Goal: Task Accomplishment & Management: Manage account settings

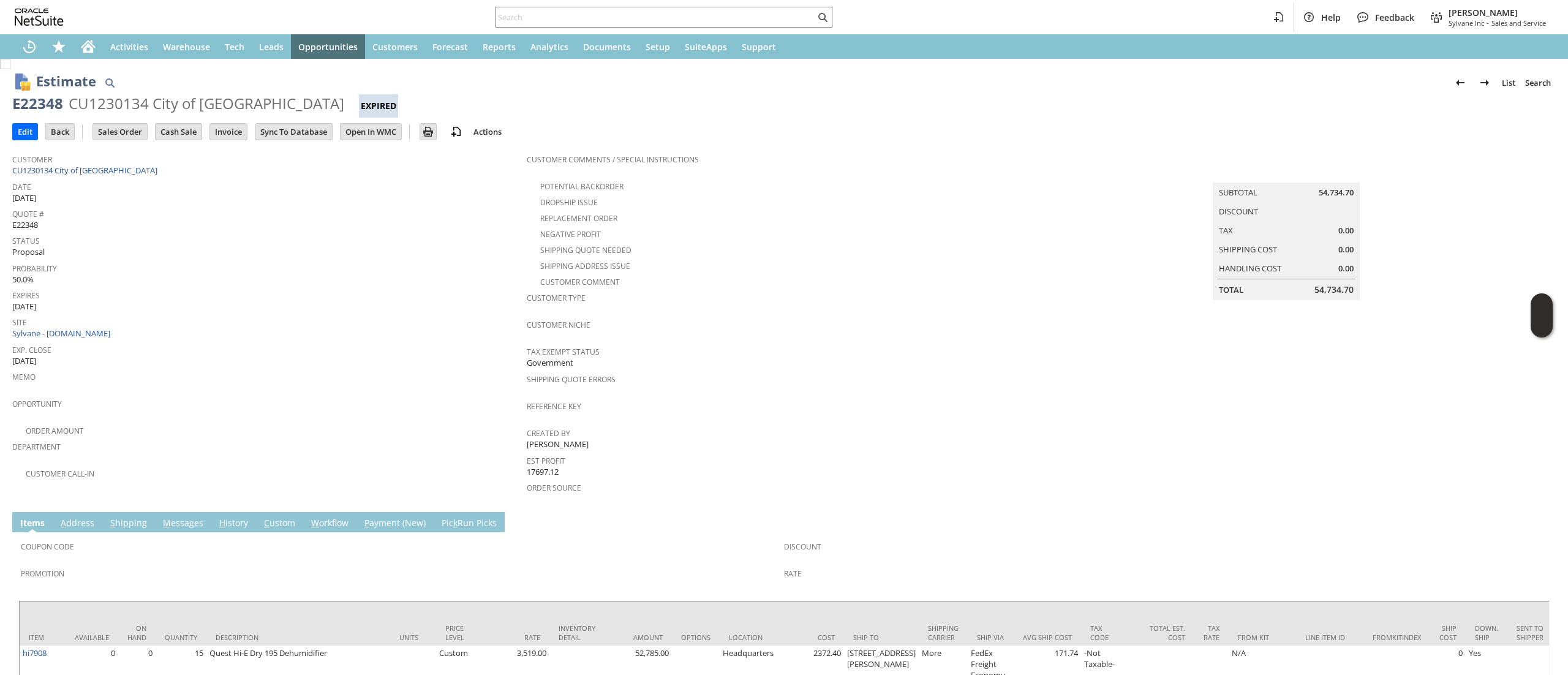
click at [85, 51] on icon "Home" at bounding box center [88, 48] width 10 height 9
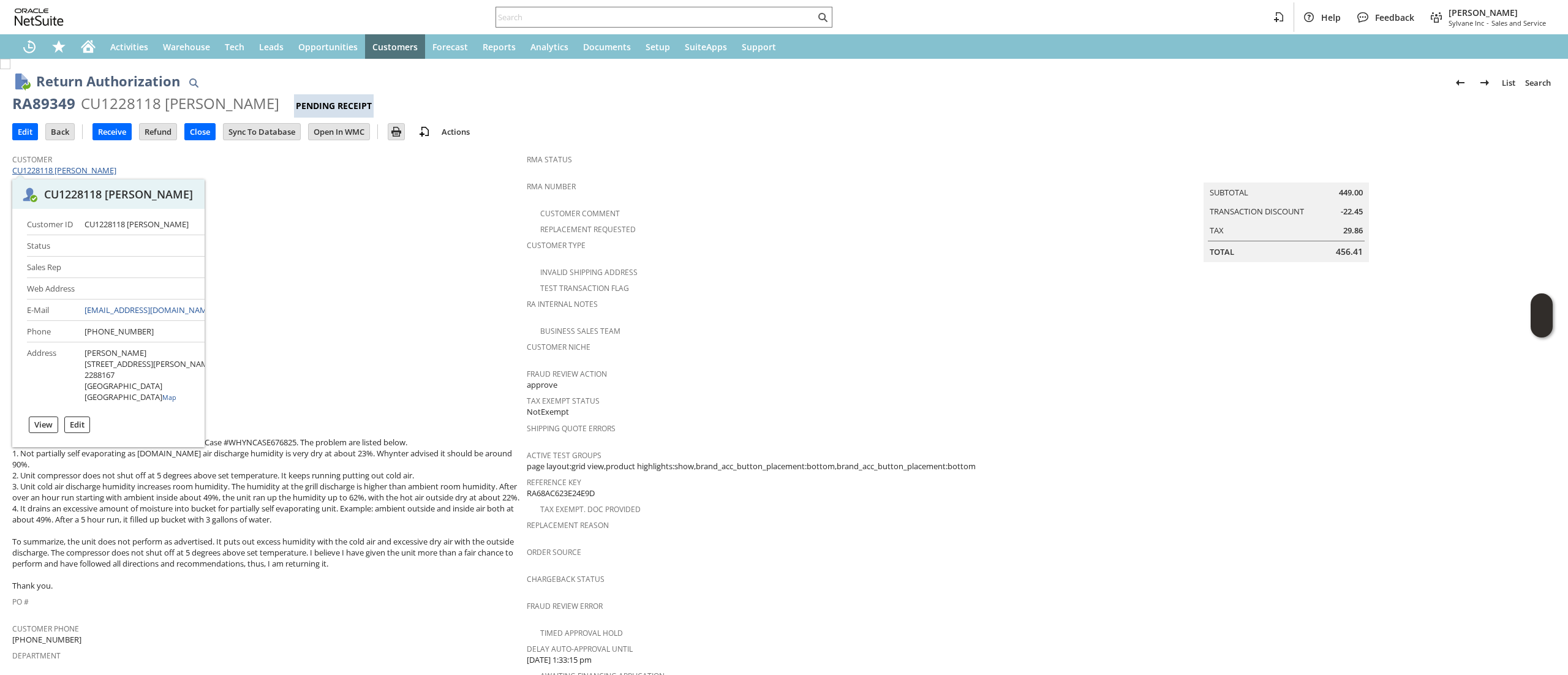
click at [117, 173] on span at bounding box center [118, 170] width 3 height 11
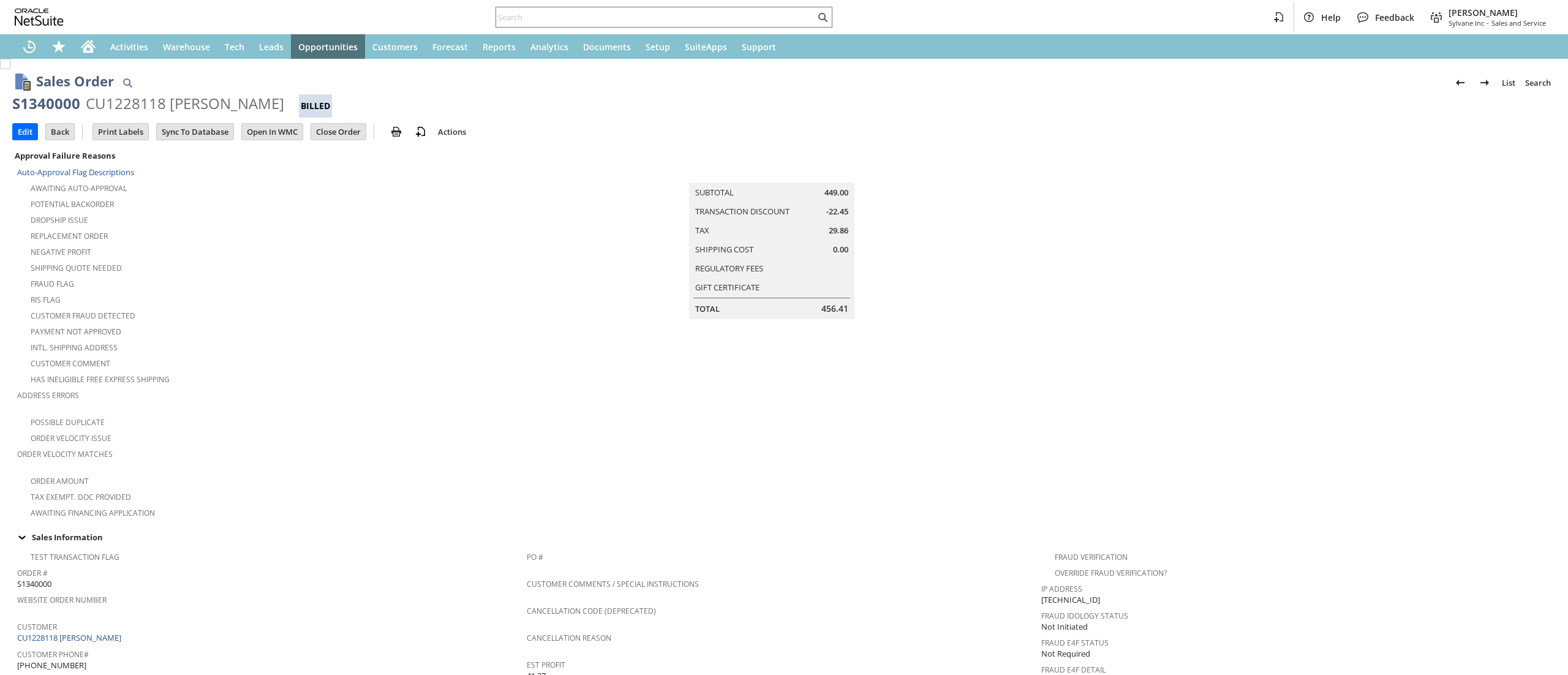
scroll to position [558, 0]
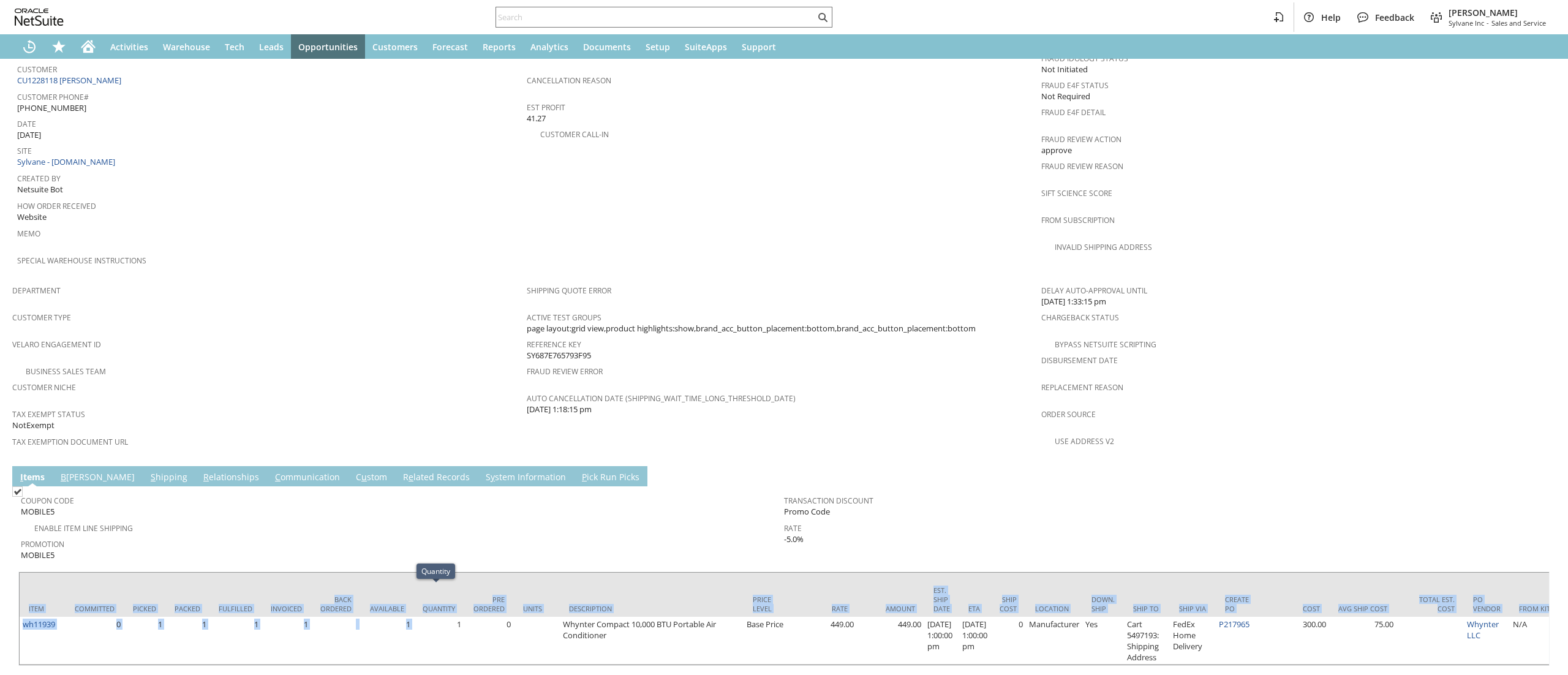
drag, startPoint x: 451, startPoint y: 642, endPoint x: 569, endPoint y: 656, distance: 118.8
click at [569, 656] on div "Item Committed Picked Packed Fulfilled Invoiced Back Ordered Available Quantity…" at bounding box center [784, 619] width 1531 height 94
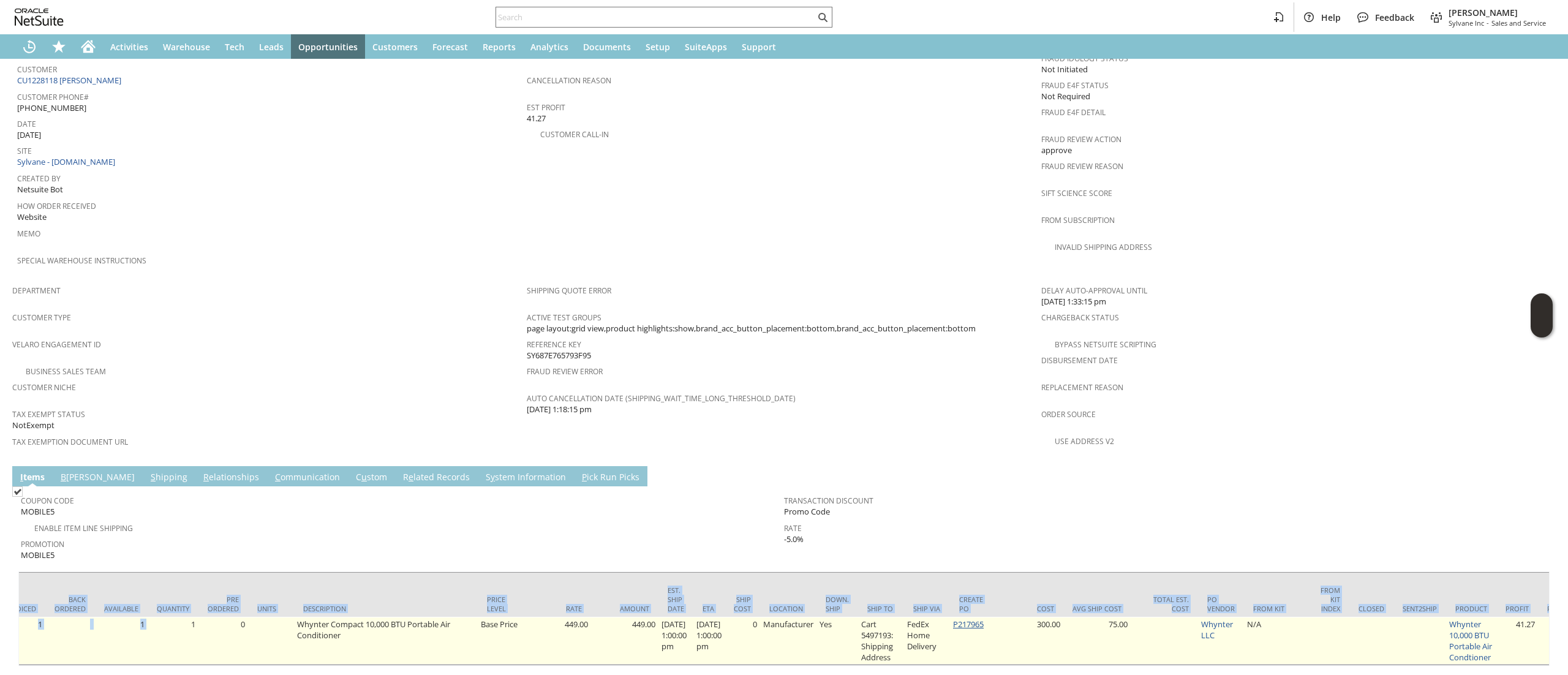
click at [983, 619] on link "P217965" at bounding box center [968, 624] width 30 height 11
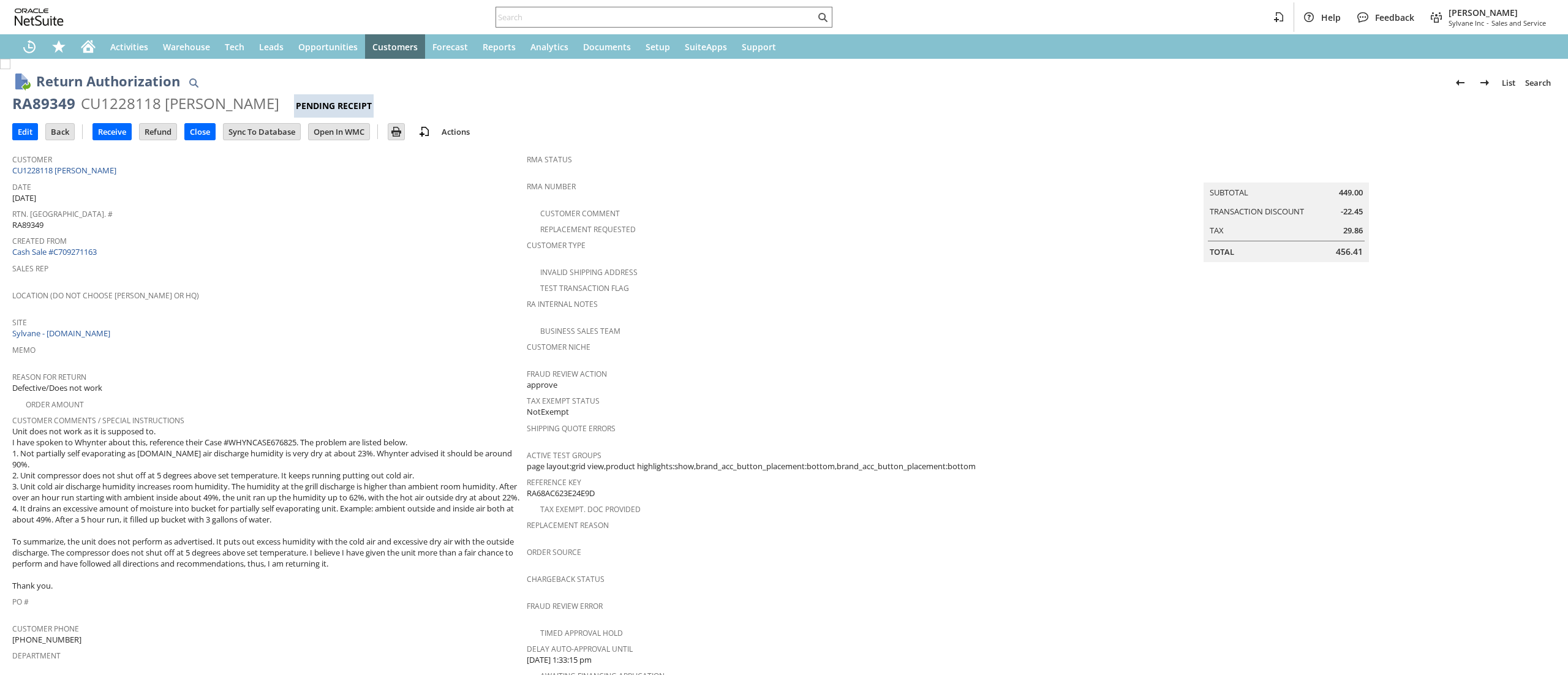
scroll to position [317, 0]
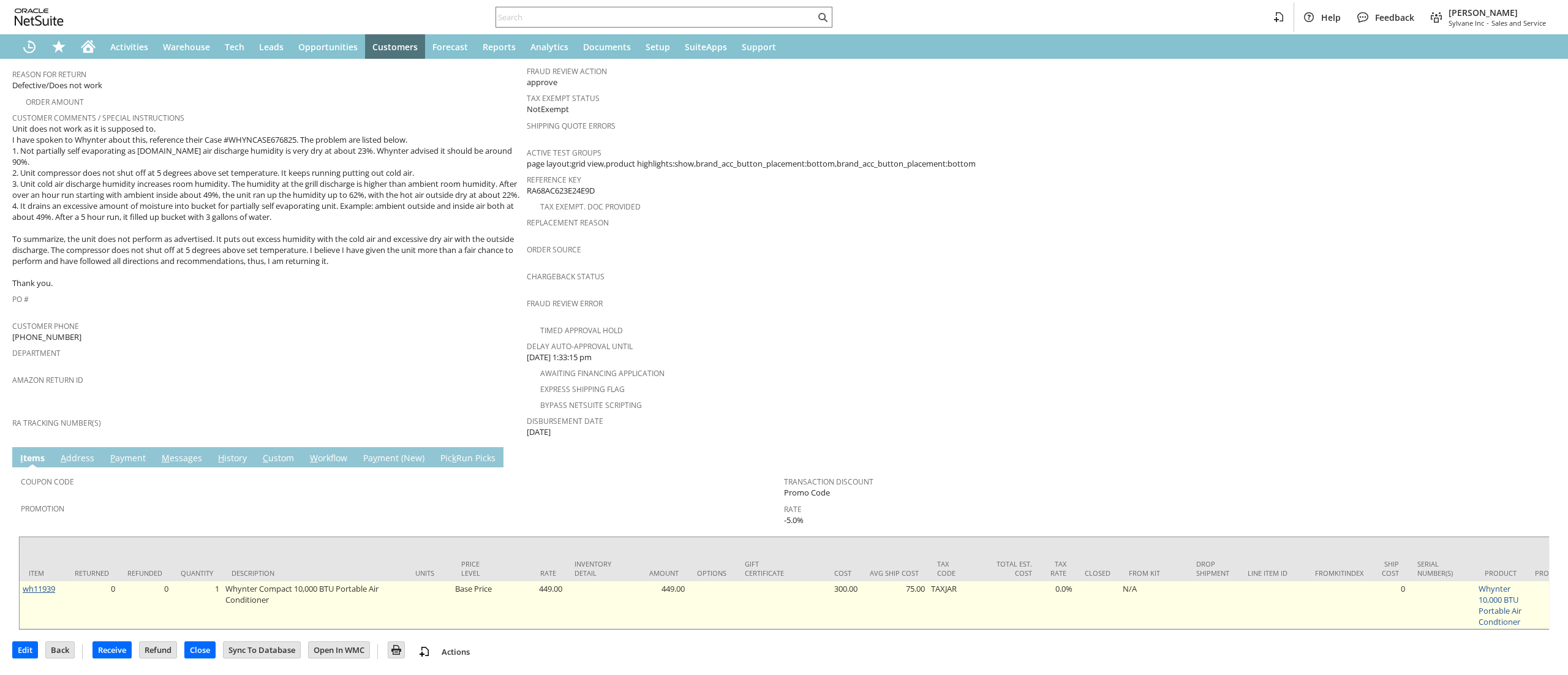
click at [43, 584] on link "wh11939" at bounding box center [39, 589] width 33 height 11
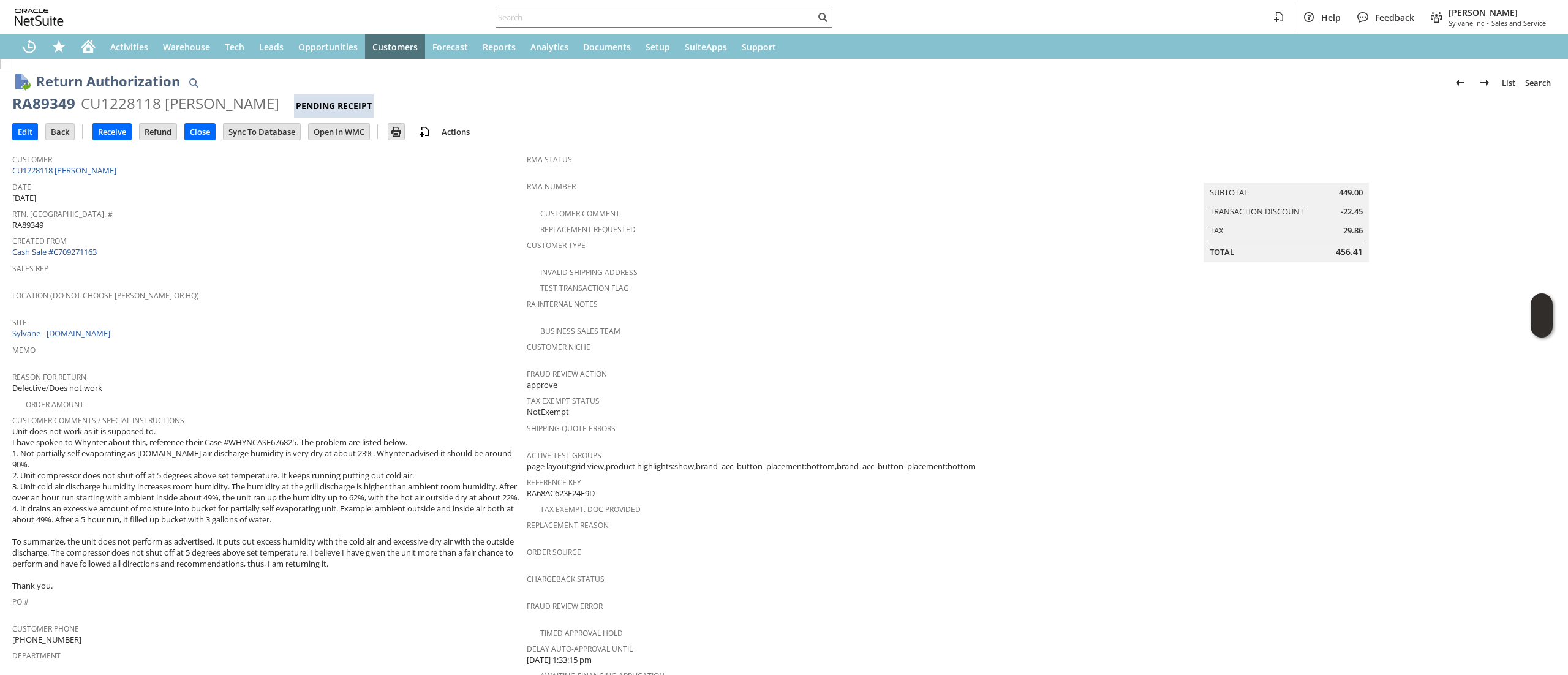
click at [110, 163] on span "Customer" at bounding box center [266, 158] width 508 height 14
click at [103, 170] on link "CU1228118 [PERSON_NAME]" at bounding box center [65, 170] width 107 height 11
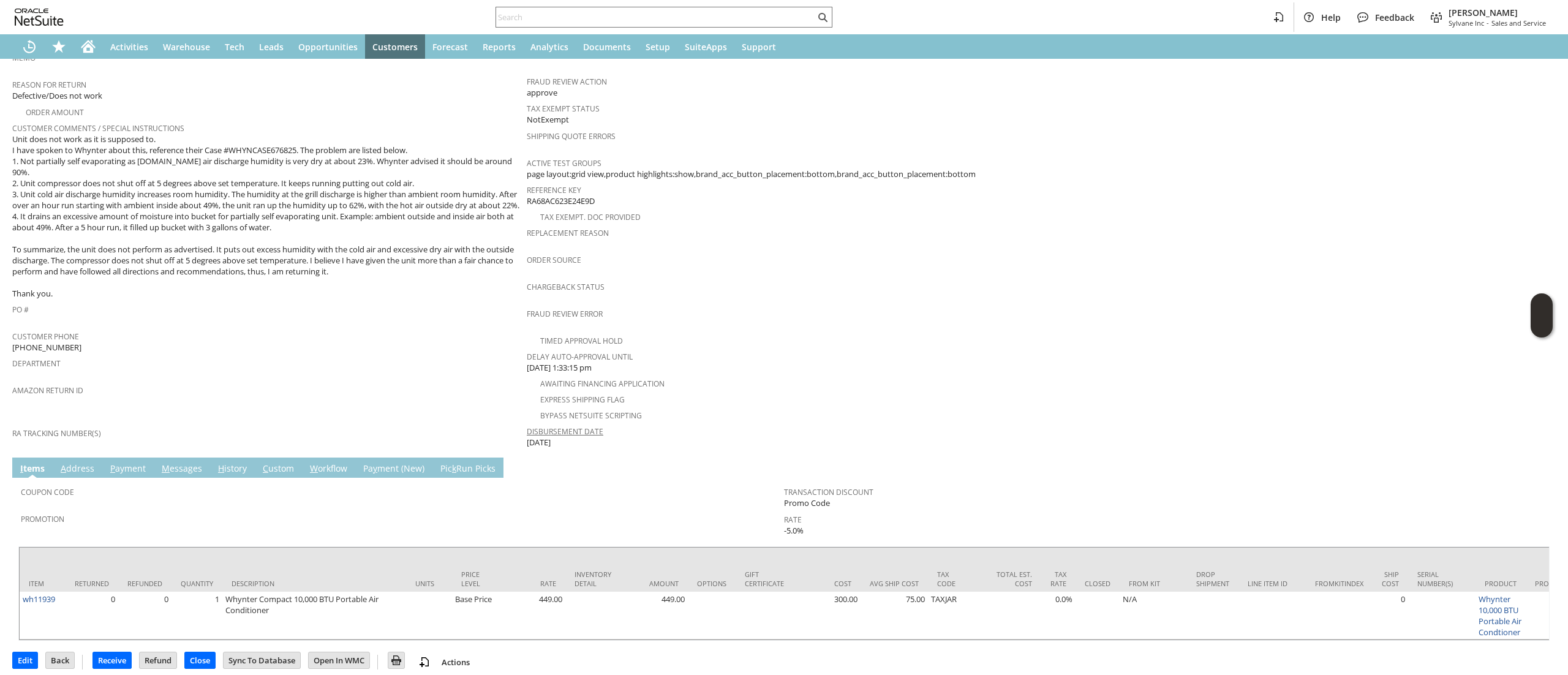
scroll to position [317, 0]
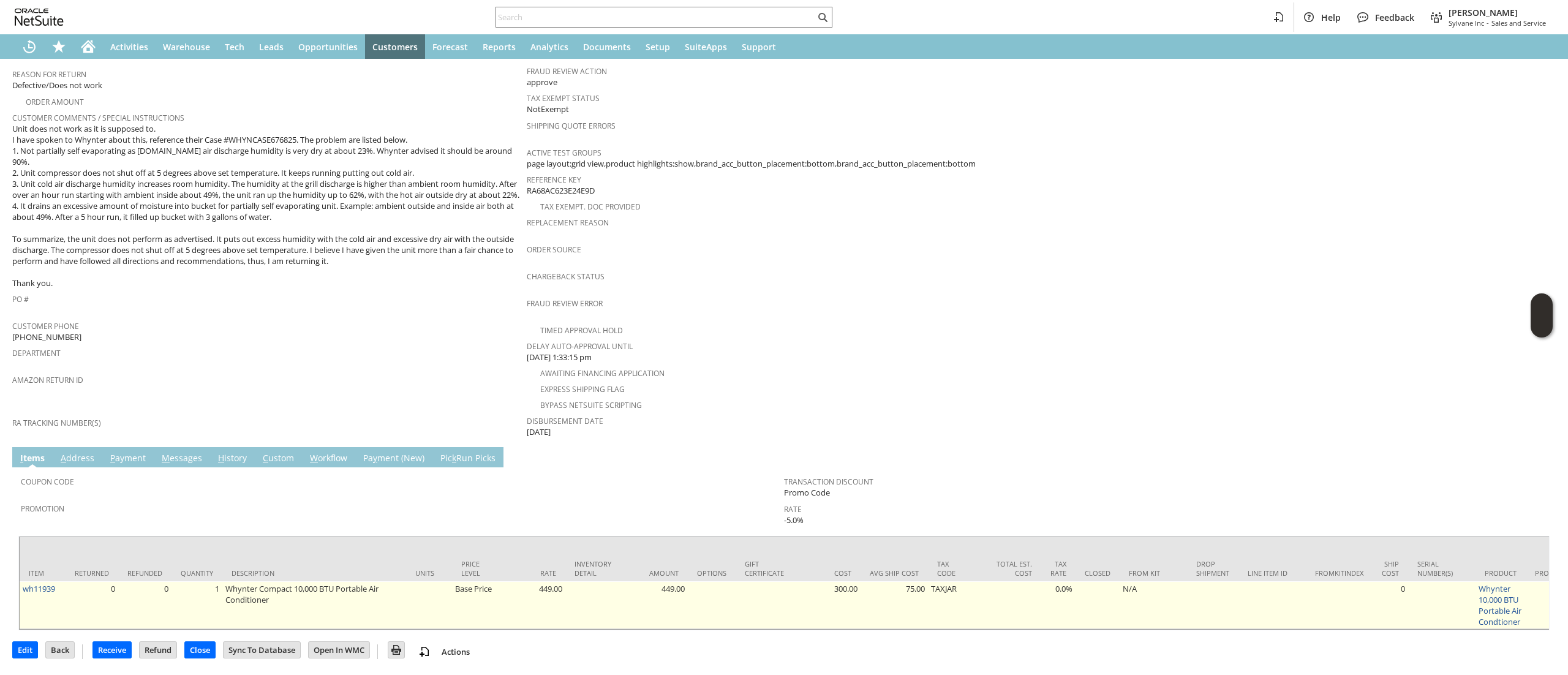
click at [59, 581] on td "wh11939" at bounding box center [42, 605] width 46 height 48
click at [59, 581] on td "wh11939" at bounding box center [42, 605] width 46 height 48
click at [54, 584] on link "wh11939" at bounding box center [39, 589] width 33 height 11
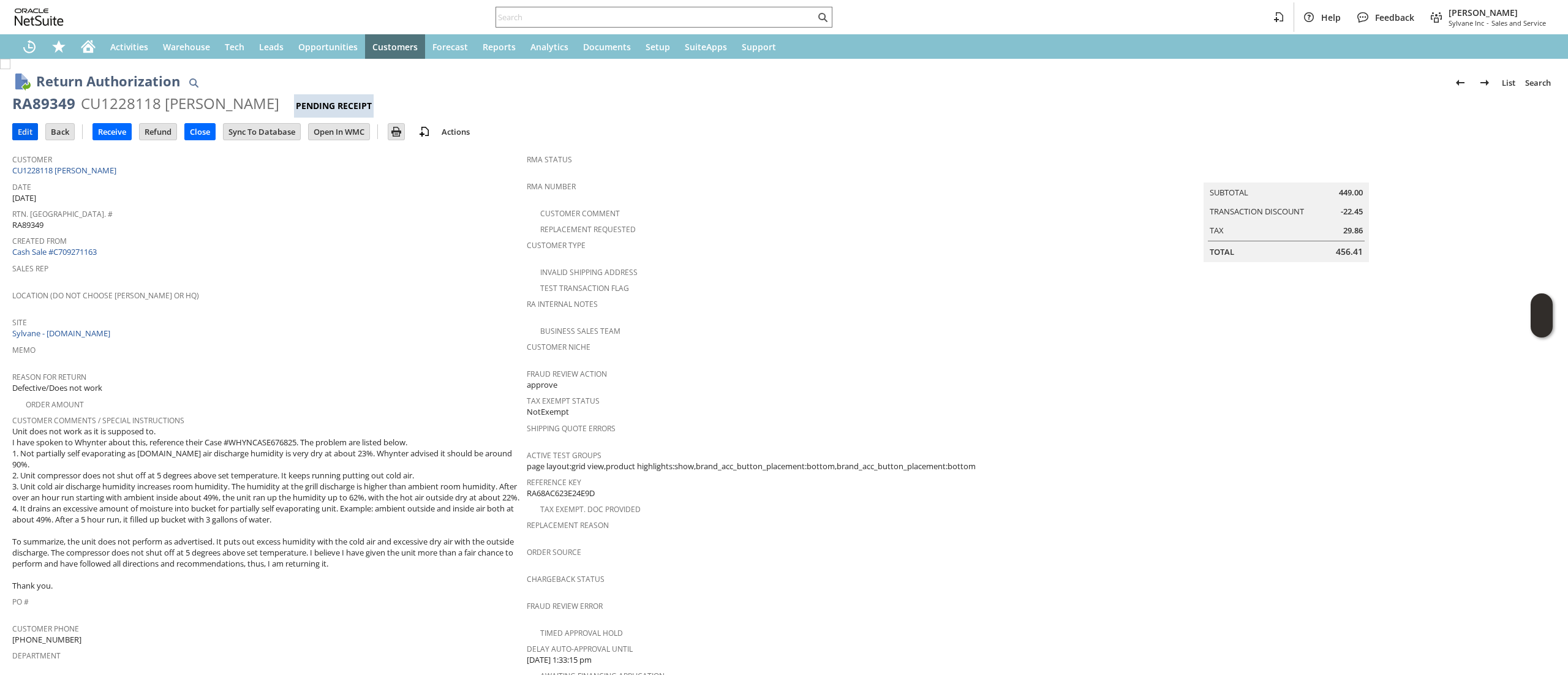
drag, startPoint x: 19, startPoint y: 136, endPoint x: 34, endPoint y: 136, distance: 15.0
click at [19, 136] on input "Edit" at bounding box center [25, 131] width 25 height 16
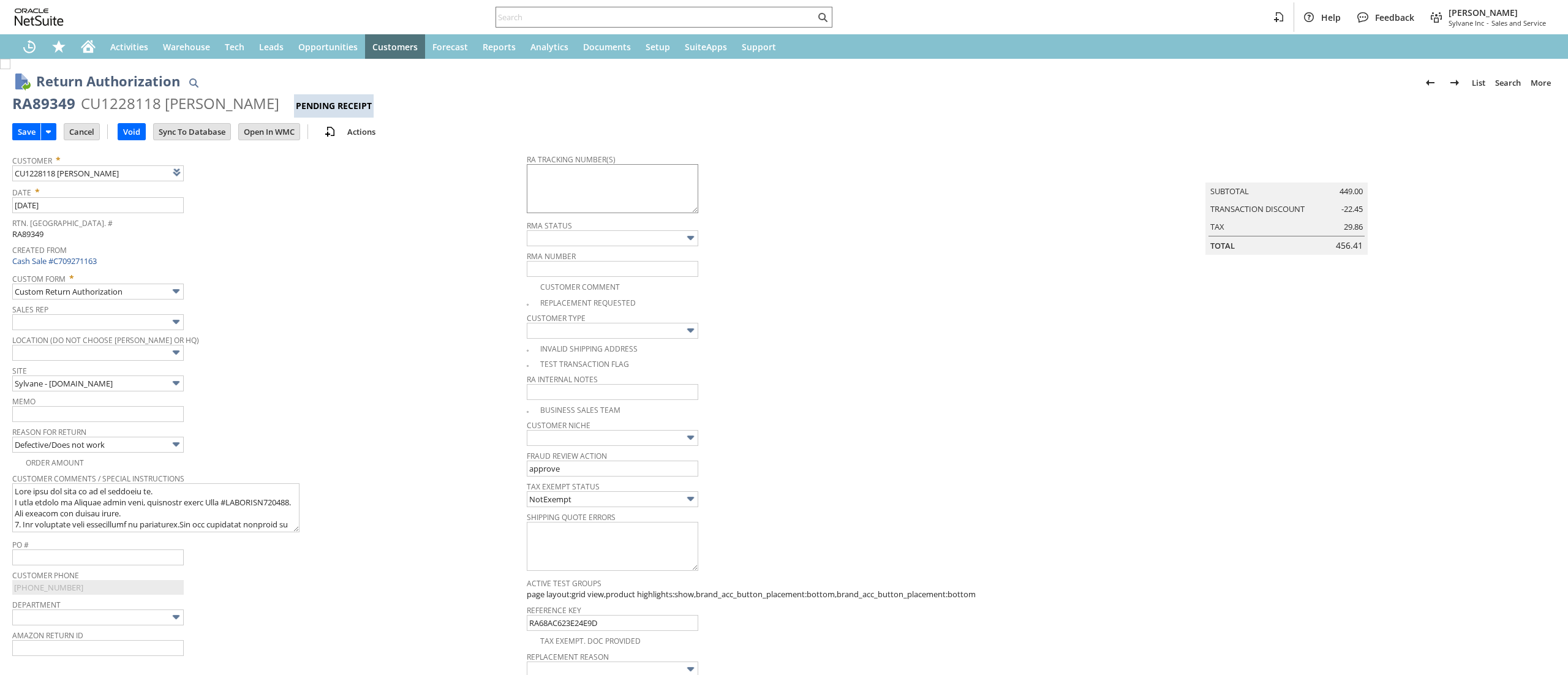
type textarea "8840"
type input "Add"
type input "Copy Previous"
click at [614, 172] on textarea "8840" at bounding box center [612, 189] width 172 height 49
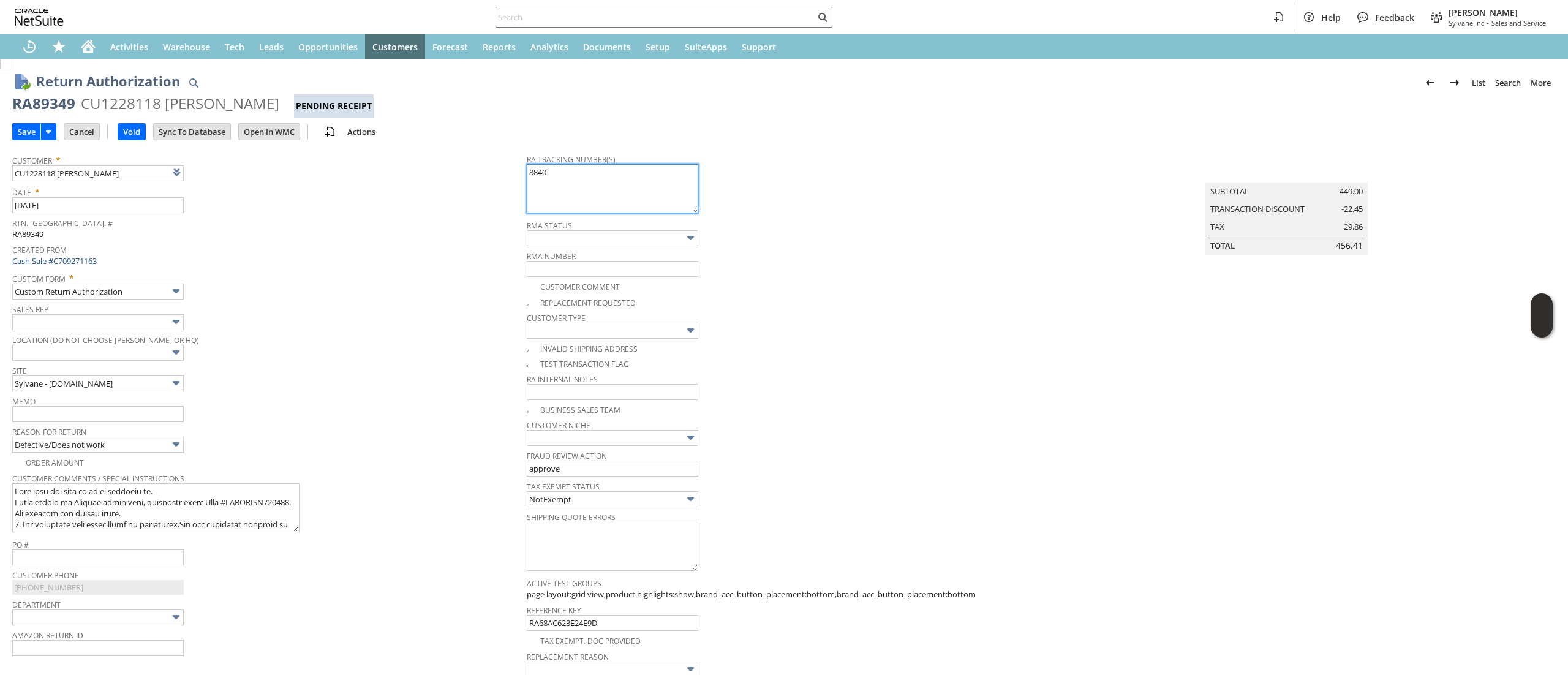
click at [614, 172] on textarea "8840" at bounding box center [612, 189] width 172 height 49
paste textarea
paste textarea "53018880"
type textarea "884053018880 Returned to Whynter"
click at [41, 126] on icon at bounding box center [48, 132] width 15 height 15
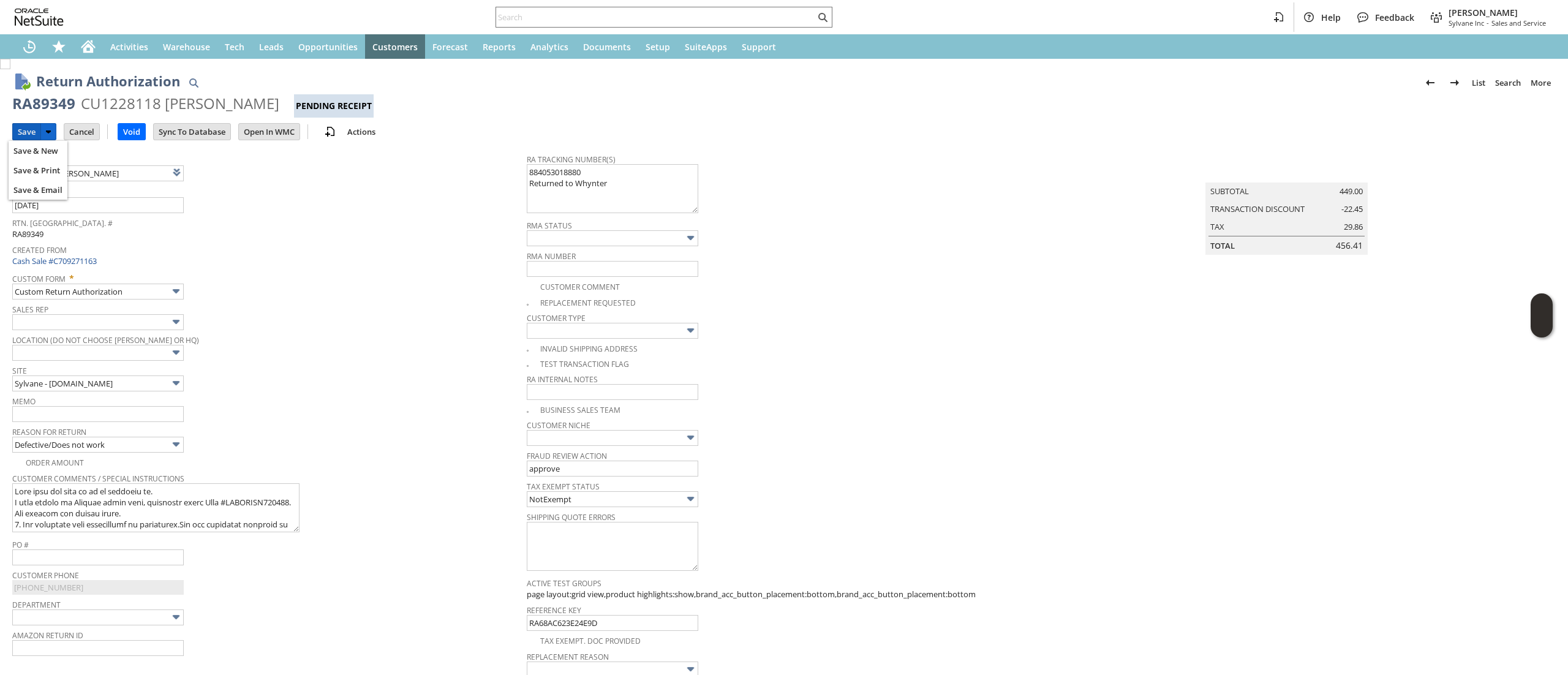
click at [30, 129] on input "Save" at bounding box center [26, 131] width 27 height 16
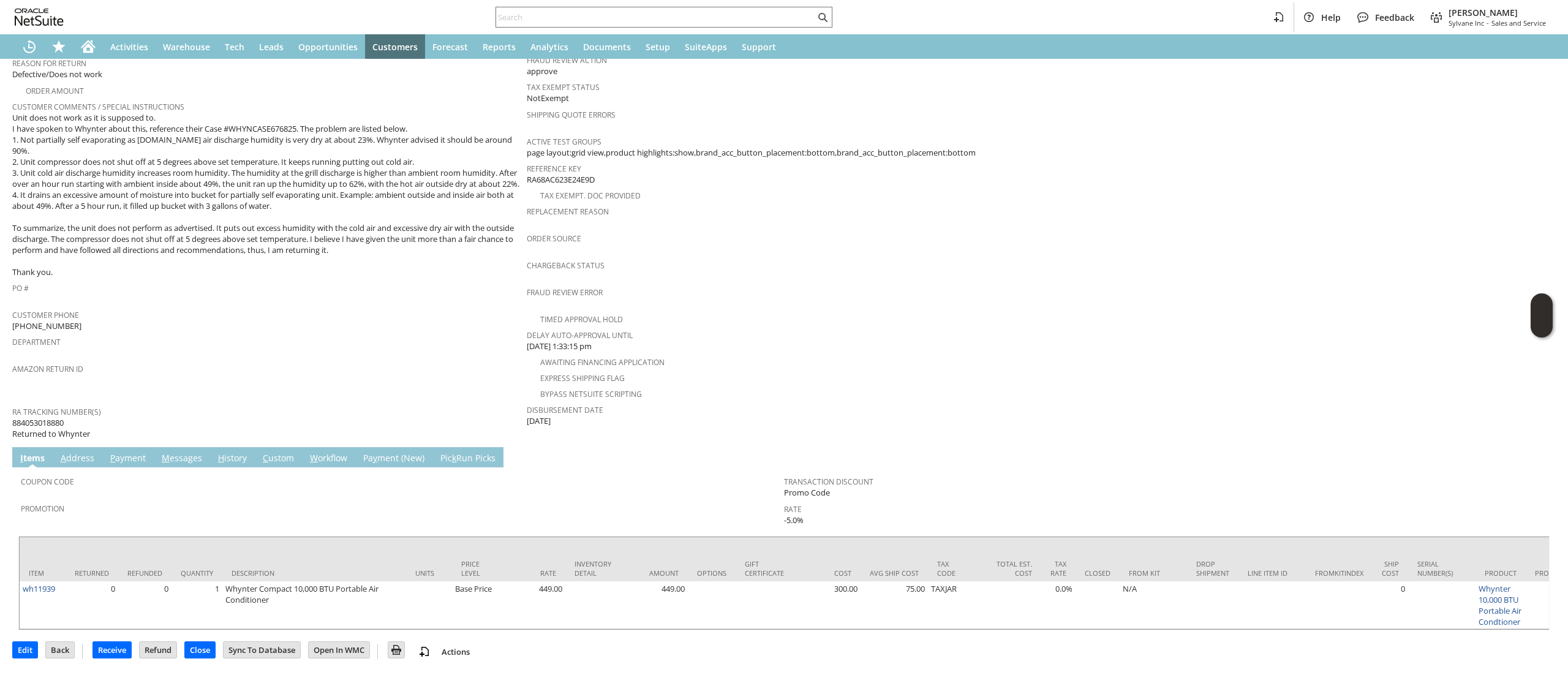
click at [170, 452] on link "M essages" at bounding box center [181, 459] width 47 height 13
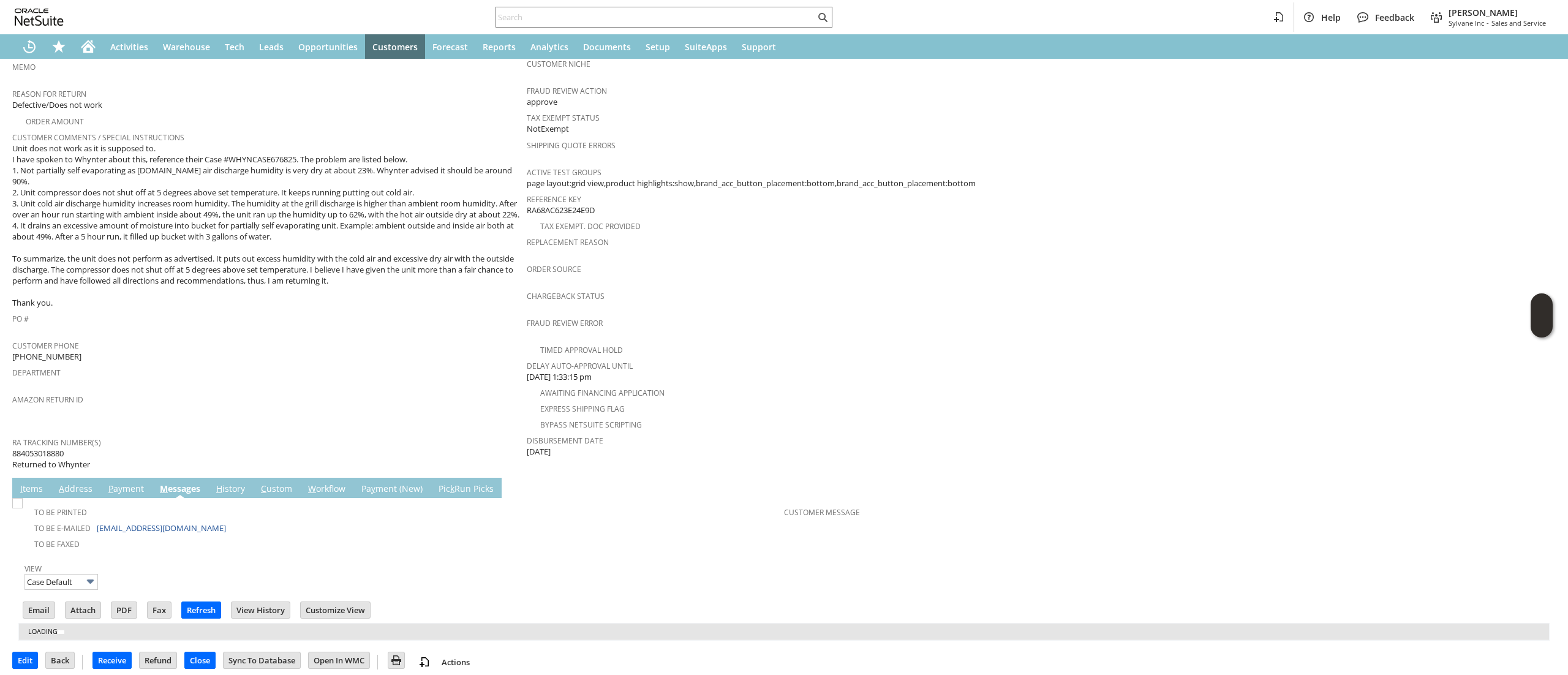
scroll to position [346, 0]
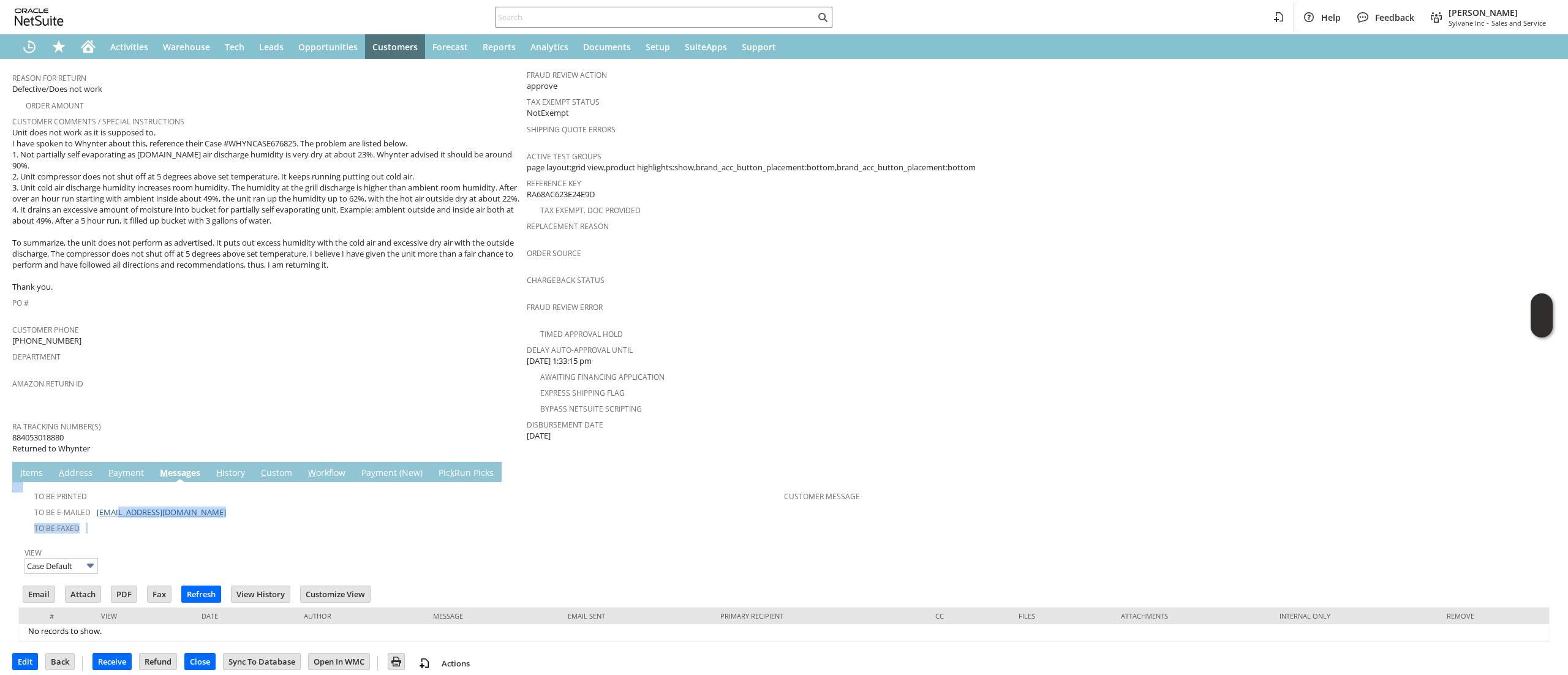
drag, startPoint x: 207, startPoint y: 509, endPoint x: 117, endPoint y: 505, distance: 90.1
click at [117, 505] on tbody "To Be Printed To Be E-mailed scaup01@yahoo.com To Be Faxed" at bounding box center [402, 510] width 763 height 51
click at [176, 503] on td "To Be E-mailed scaup01@yahoo.com" at bounding box center [402, 511] width 763 height 16
click at [180, 503] on td "To Be E-mailed scaup01@yahoo.com" at bounding box center [402, 511] width 763 height 16
click at [183, 503] on td "To Be E-mailed scaup01@yahoo.com" at bounding box center [402, 511] width 763 height 16
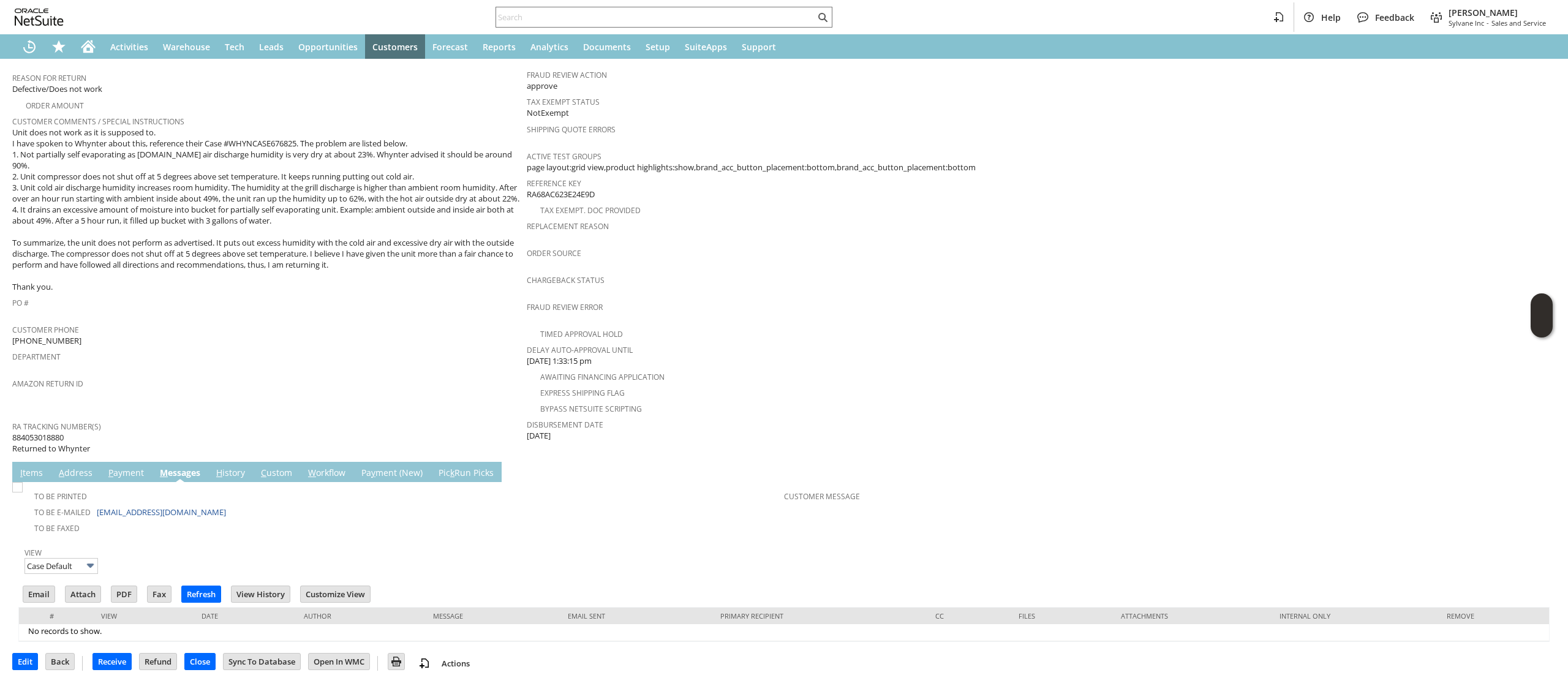
click at [181, 489] on div "To Be Printed" at bounding box center [402, 495] width 763 height 15
drag, startPoint x: 185, startPoint y: 500, endPoint x: 94, endPoint y: 504, distance: 91.1
click at [94, 504] on td "To Be E-mailed scaup01@yahoo.com" at bounding box center [402, 511] width 763 height 16
copy td "scaup01@yahoo.com"
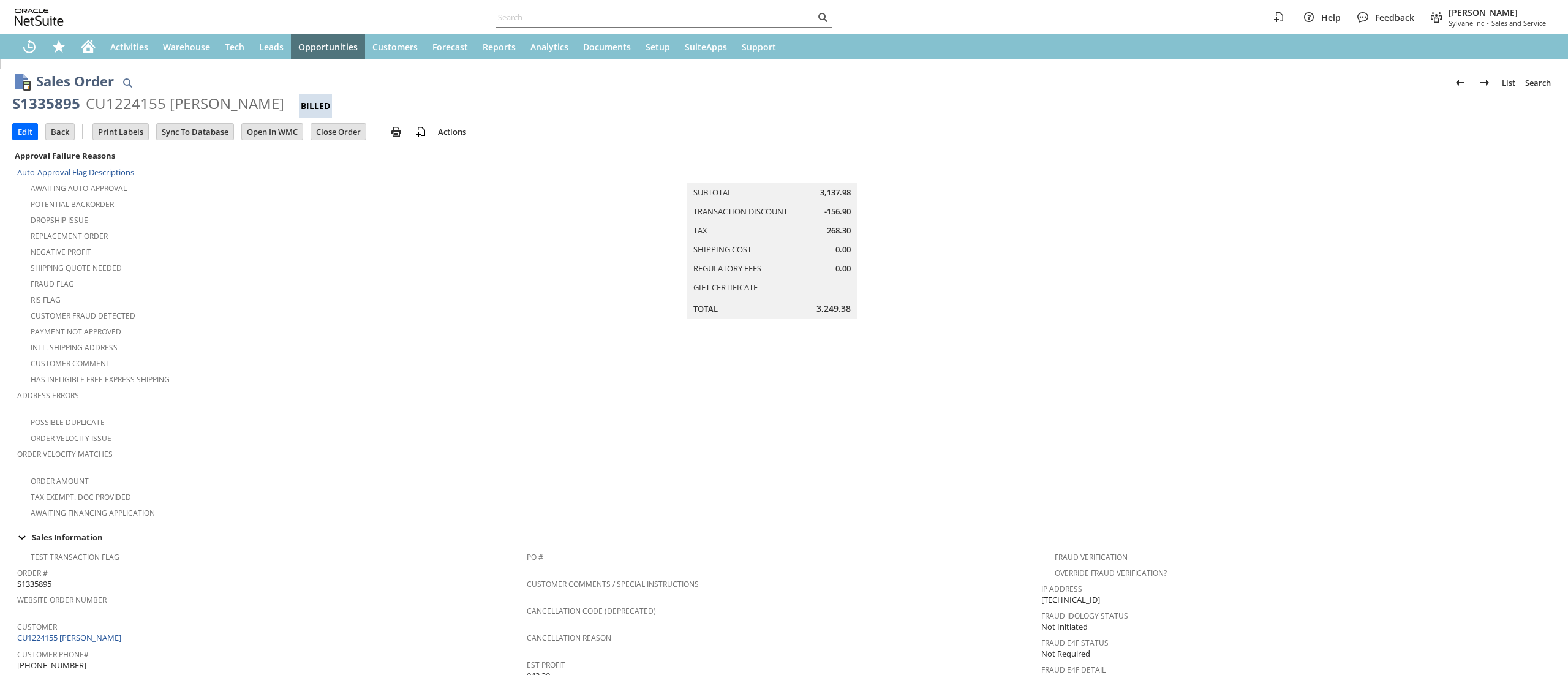
scroll to position [858, 0]
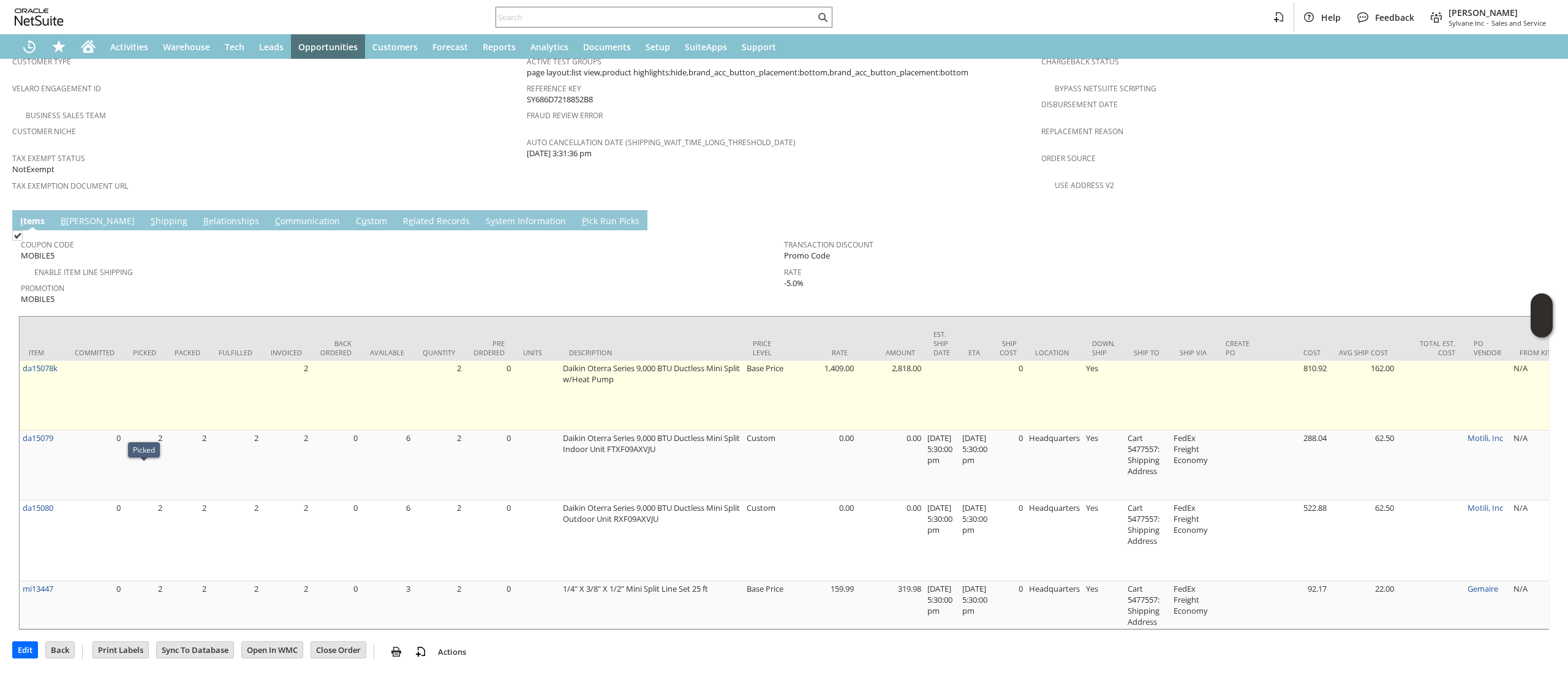
click at [44, 369] on td "da15078k" at bounding box center [42, 395] width 46 height 70
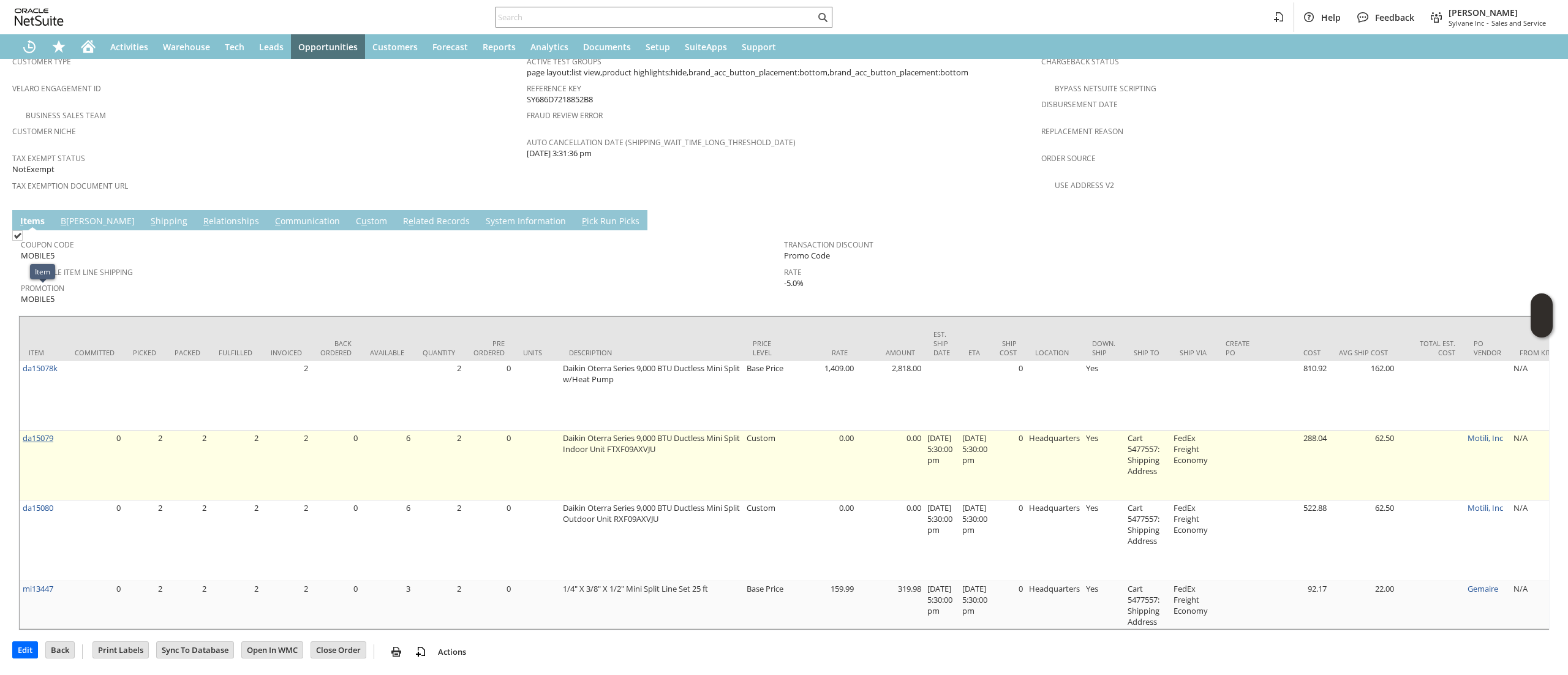
click at [47, 433] on link "da15079" at bounding box center [37, 438] width 30 height 11
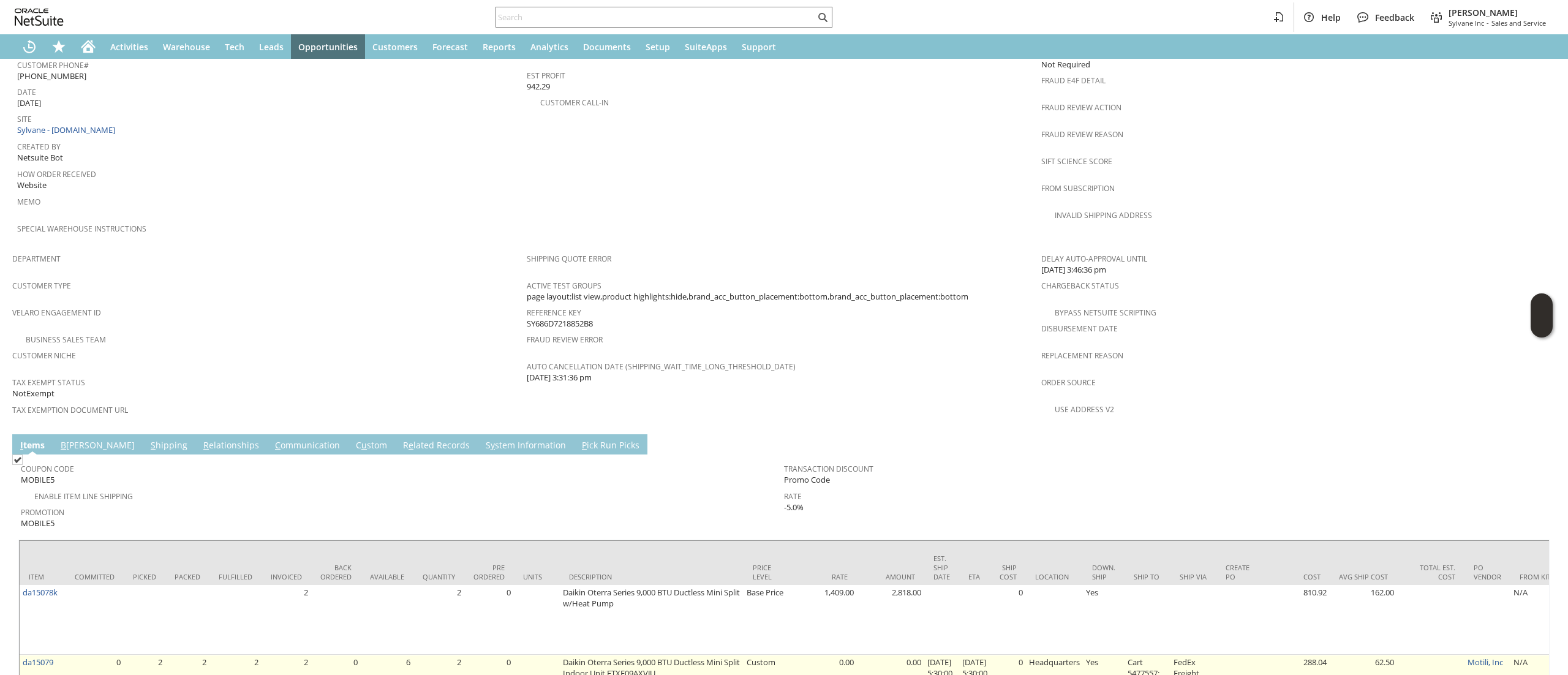
scroll to position [858, 0]
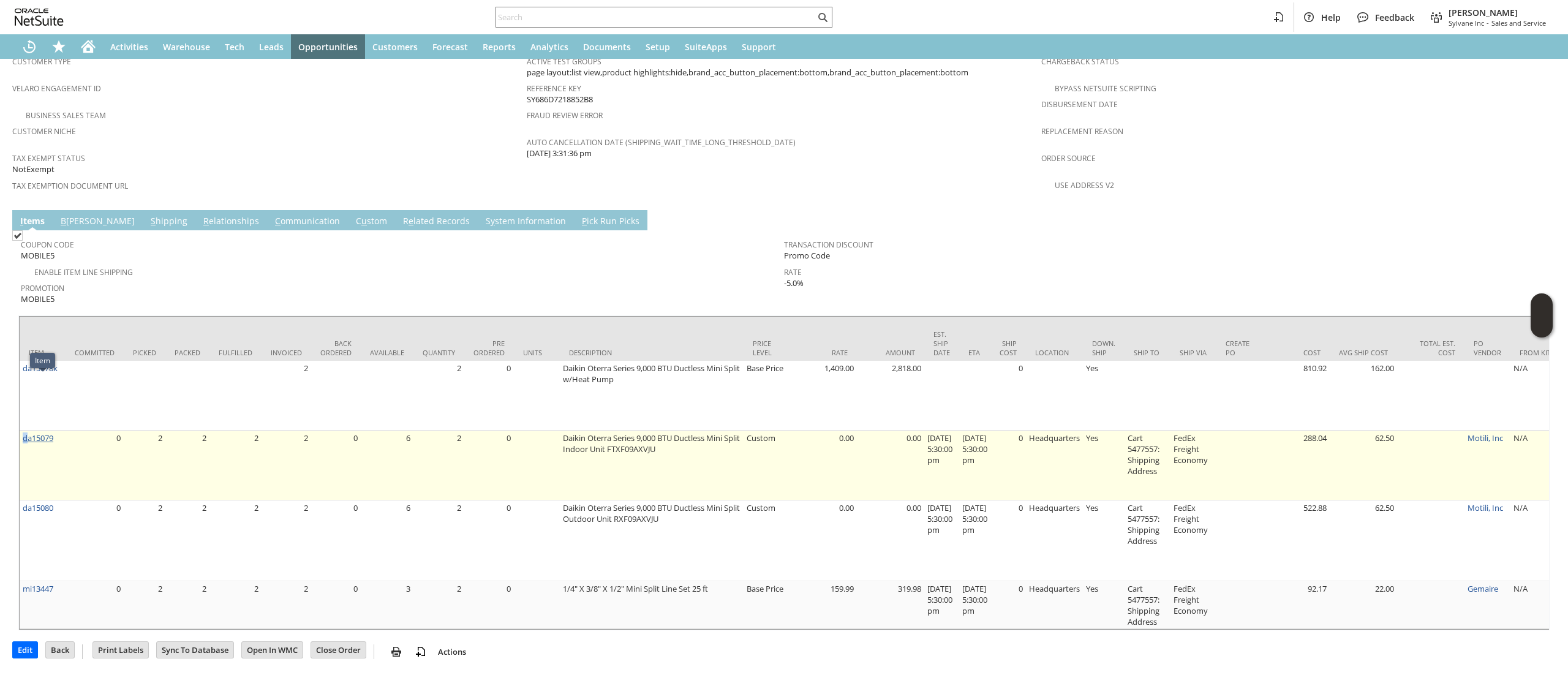
drag, startPoint x: 25, startPoint y: 401, endPoint x: 47, endPoint y: 384, distance: 27.8
click at [26, 430] on td "da15079" at bounding box center [42, 465] width 46 height 70
click at [49, 433] on link "da15079" at bounding box center [37, 438] width 30 height 11
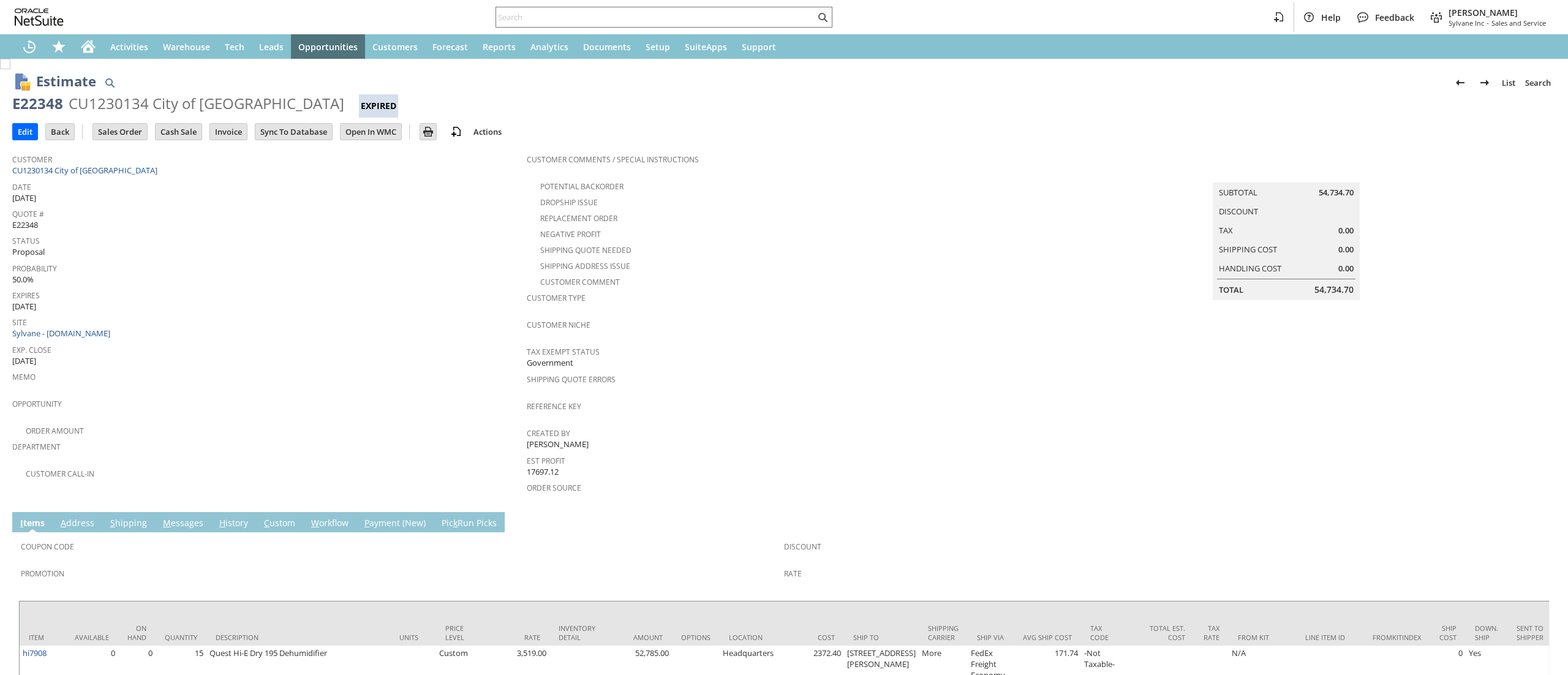
scroll to position [104, 0]
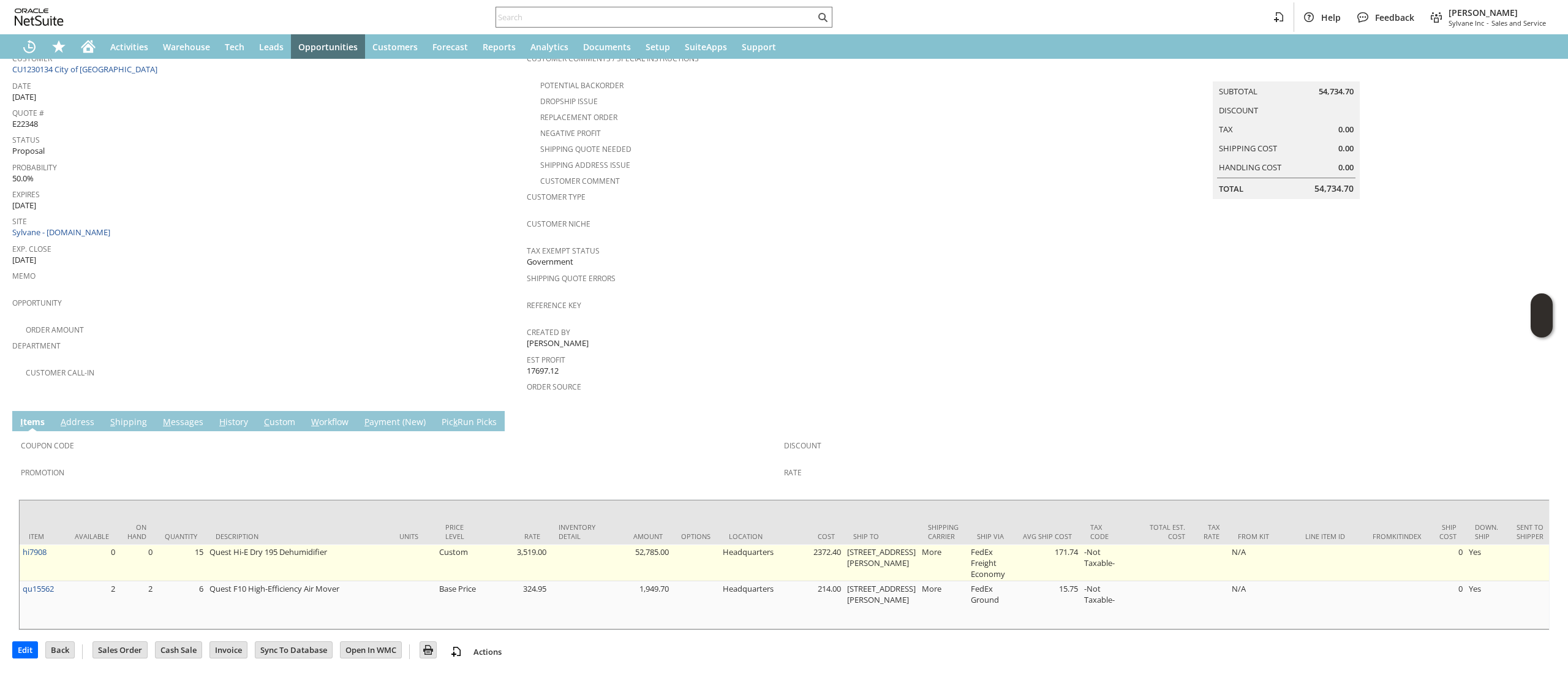
click at [54, 545] on td "hi7908" at bounding box center [42, 563] width 46 height 36
copy tr "hi7908"
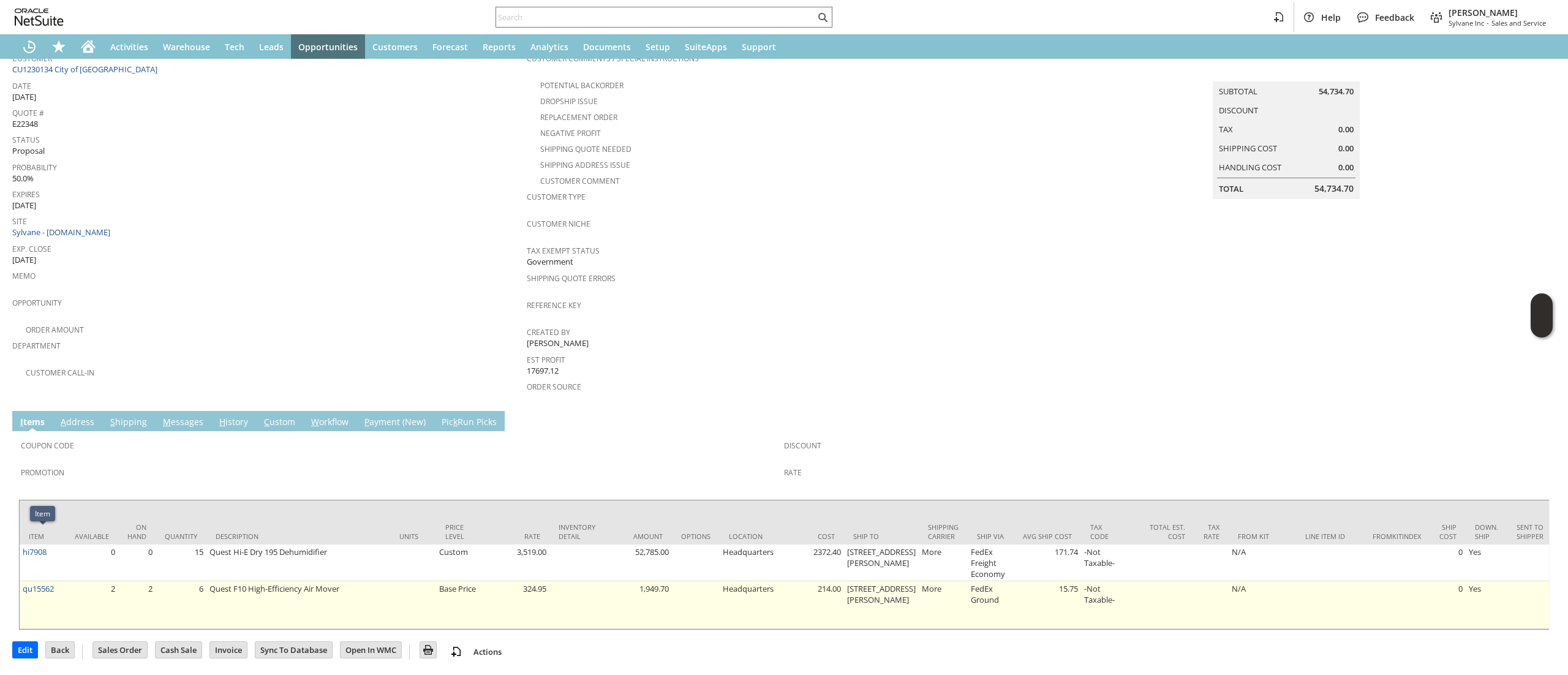
click at [72, 581] on td "2" at bounding box center [91, 605] width 53 height 48
click at [65, 581] on td "qu15562" at bounding box center [42, 605] width 46 height 48
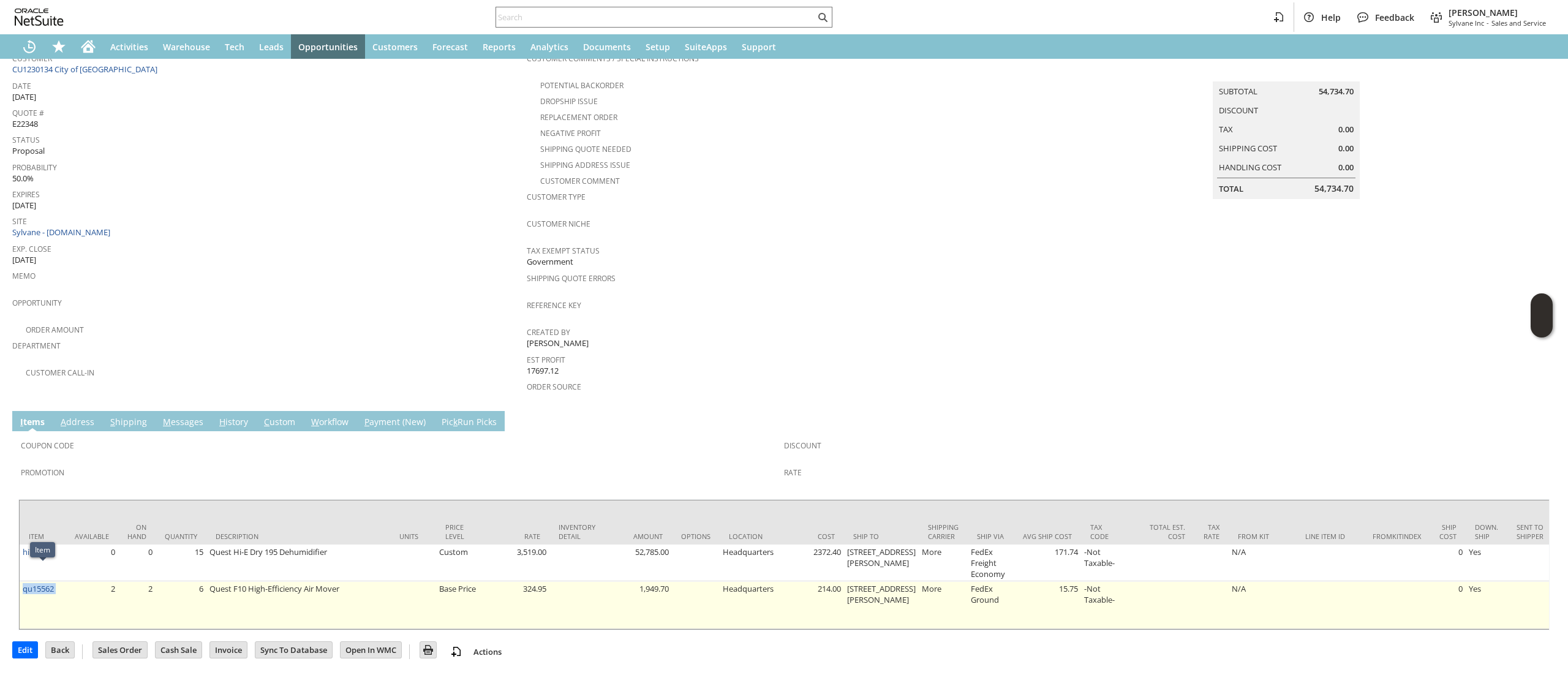
click at [65, 581] on td "qu15562" at bounding box center [42, 605] width 46 height 48
copy tr "qu15562"
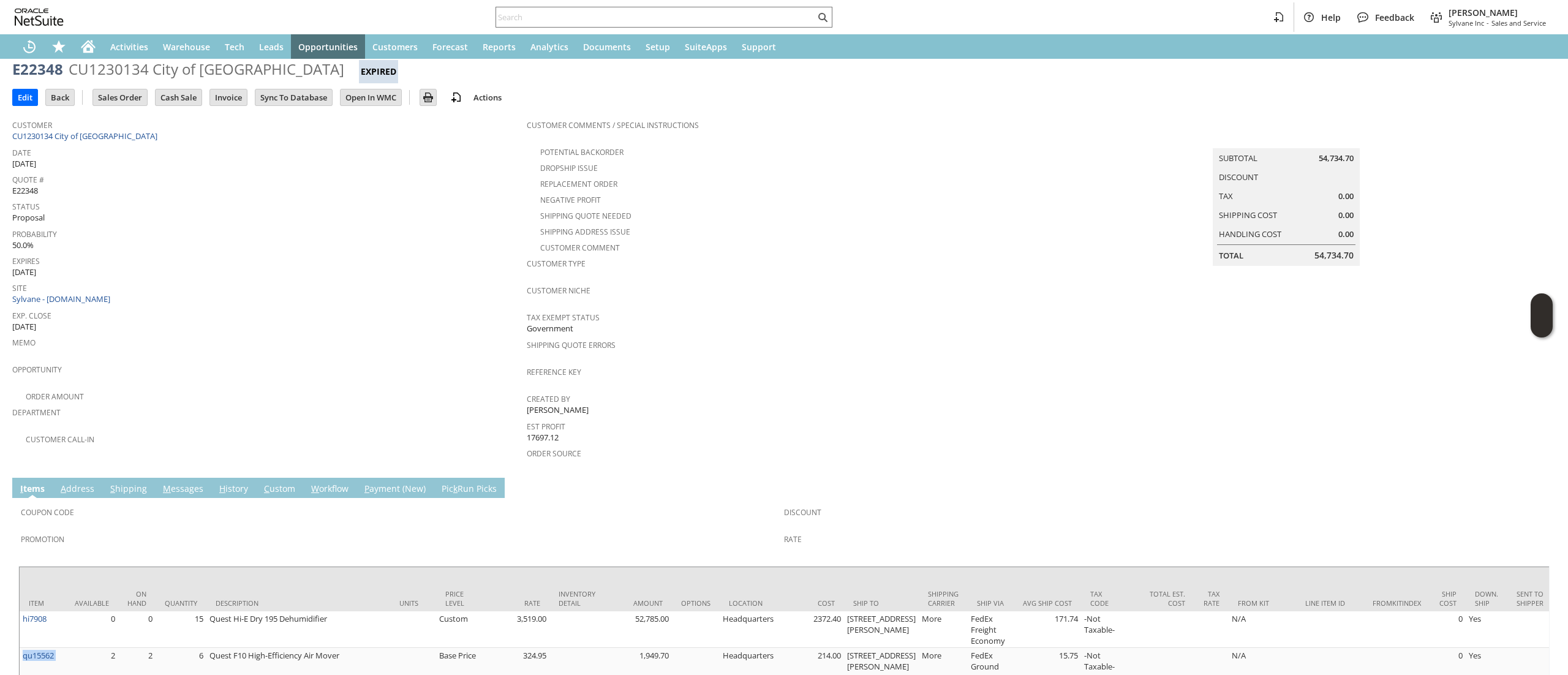
scroll to position [0, 0]
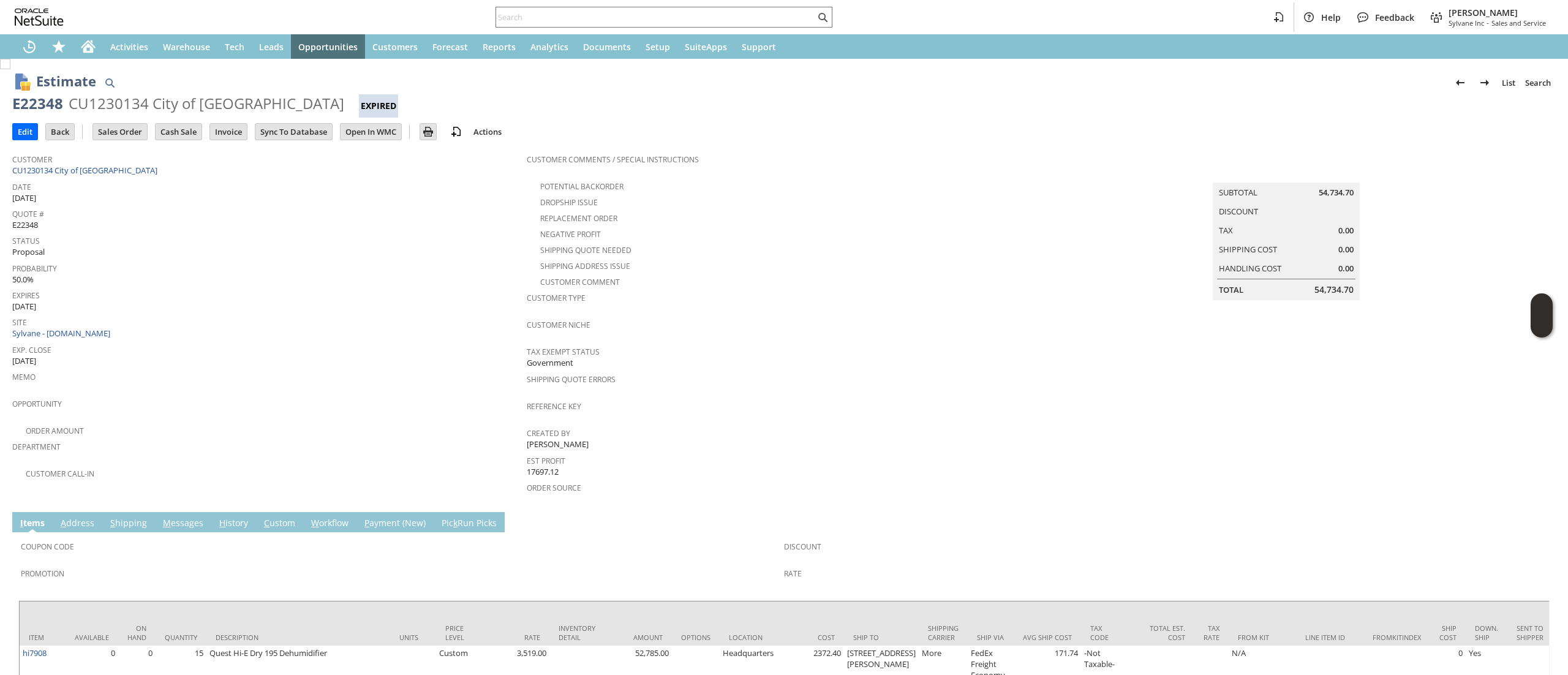
click at [45, 96] on div "E22348" at bounding box center [37, 103] width 51 height 19
drag, startPoint x: 45, startPoint y: 96, endPoint x: 40, endPoint y: 100, distance: 6.4
click at [40, 100] on div "E22348" at bounding box center [37, 103] width 51 height 19
copy div "E22348"
click at [534, 12] on input "text" at bounding box center [655, 17] width 319 height 15
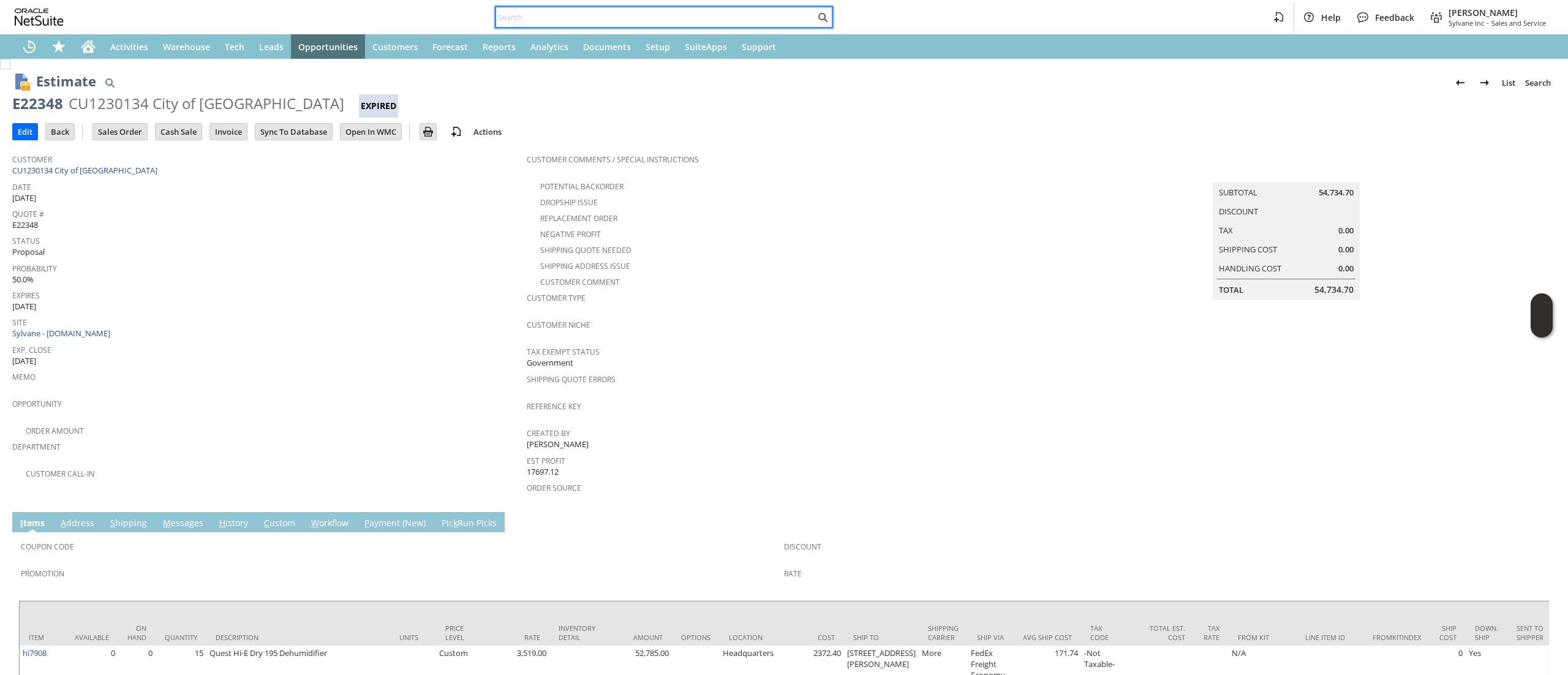
paste input "7143367894"
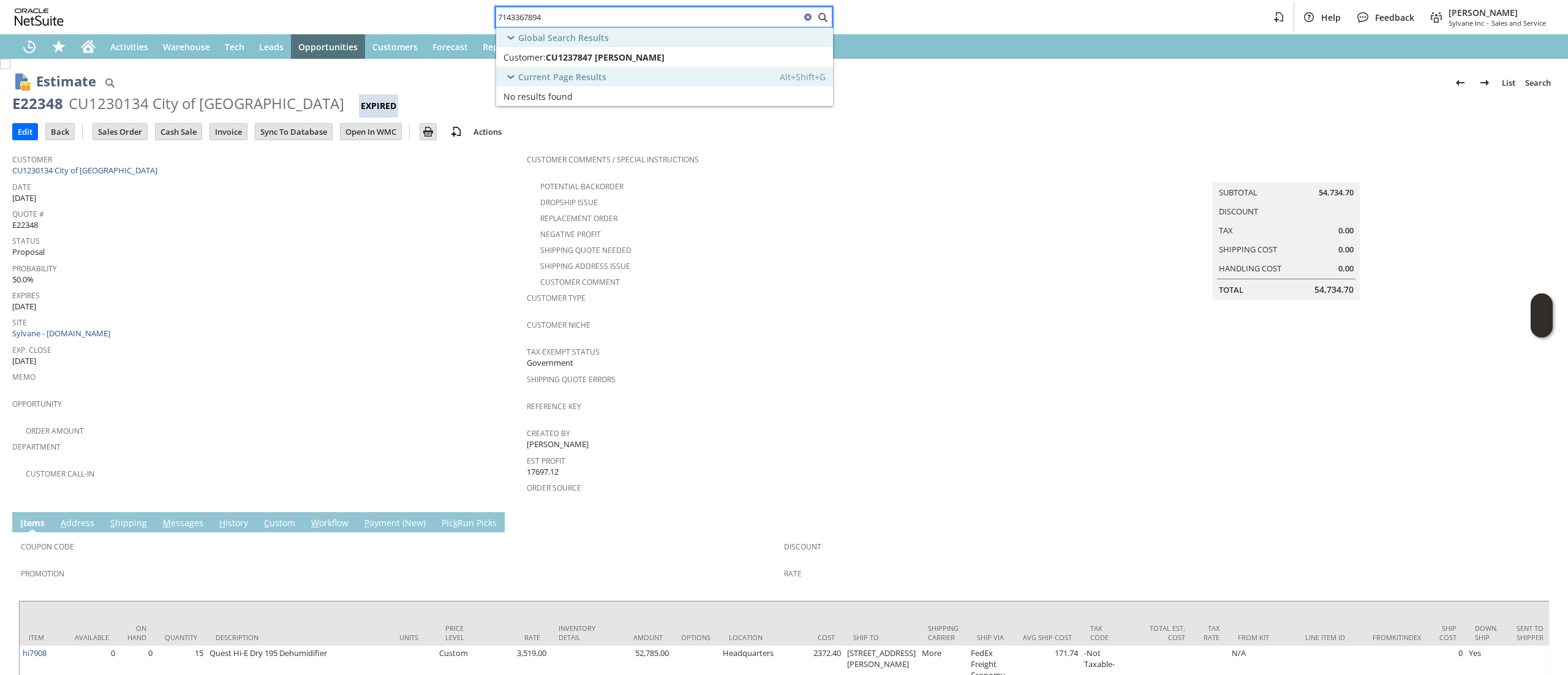
type input "7143367894"
click at [608, 67] on div "Current Page Results Alt+Shift+G" at bounding box center [664, 77] width 337 height 19
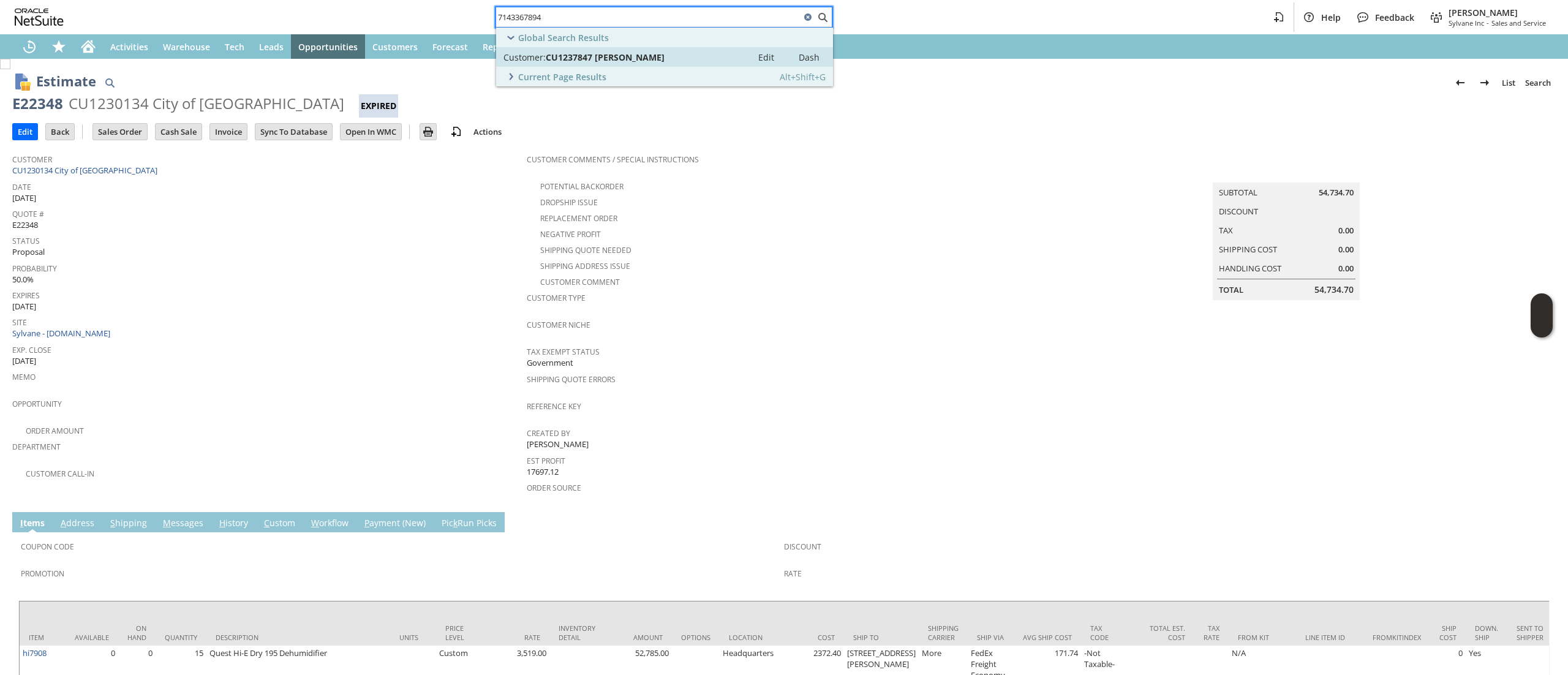
click at [615, 61] on span "CU1237847 [PERSON_NAME]" at bounding box center [605, 57] width 119 height 12
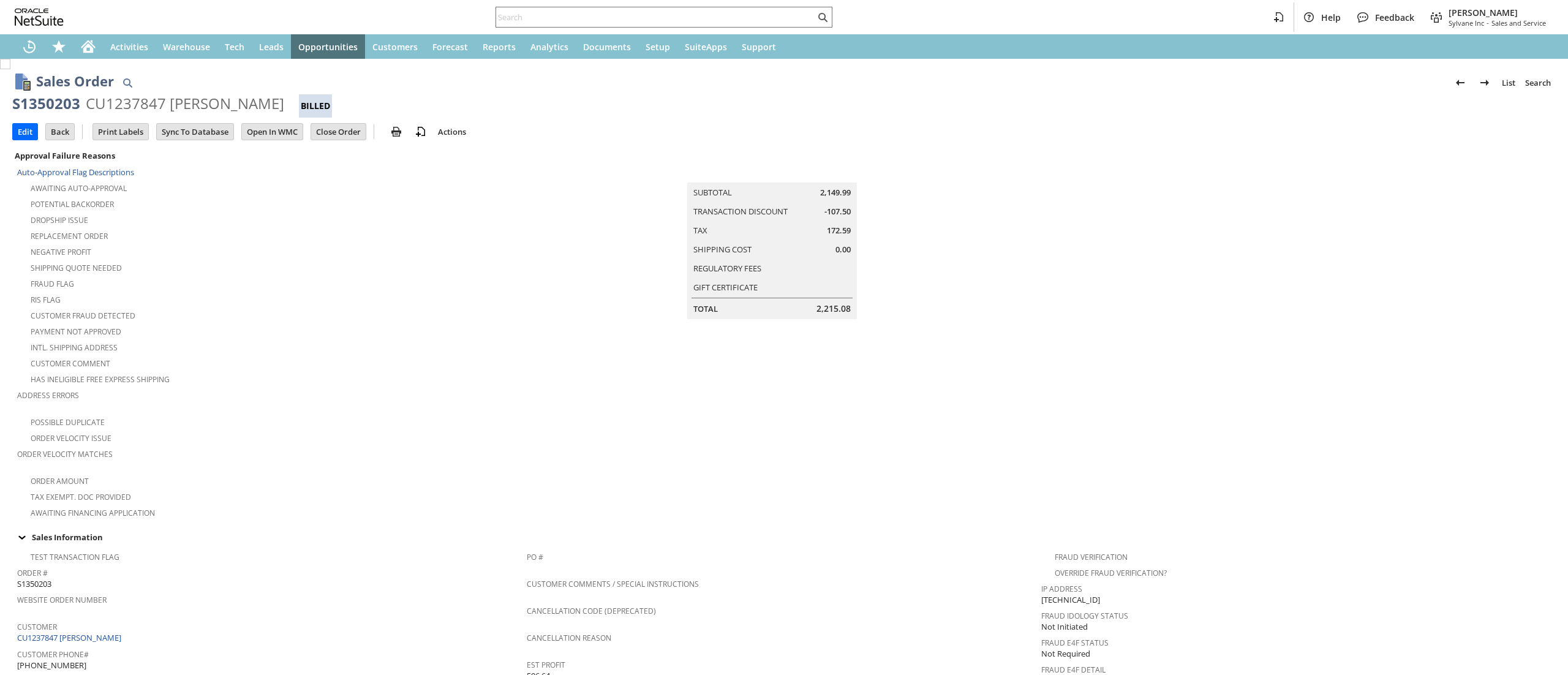
scroll to position [579, 0]
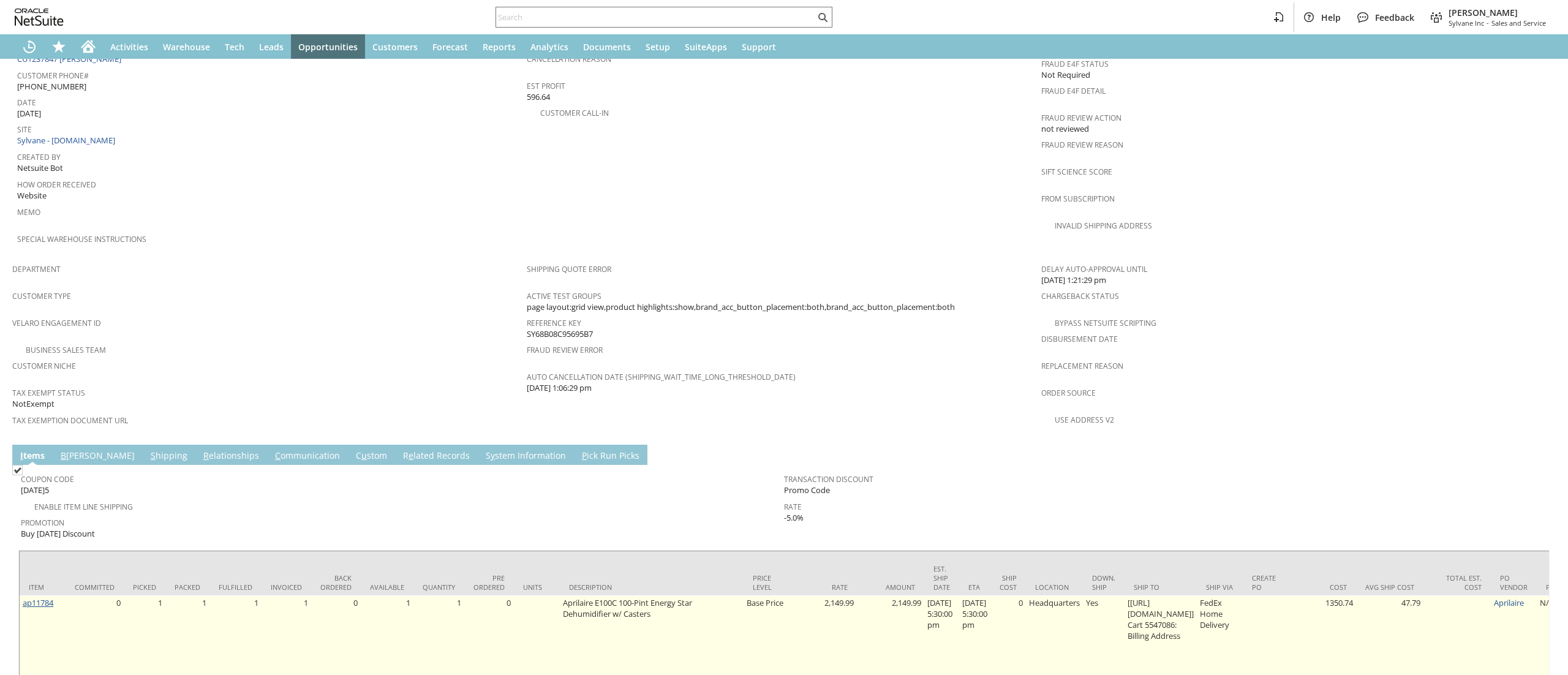
click at [49, 597] on link "ap11784" at bounding box center [37, 602] width 30 height 11
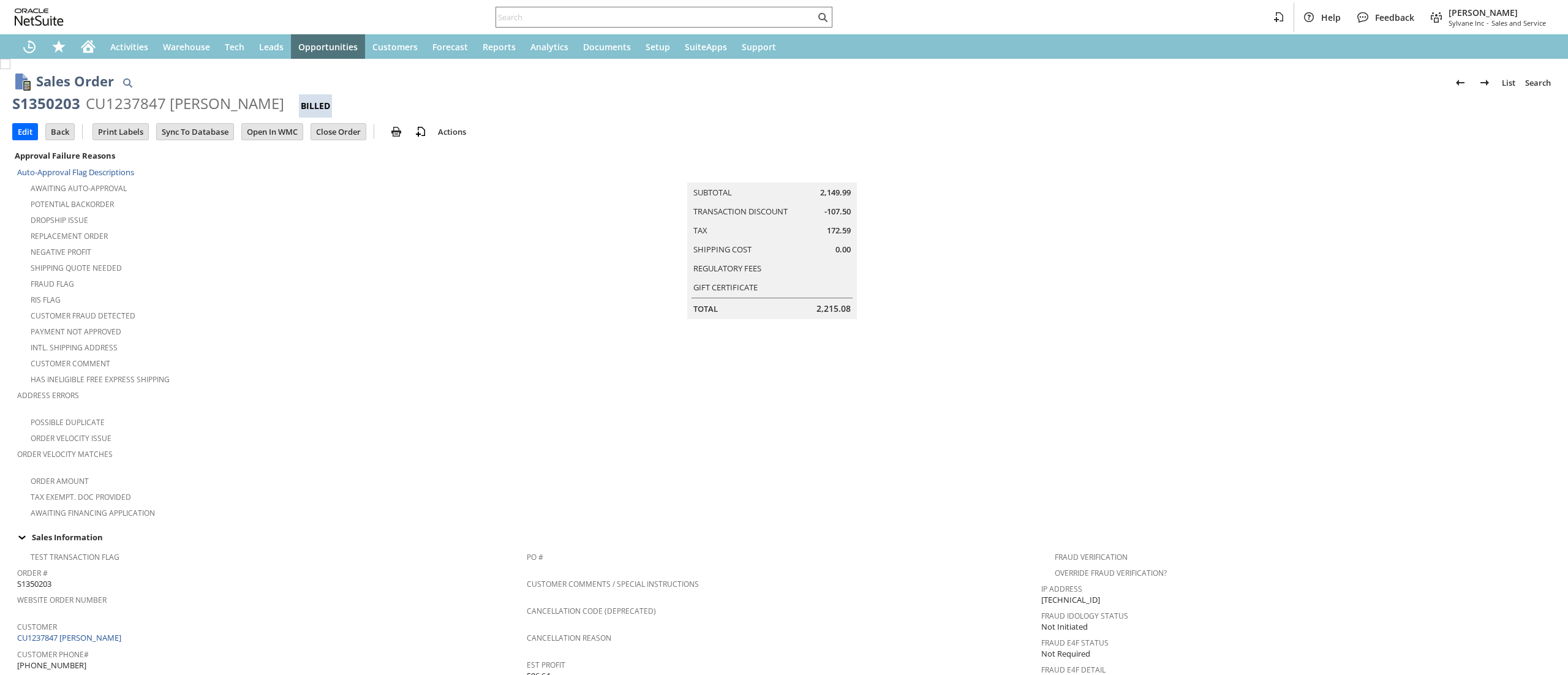
scroll to position [611, 0]
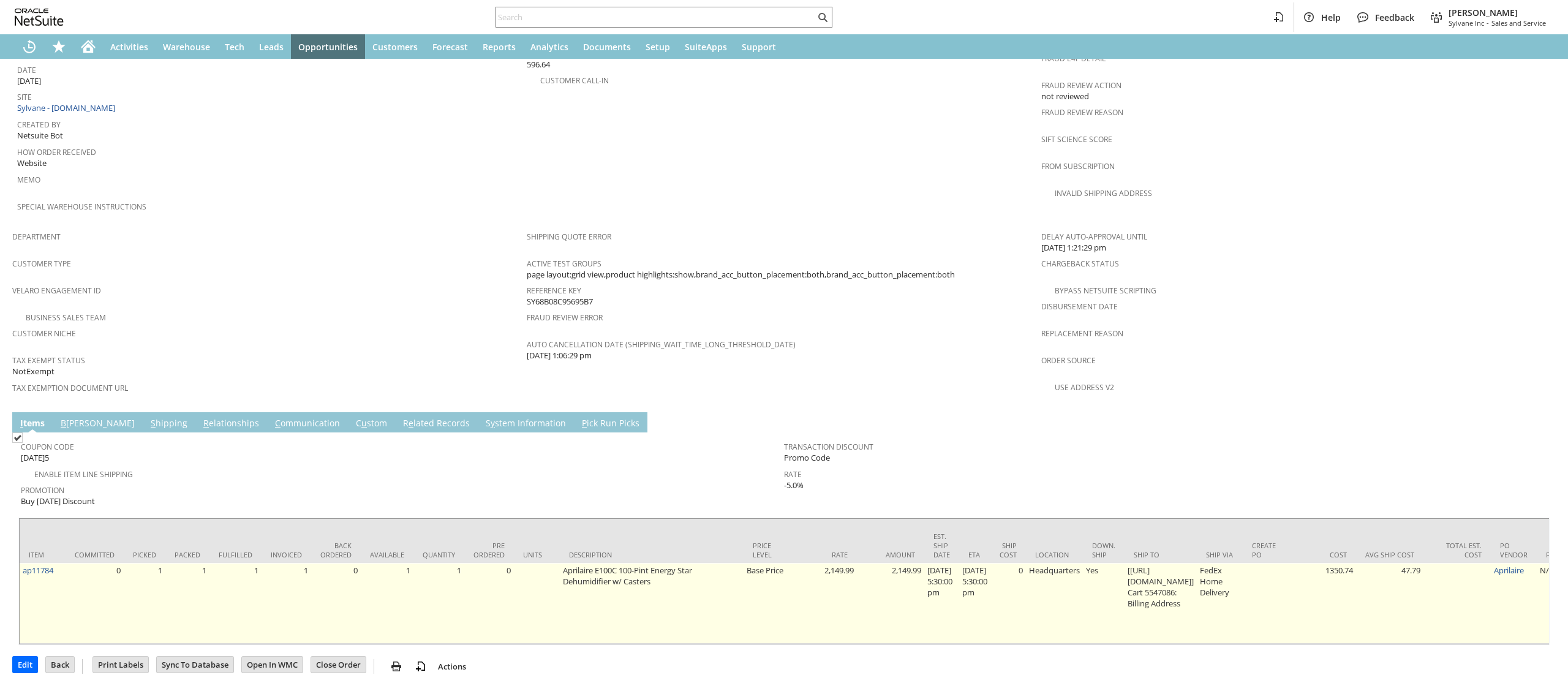
click at [33, 563] on td "ap11784" at bounding box center [42, 603] width 46 height 81
click at [36, 565] on link "ap11784" at bounding box center [37, 570] width 30 height 11
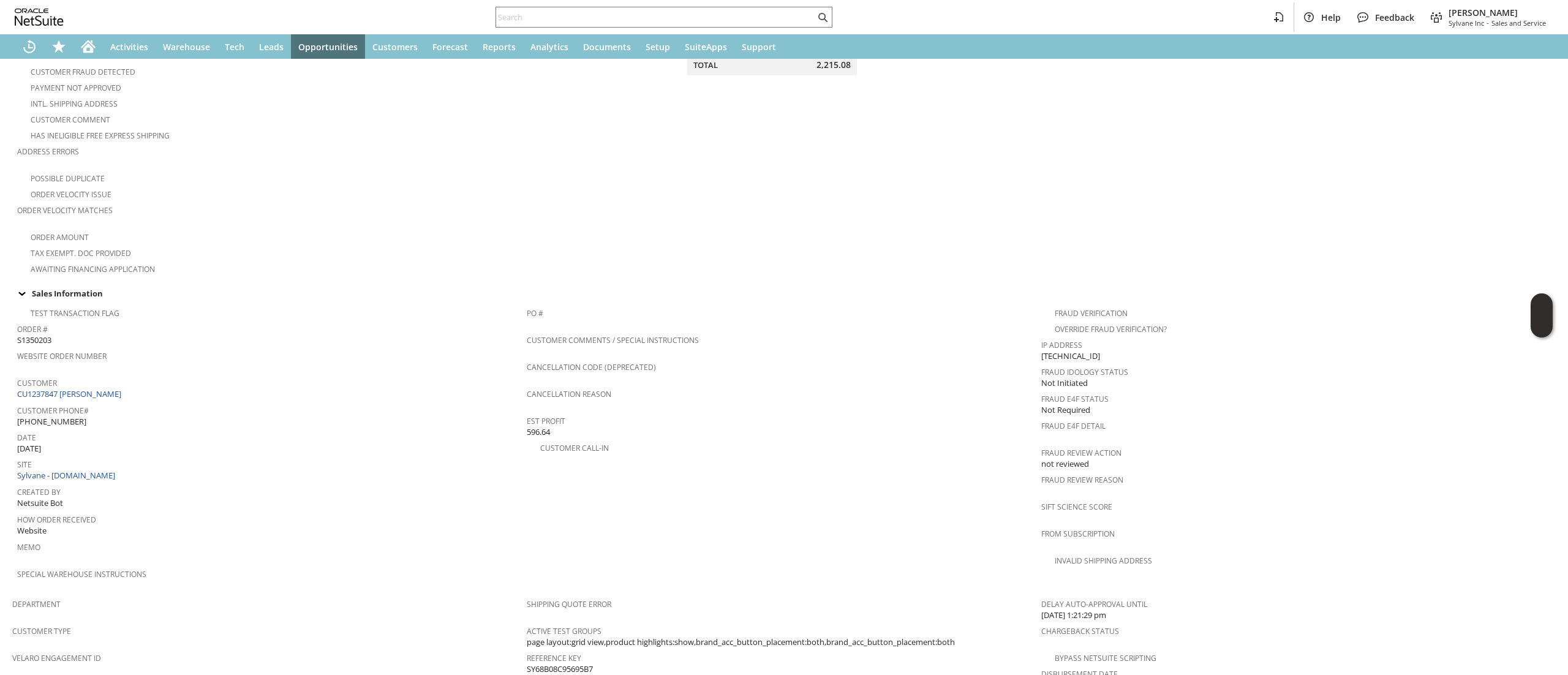
scroll to position [366, 0]
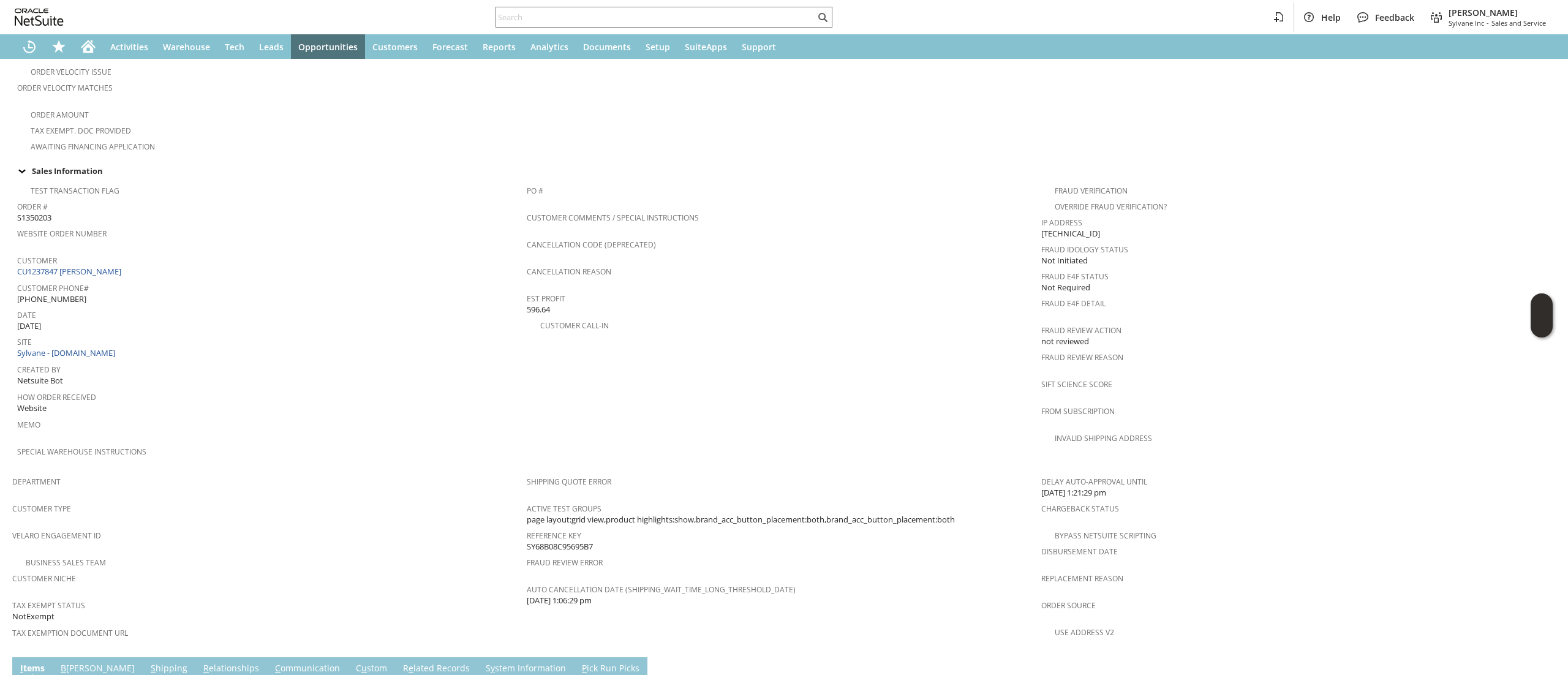
click at [102, 266] on link "CU1237847 [PERSON_NAME]" at bounding box center [71, 271] width 107 height 11
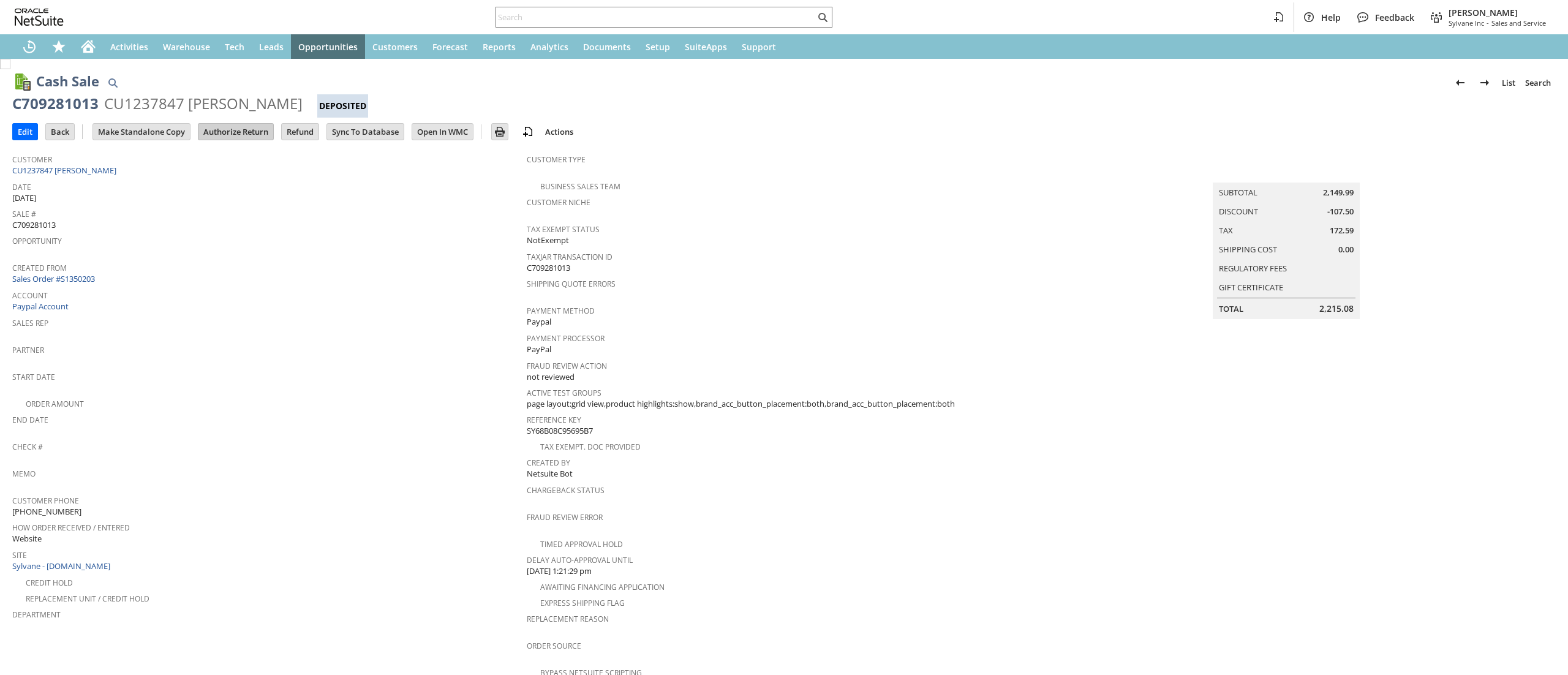
click at [228, 129] on input "Authorize Return" at bounding box center [236, 131] width 75 height 16
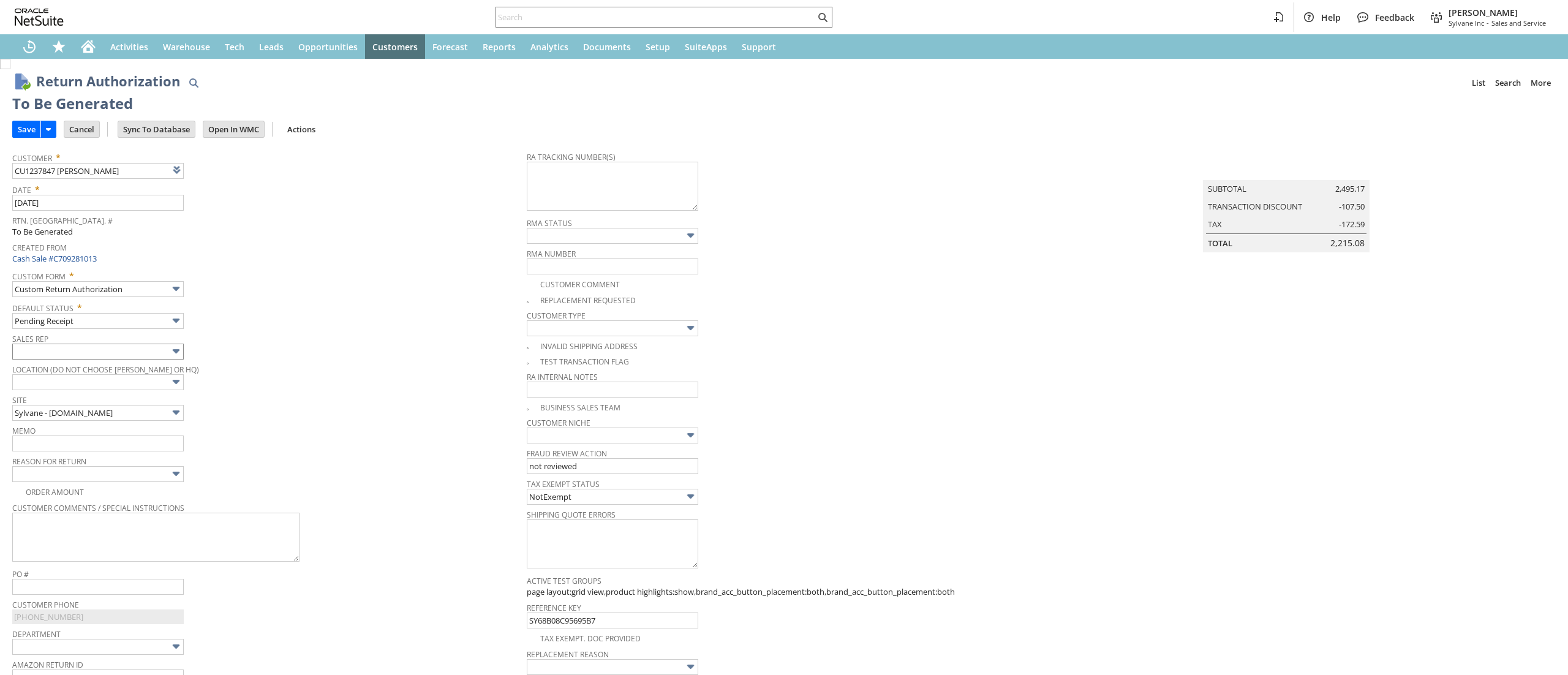
type input "Add"
type input "Copy Previous"
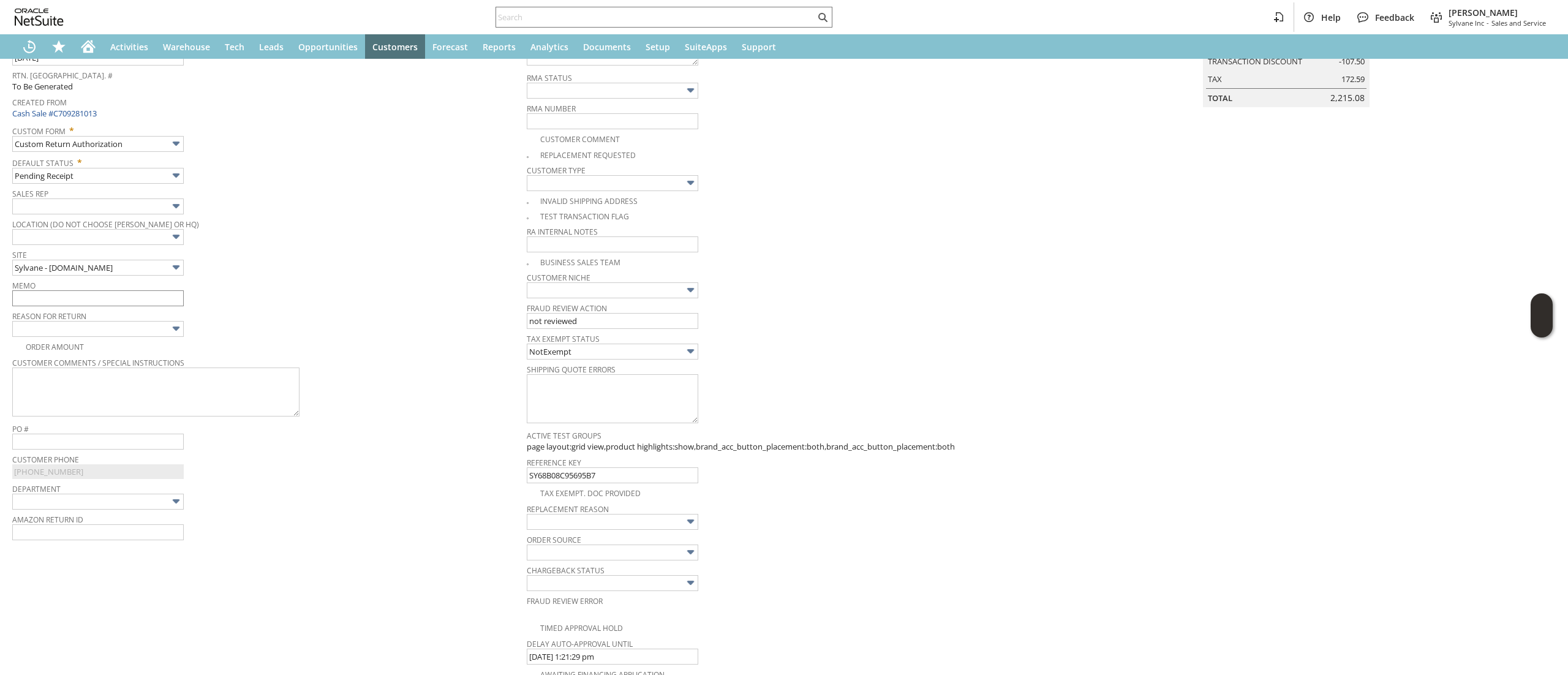
scroll to position [78, 0]
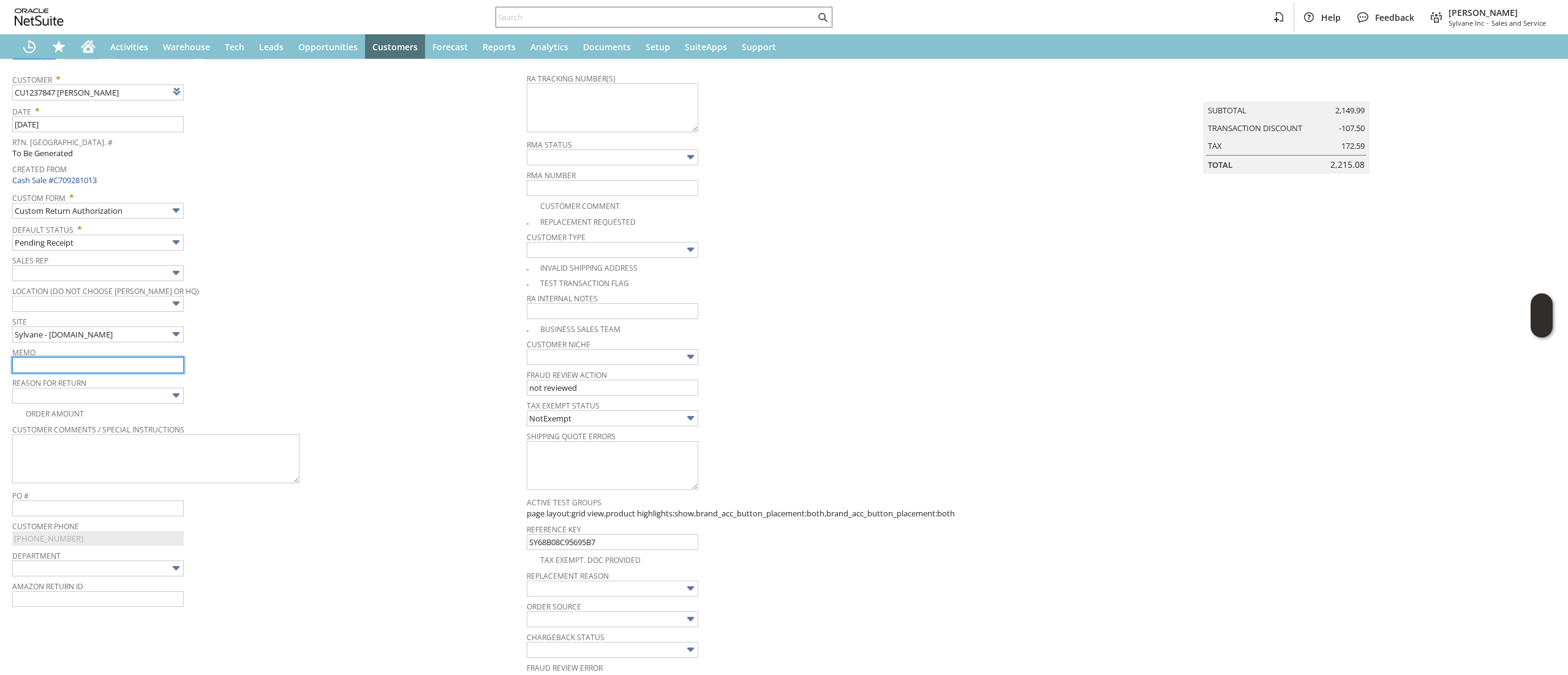
drag, startPoint x: 106, startPoint y: 364, endPoint x: 106, endPoint y: 372, distance: 8.0
click at [104, 367] on input "text" at bounding box center [97, 364] width 172 height 16
type input "no longer needed. Returning"
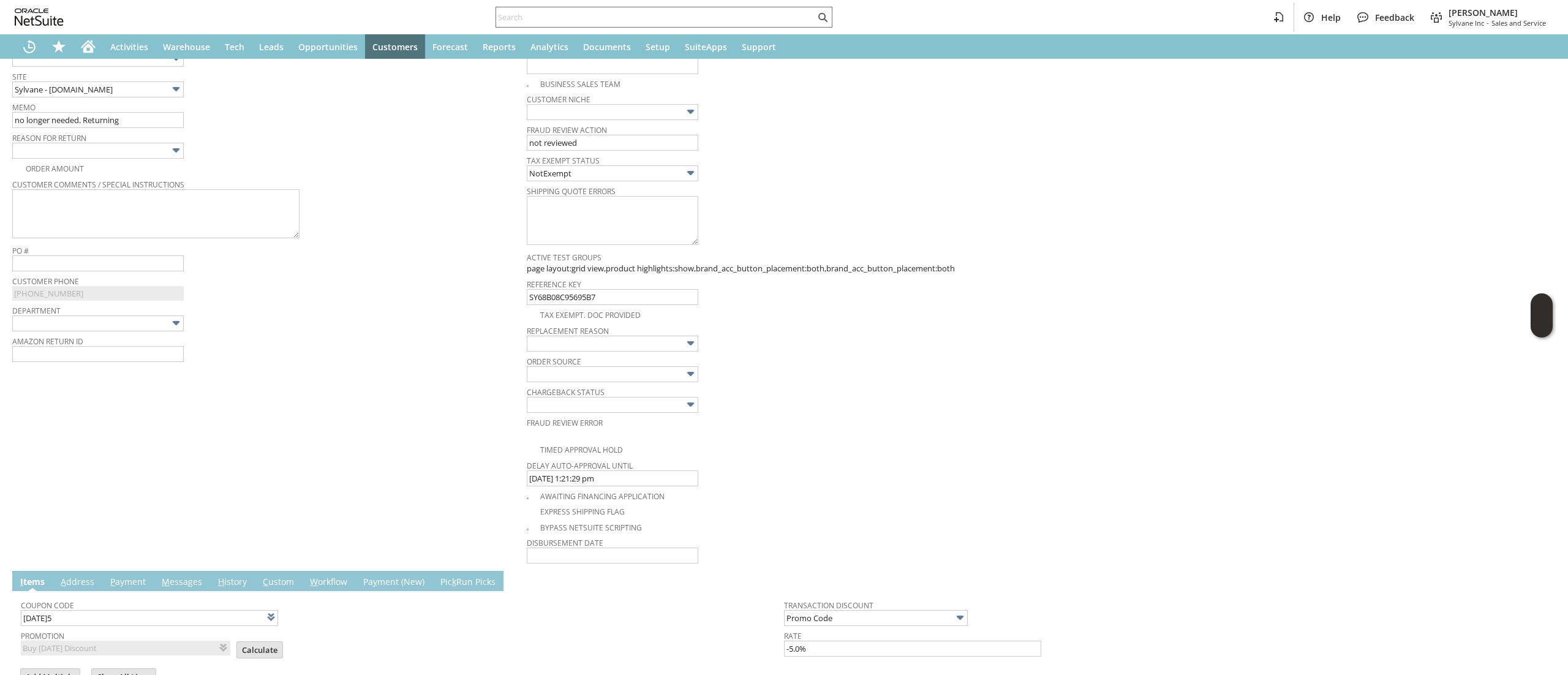
click at [705, 353] on td "Replacement reason" at bounding box center [784, 337] width 514 height 30
drag, startPoint x: 672, startPoint y: 343, endPoint x: 656, endPoint y: 352, distance: 18.4
click at [670, 343] on input "text" at bounding box center [612, 343] width 172 height 16
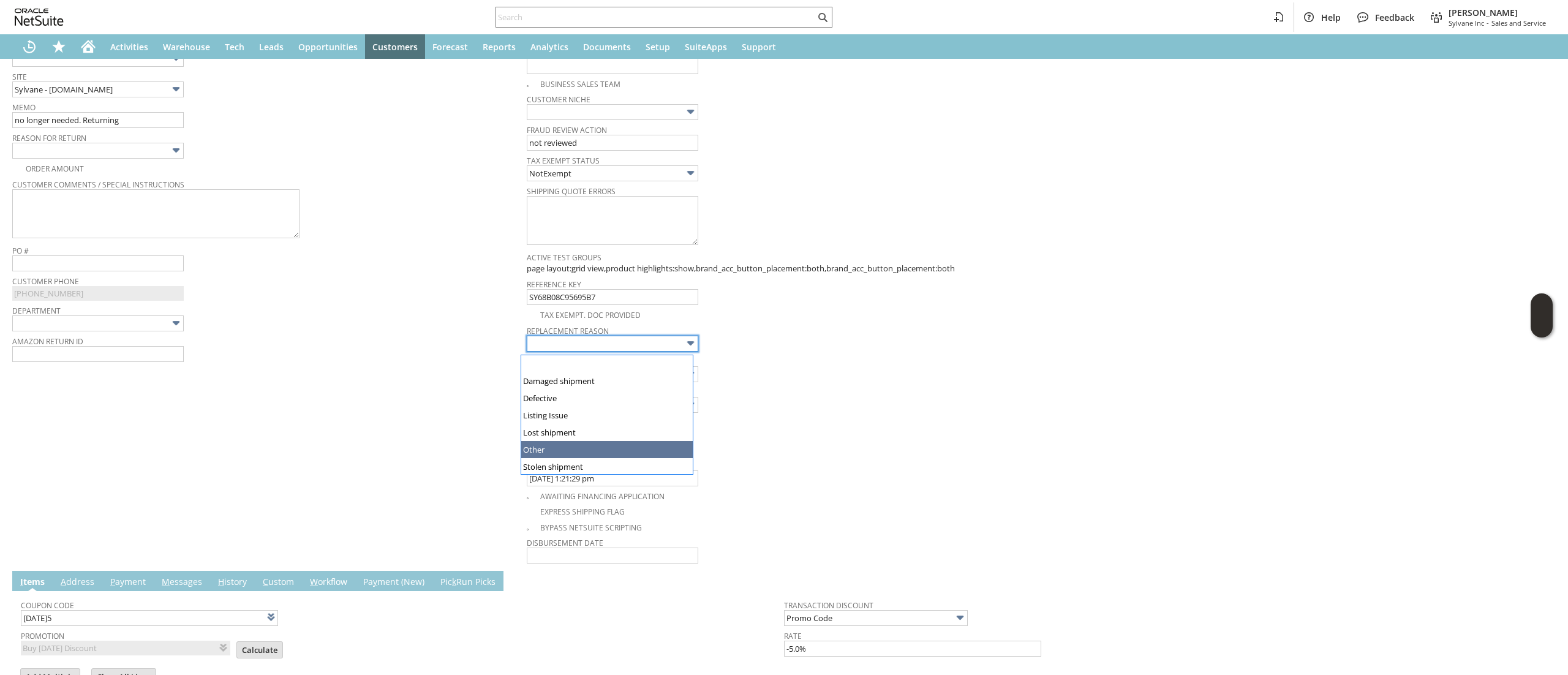
type input "Other"
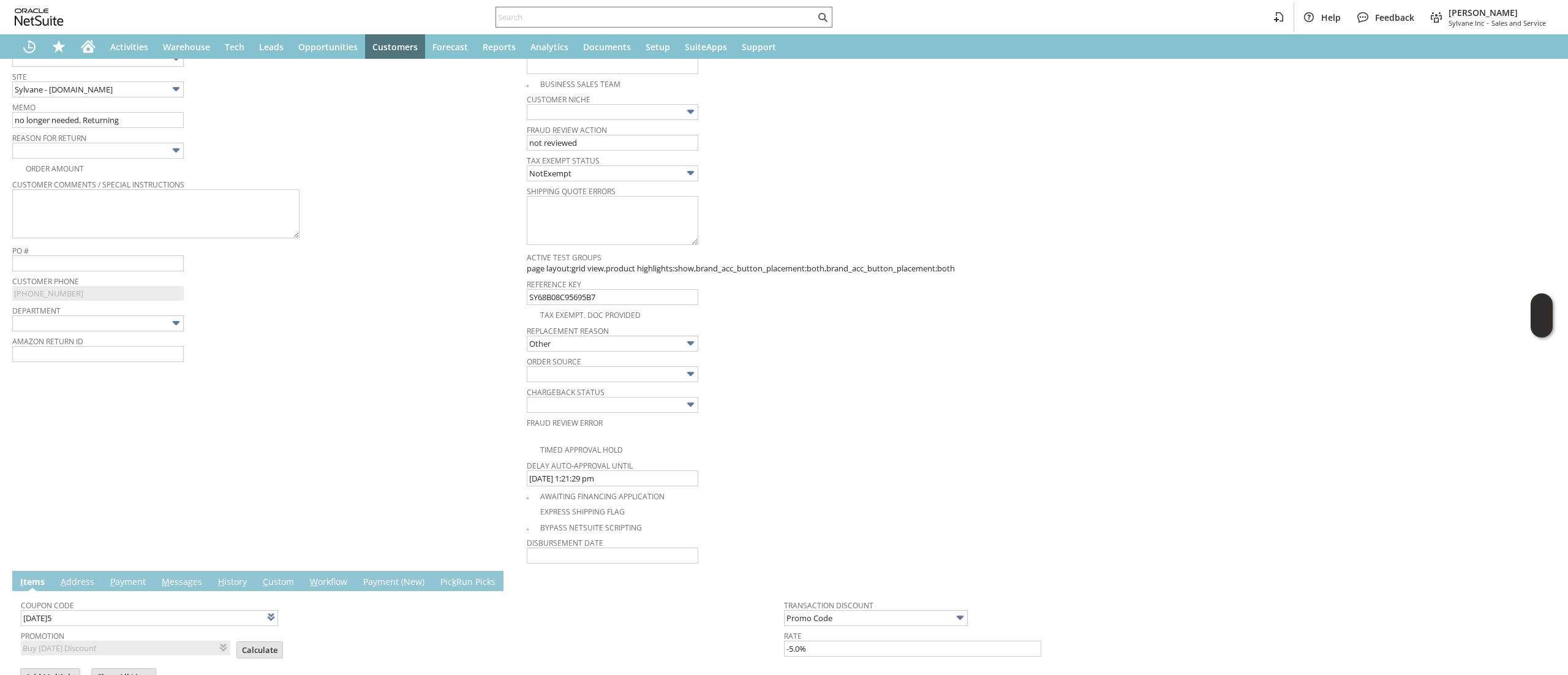
click at [638, 328] on span "Replacement reason" at bounding box center [781, 329] width 508 height 13
click at [382, 389] on div "Return Tracking Numbers" at bounding box center [266, 376] width 508 height 26
click at [149, 155] on input "text" at bounding box center [97, 150] width 172 height 16
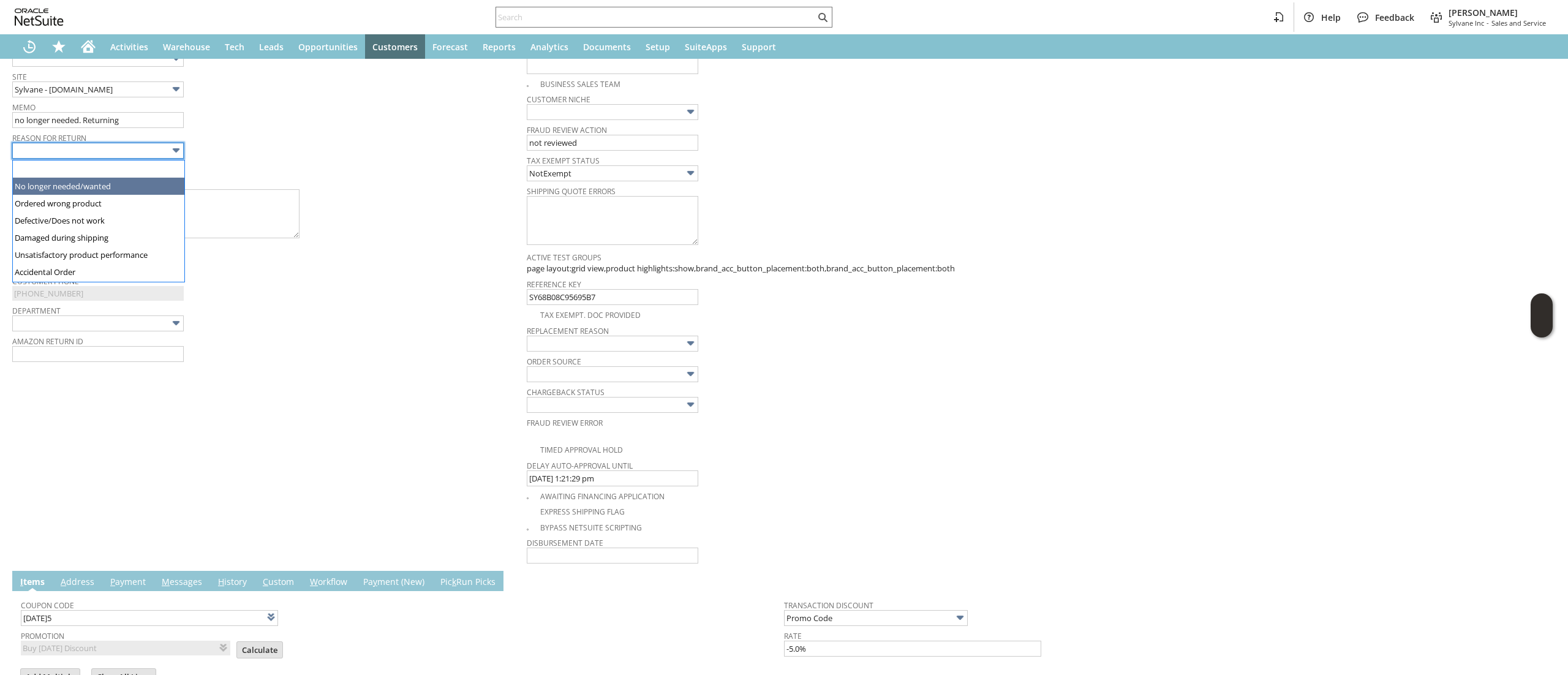
drag, startPoint x: 123, startPoint y: 183, endPoint x: 131, endPoint y: 189, distance: 10.0
type input "No longer needed/wanted"
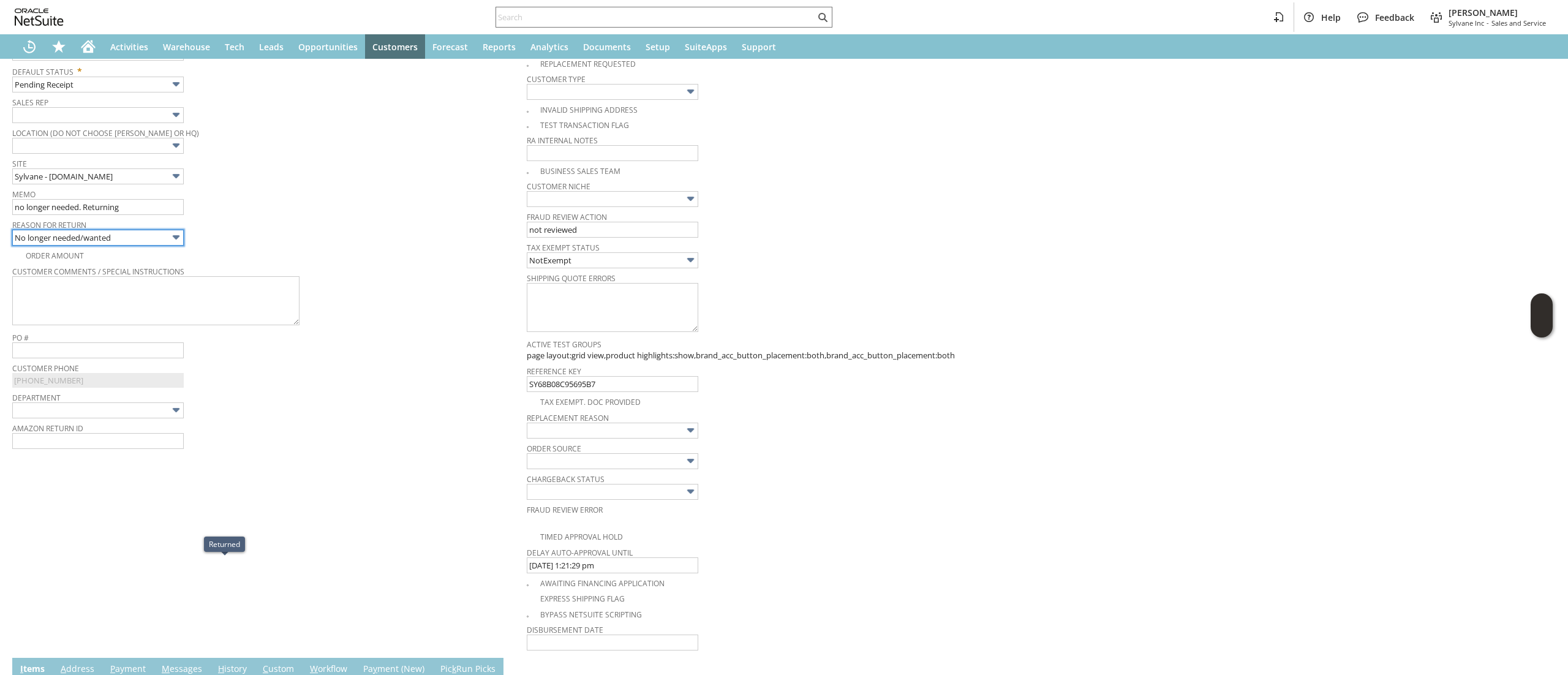
scroll to position [0, 0]
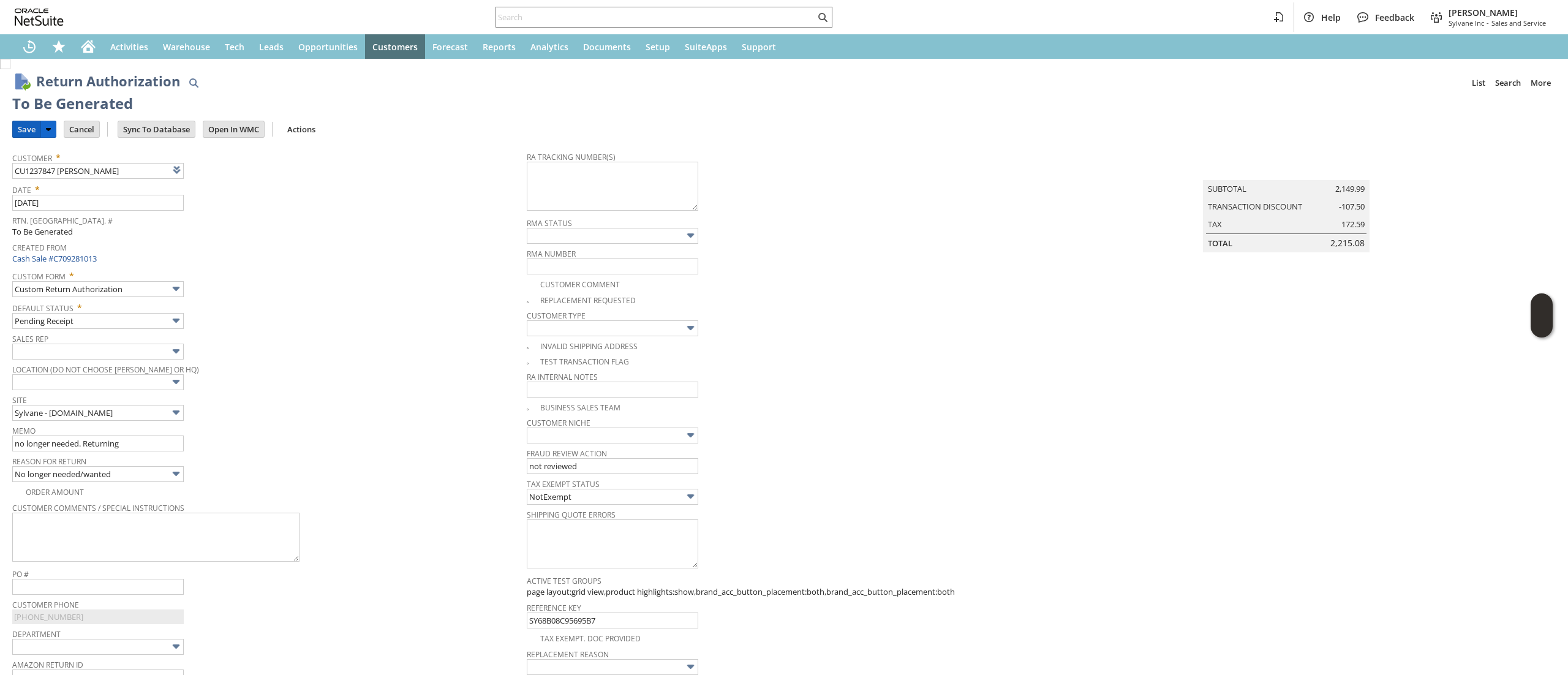
click at [27, 127] on input "Save" at bounding box center [26, 129] width 27 height 16
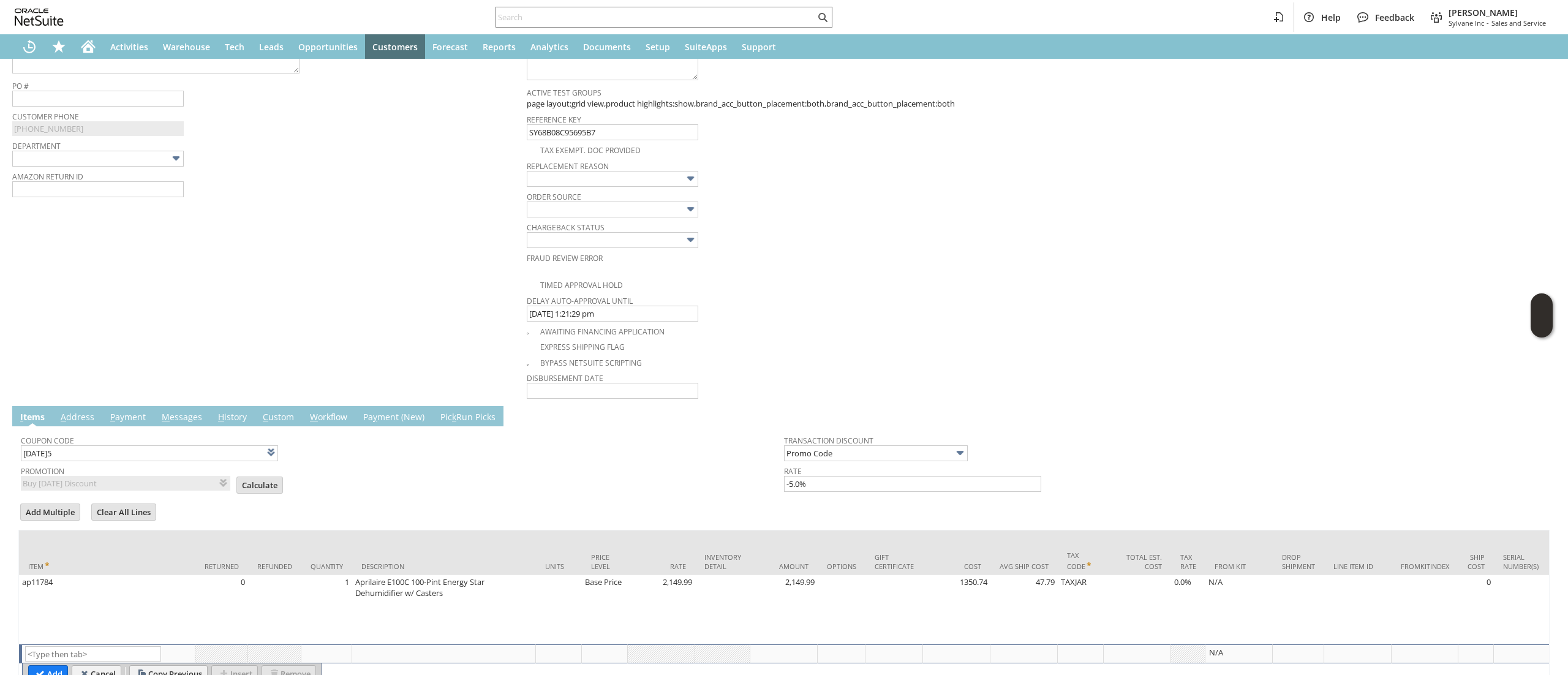
scroll to position [569, 0]
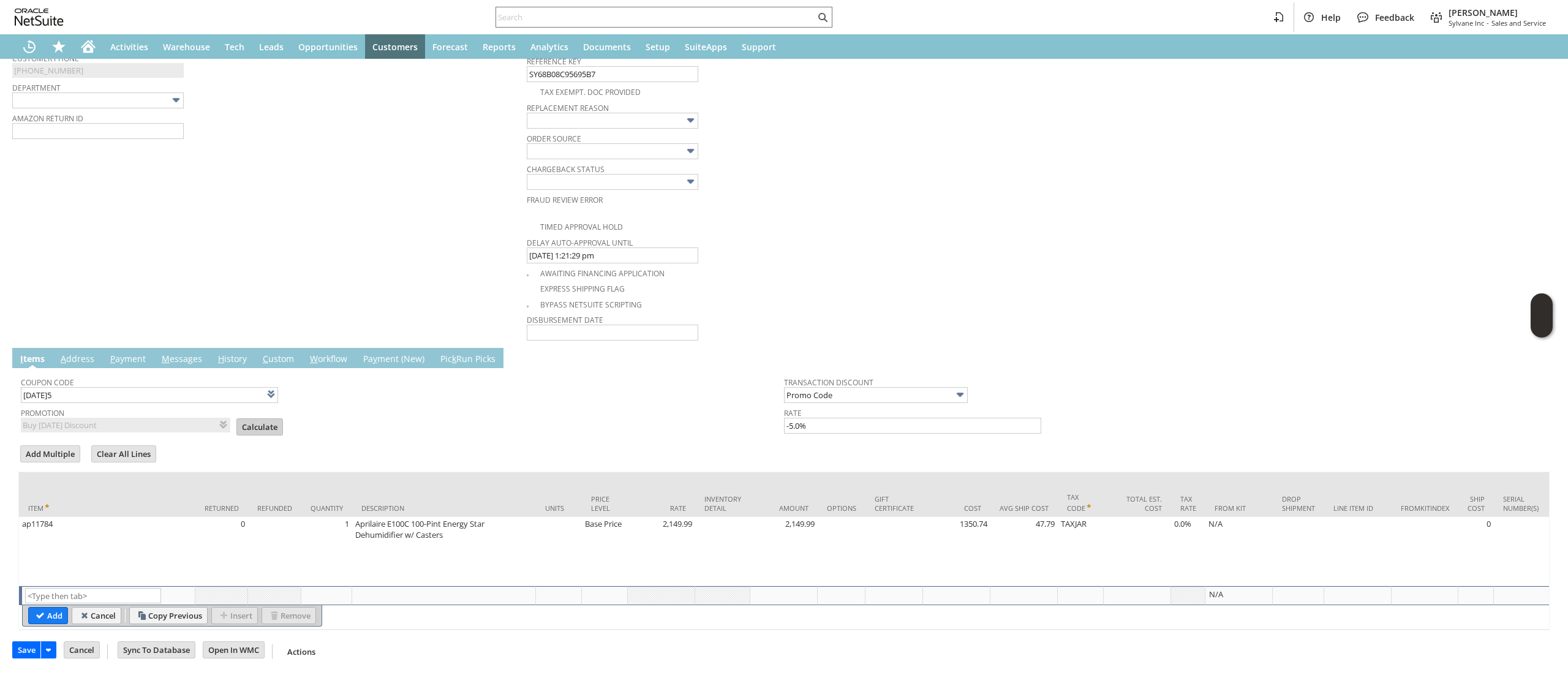
drag, startPoint x: 235, startPoint y: 398, endPoint x: 248, endPoint y: 404, distance: 14.3
click at [236, 413] on span "Calculate" at bounding box center [263, 422] width 54 height 19
click at [248, 419] on input "Calculate" at bounding box center [259, 427] width 45 height 16
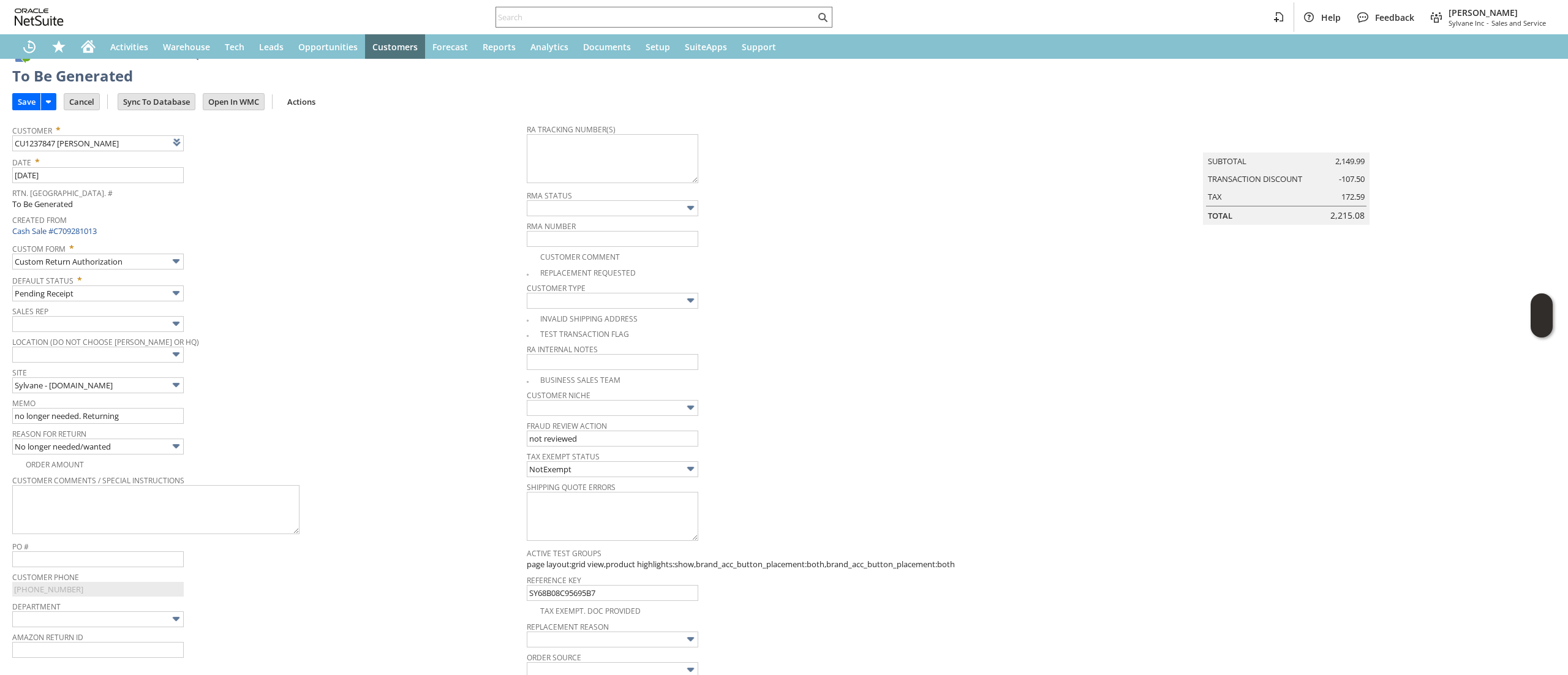
scroll to position [0, 0]
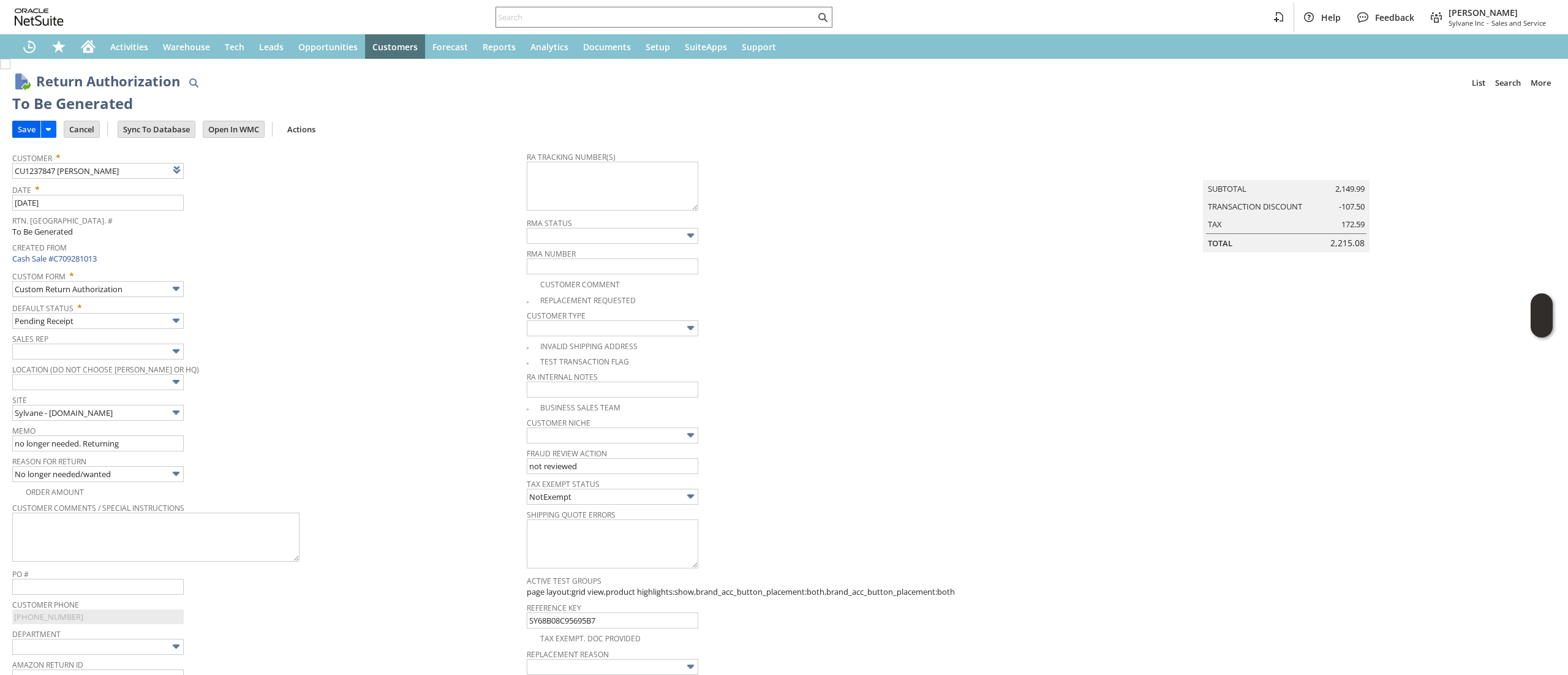
click at [19, 127] on input "Save" at bounding box center [26, 129] width 27 height 16
click at [199, 175] on link at bounding box center [192, 169] width 13 height 13
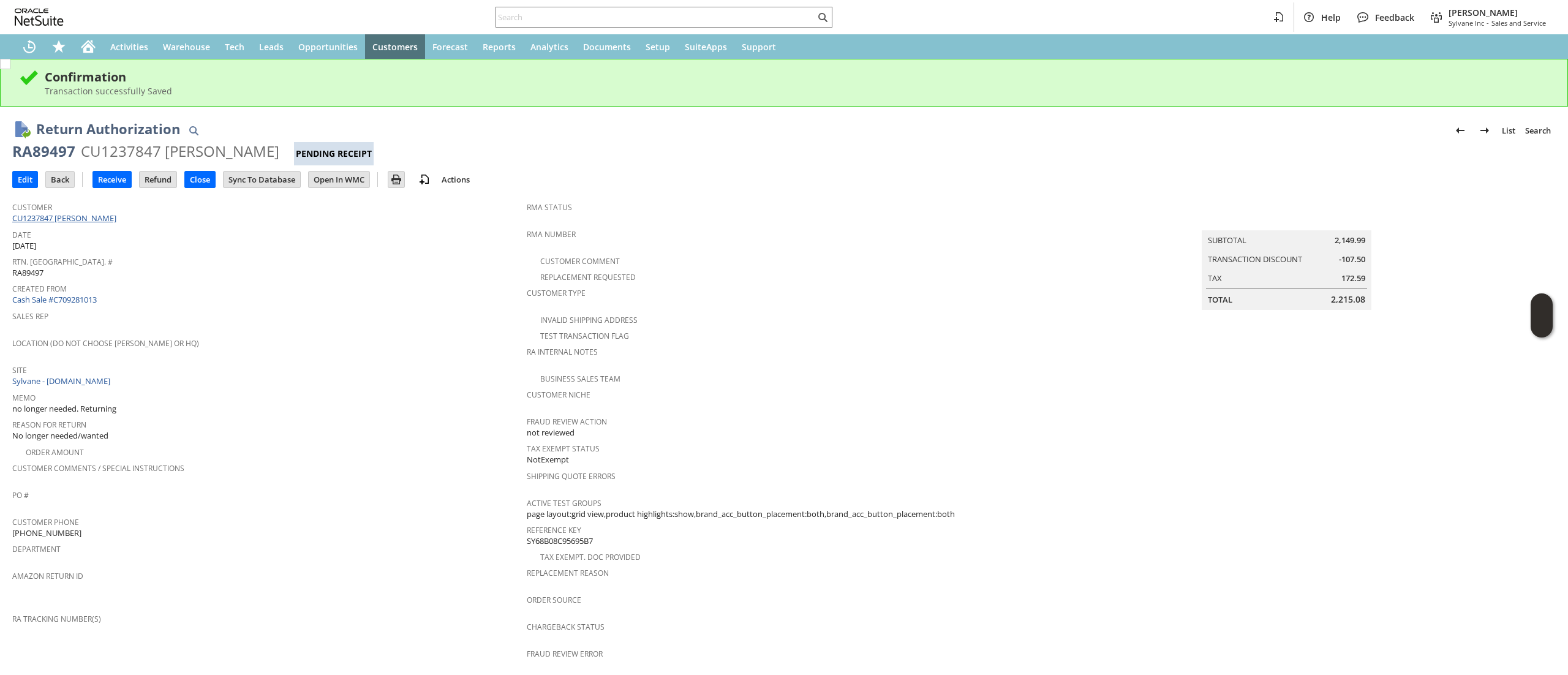
click at [53, 219] on link "CU1237847 [PERSON_NAME]" at bounding box center [65, 218] width 107 height 11
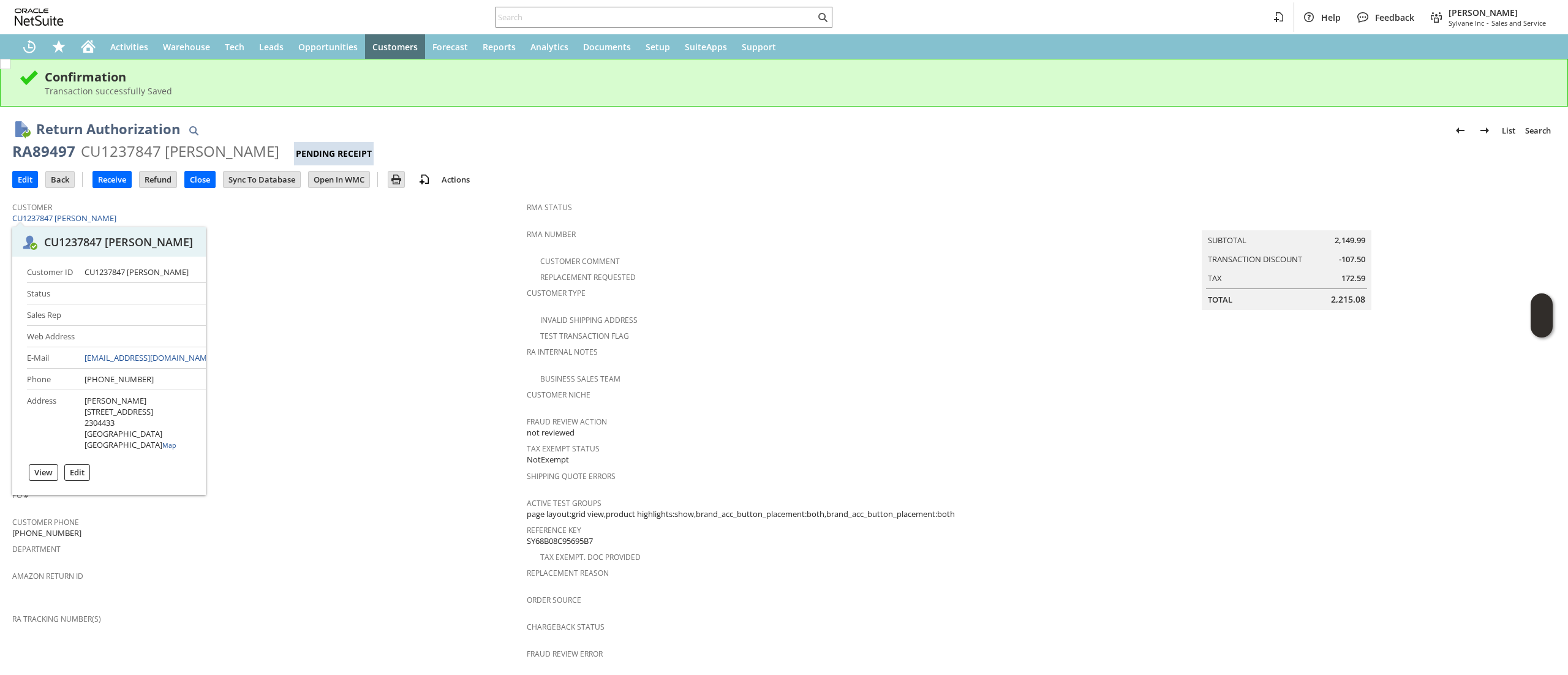
click at [155, 227] on h2 "CU1237847 [PERSON_NAME]" at bounding box center [108, 242] width 193 height 30
click at [155, 227] on h2 "CU1237847 [PERSON_NAME]" at bounding box center [108, 242] width 193 height 30
click at [149, 216] on div "Customer CU1237847 Frank Ramirez Jr" at bounding box center [266, 211] width 508 height 26
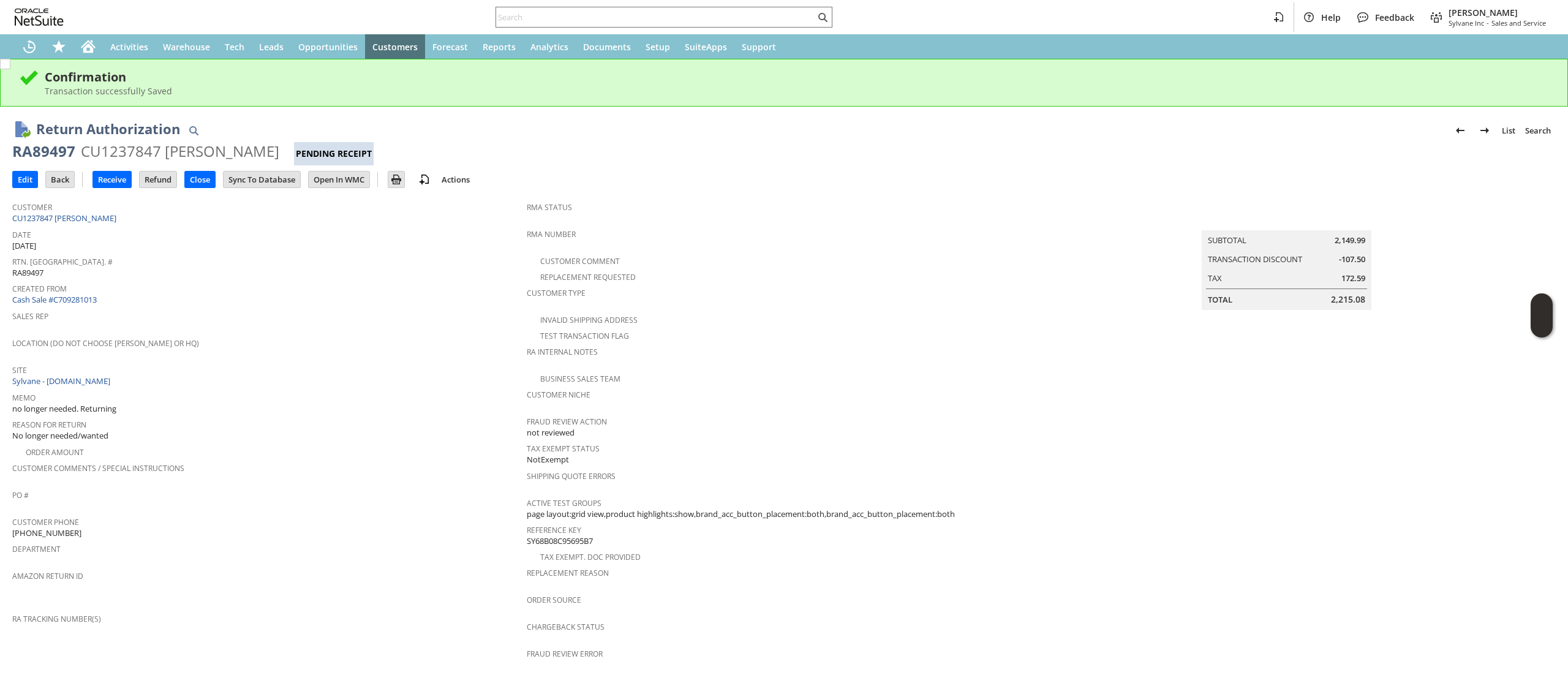
click at [149, 216] on div "Customer CU1237847 Frank Ramirez Jr" at bounding box center [266, 211] width 508 height 26
copy tbody "CU1237847 [PERSON_NAME]"
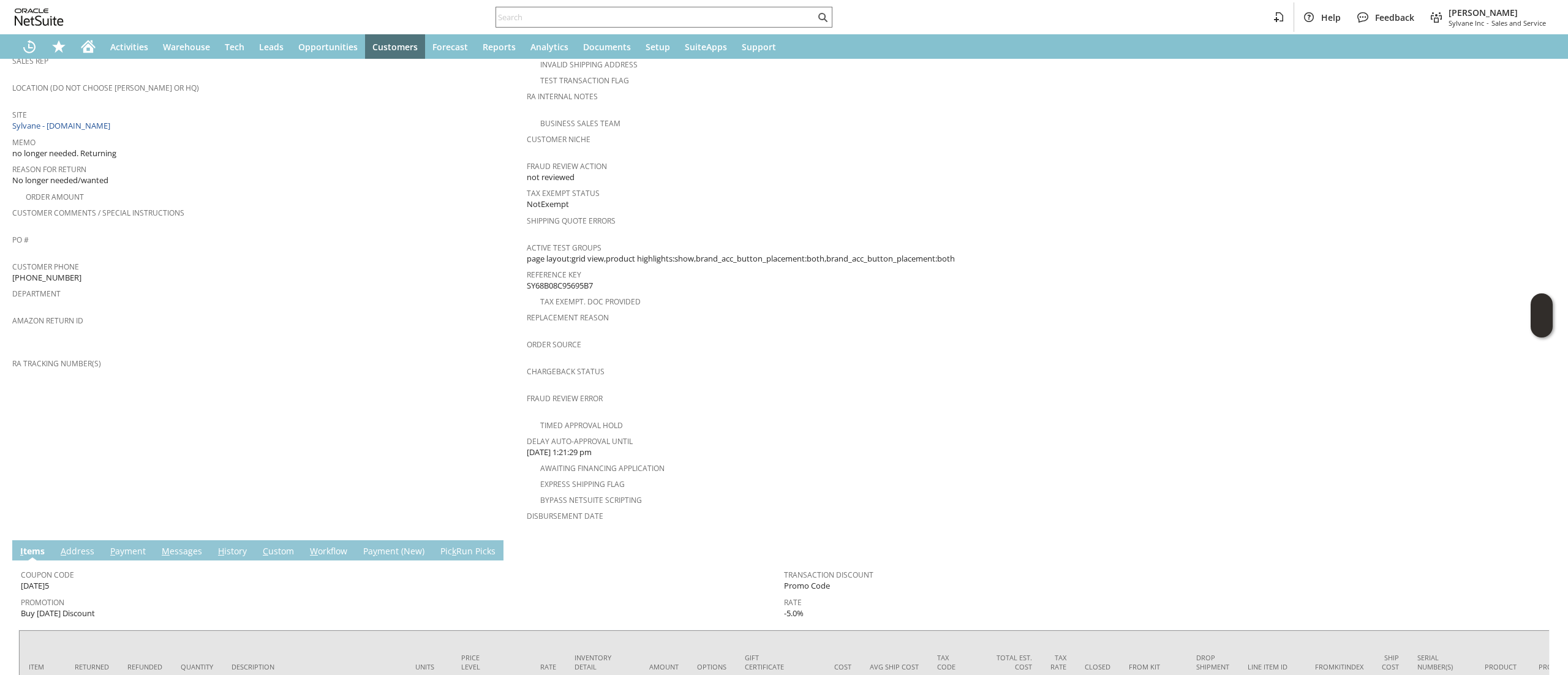
click at [76, 545] on link "A ddress" at bounding box center [77, 552] width 40 height 13
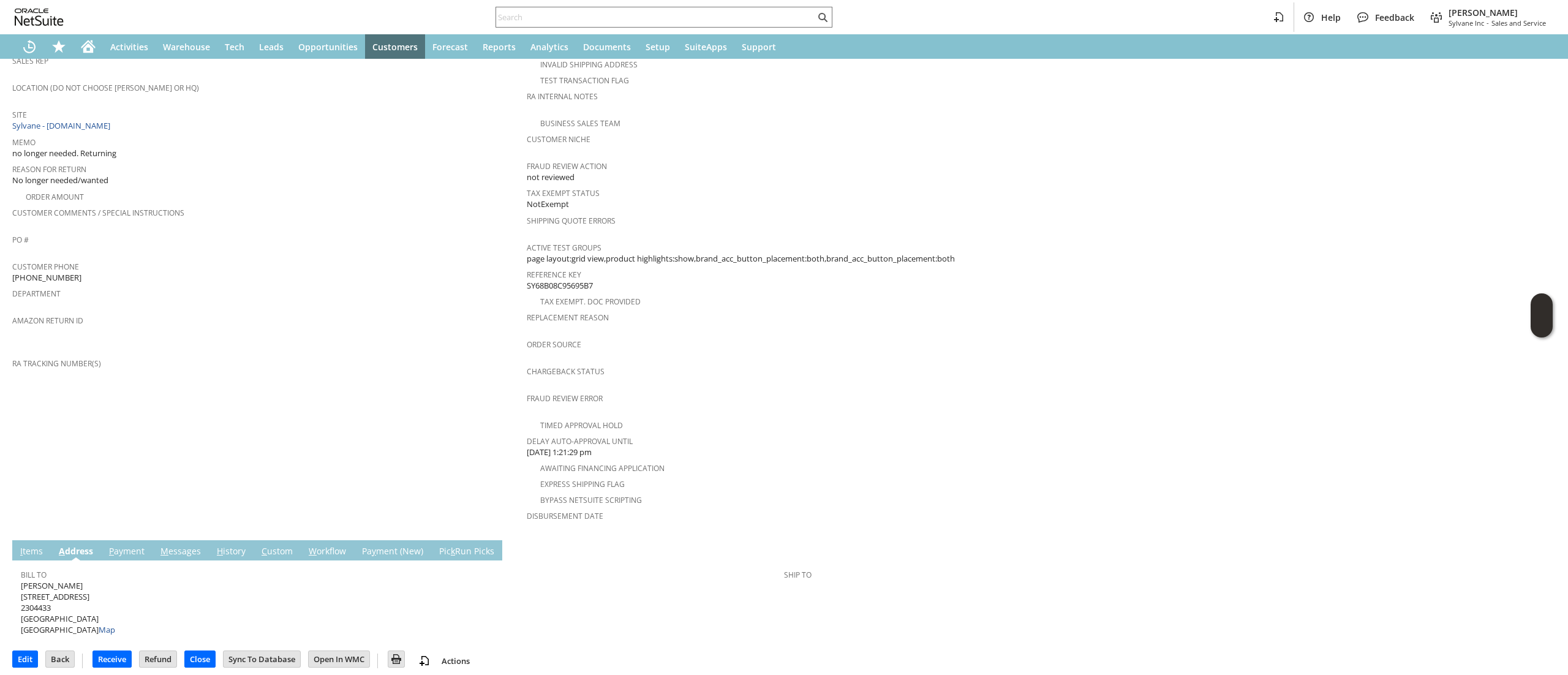
scroll to position [244, 0]
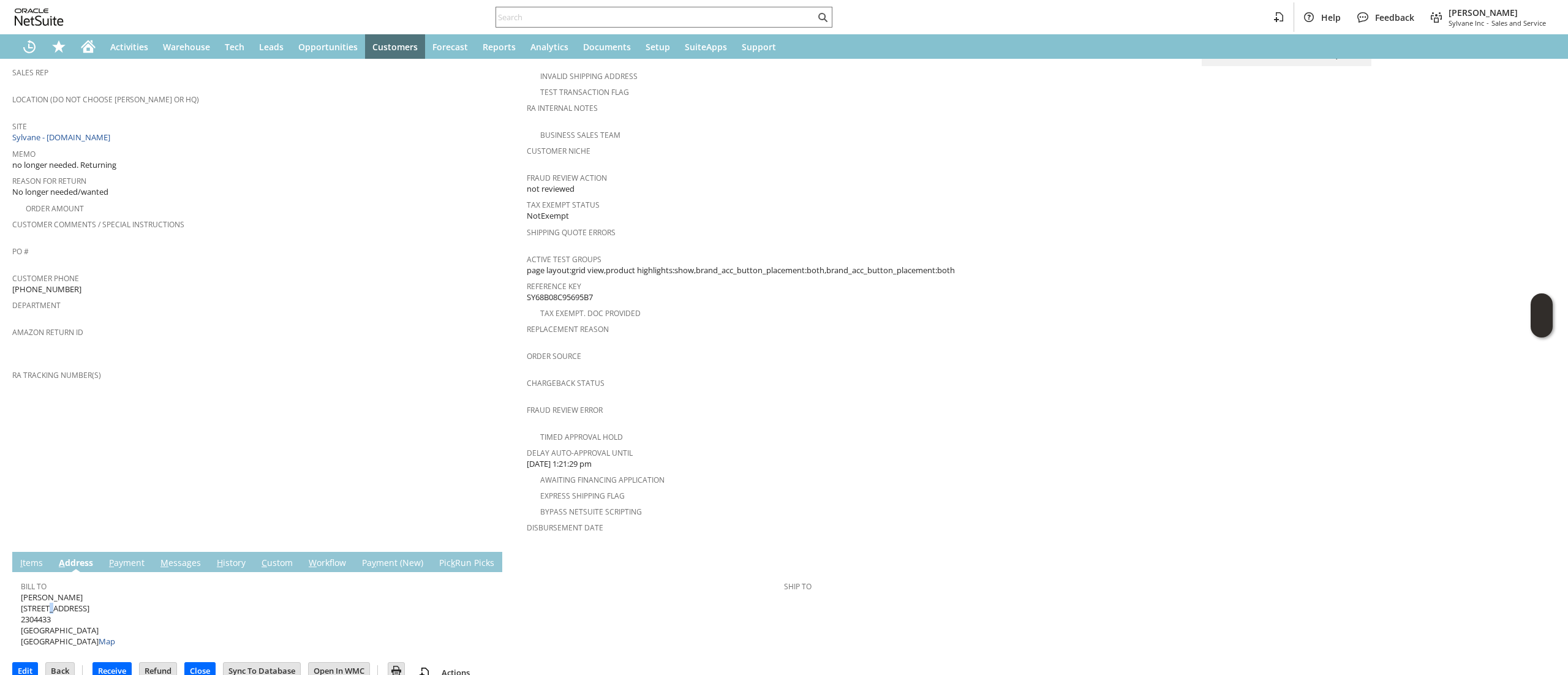
click at [53, 592] on span "Frank Ramirez Jr 295 Osprey Ct 2304433 Lake St Louis MO 63367 United States Map" at bounding box center [68, 619] width 94 height 56
copy span "[STREET_ADDRESS]"
click at [91, 610] on span "Frank Ramirez Jr 295 Osprey Ct 2304433 Lake St Louis MO 63367 United States Map" at bounding box center [68, 619] width 94 height 56
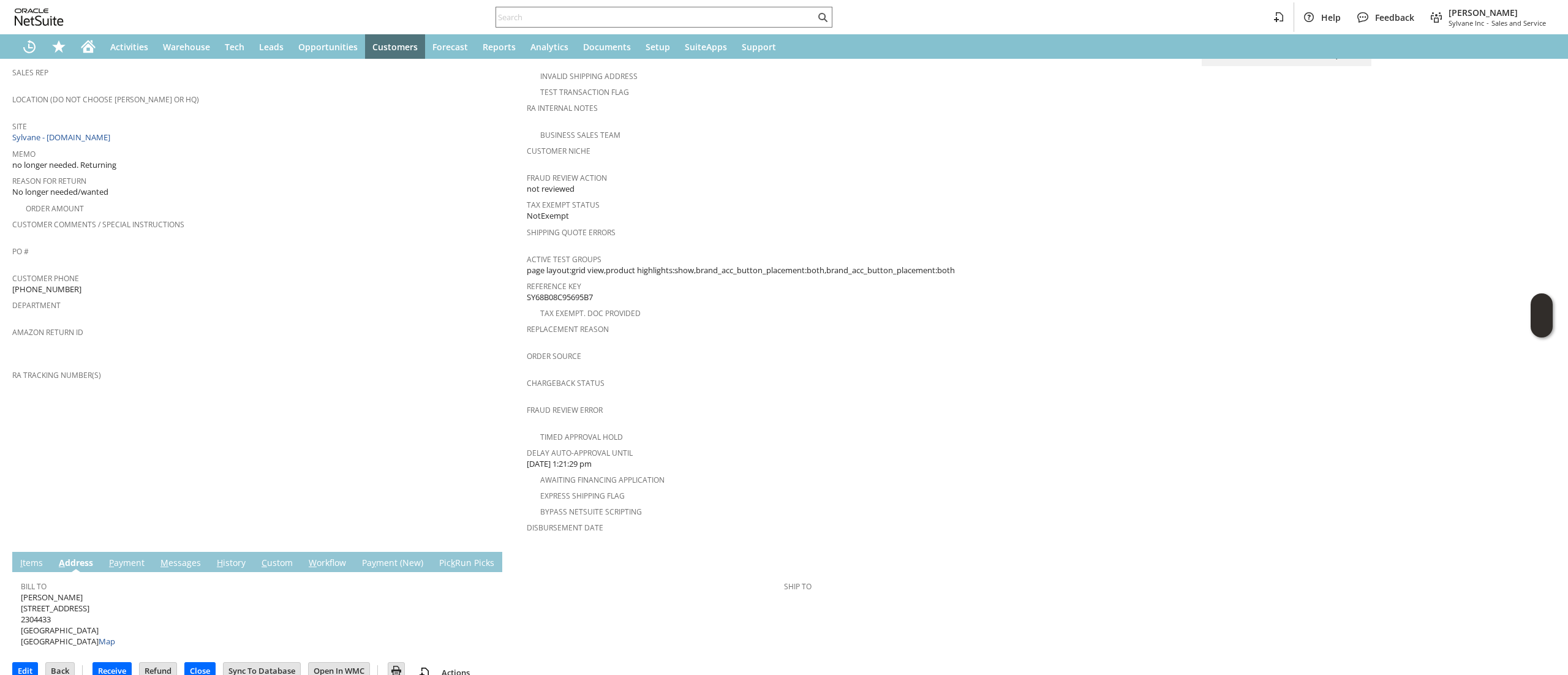
click at [91, 610] on span "Frank Ramirez Jr 295 Osprey Ct 2304433 Lake St Louis MO 63367 United States Map" at bounding box center [68, 619] width 94 height 56
copy span "63367"
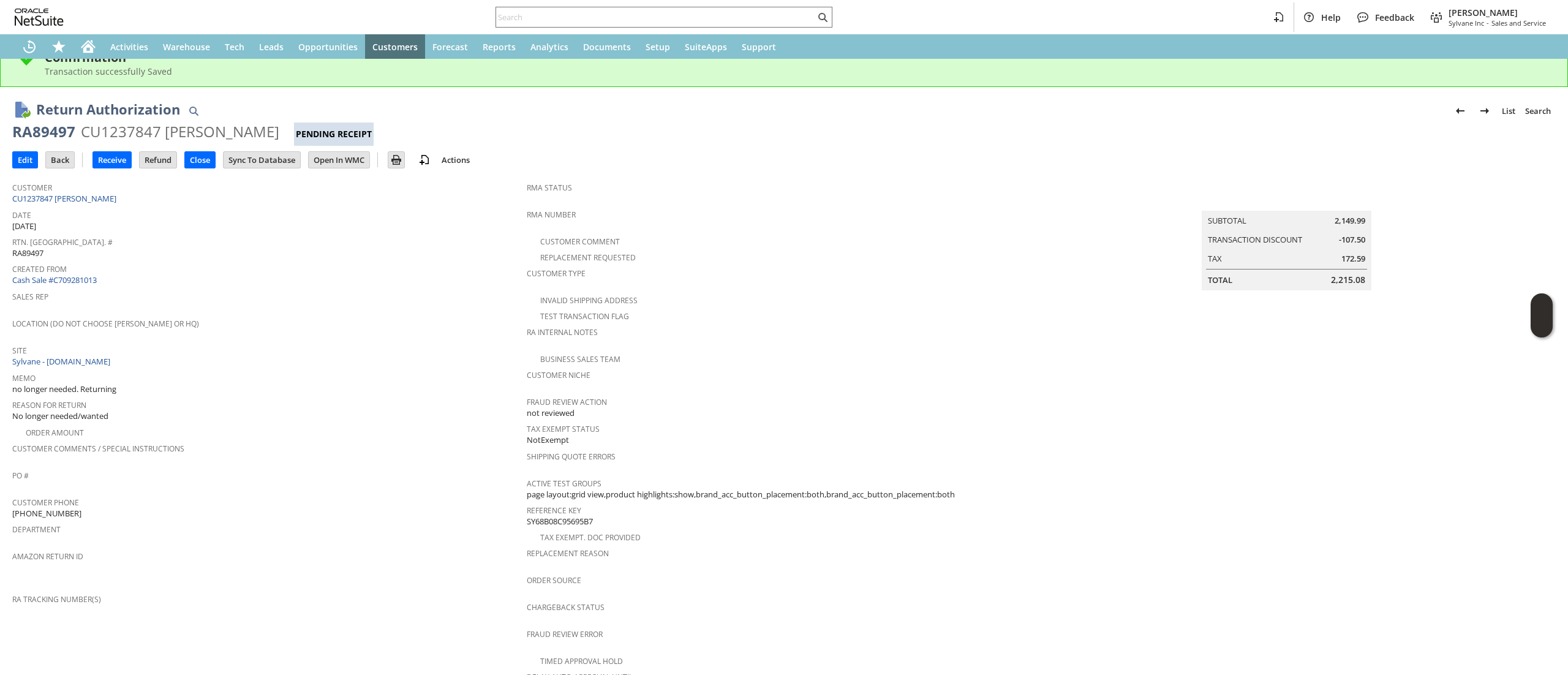
scroll to position [0, 0]
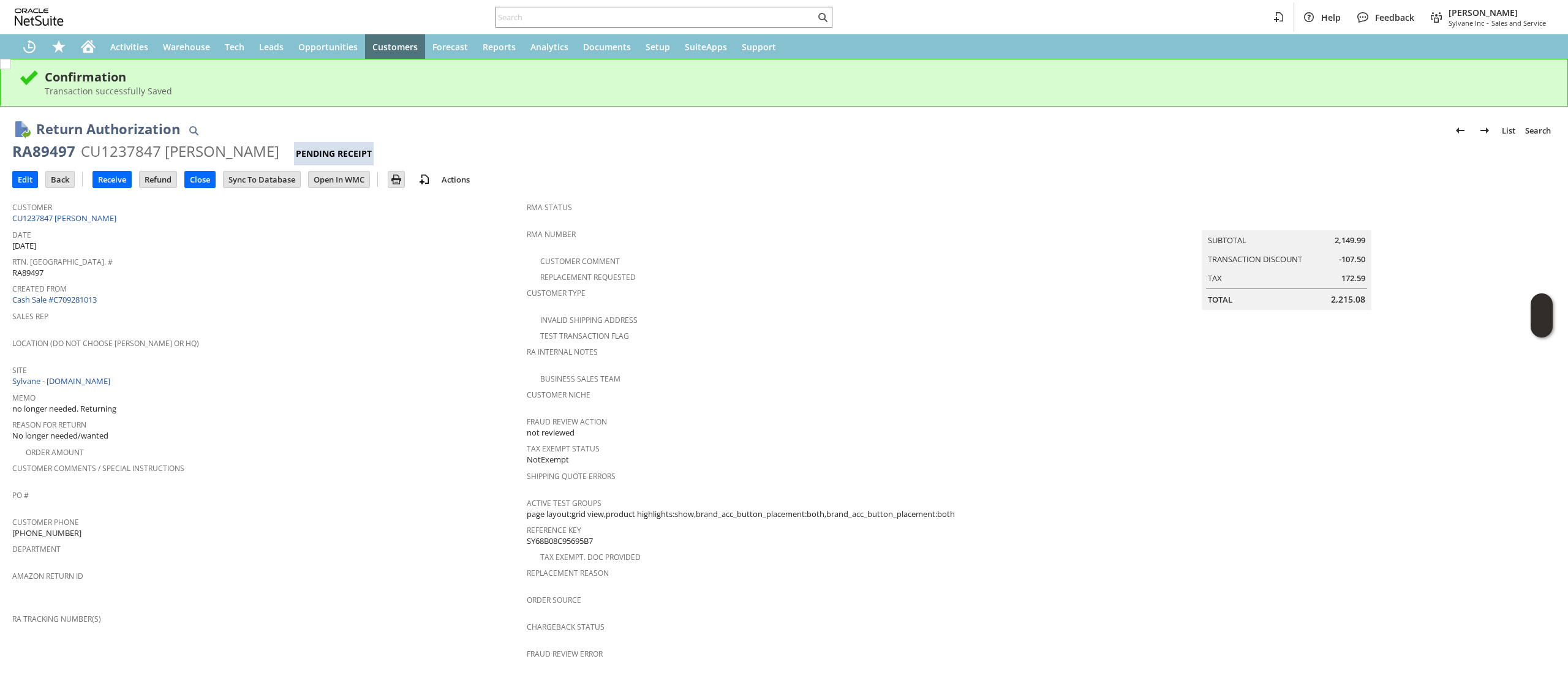
click at [155, 218] on div "Customer CU1237847 Frank Ramirez Jr" at bounding box center [266, 211] width 508 height 26
copy tbody "CU1237847 [PERSON_NAME]"
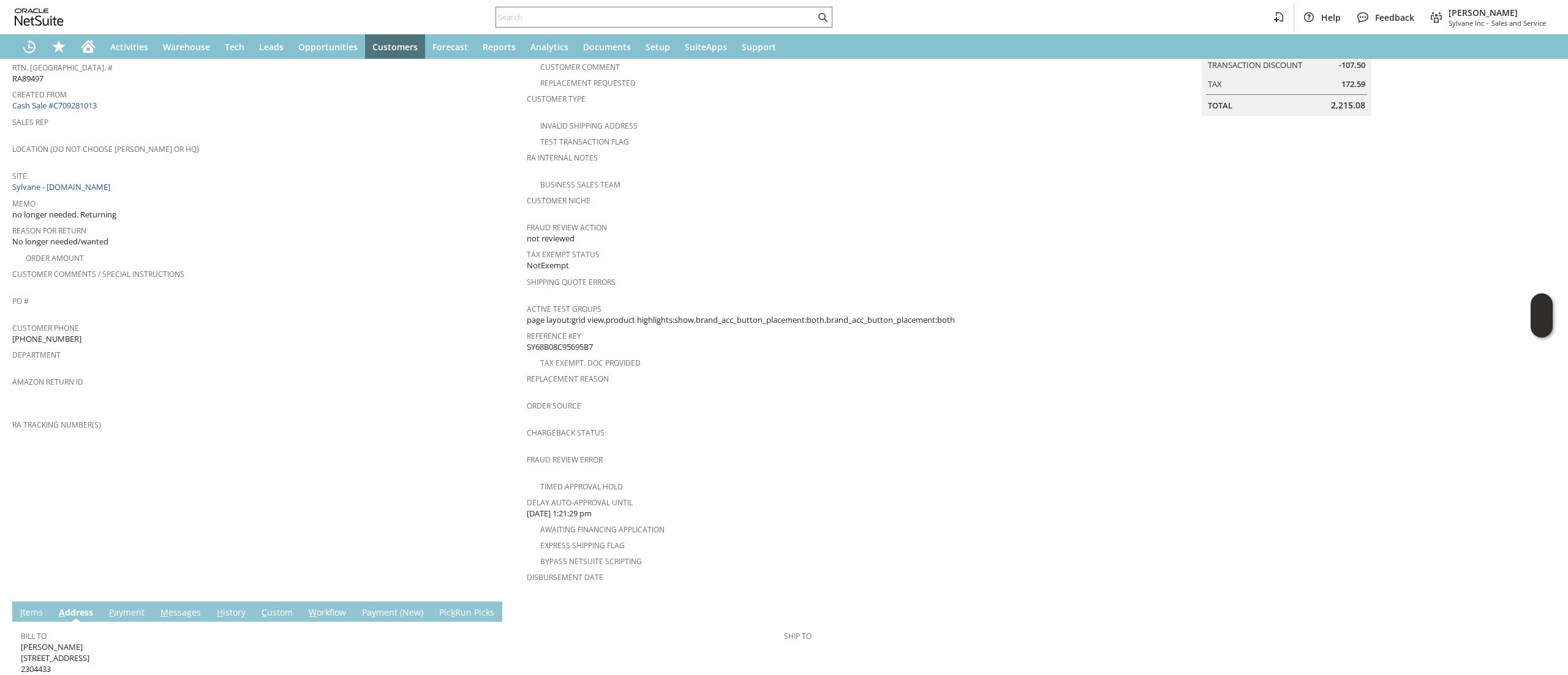
scroll to position [244, 0]
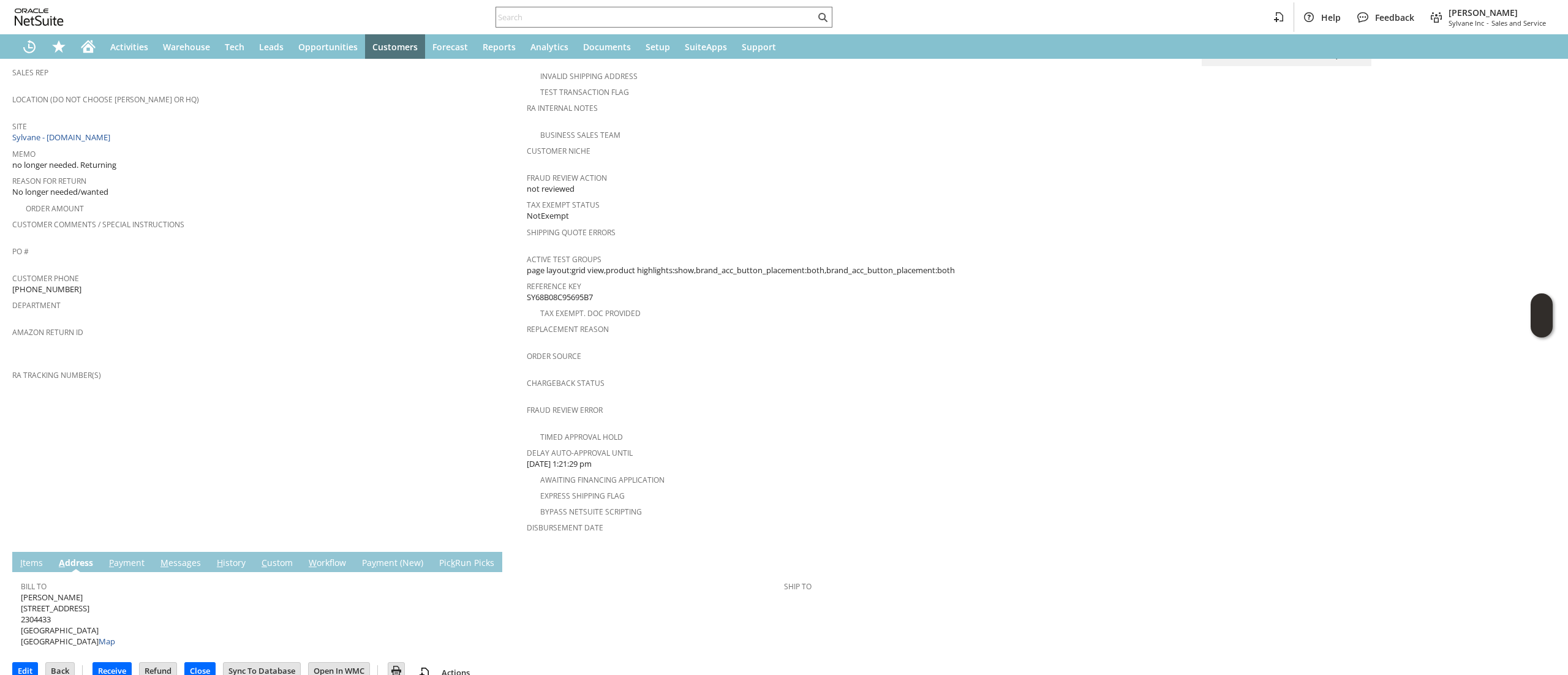
click at [57, 592] on span "Frank Ramirez Jr 295 Osprey Ct 2304433 Lake St Louis MO 63367 United States Map" at bounding box center [68, 619] width 94 height 56
copy span "[STREET_ADDRESS]"
click at [98, 617] on span "Frank Ramirez Jr 295 Osprey Ct 2304433 Lake St Louis MO 63367 United States Map" at bounding box center [68, 619] width 94 height 56
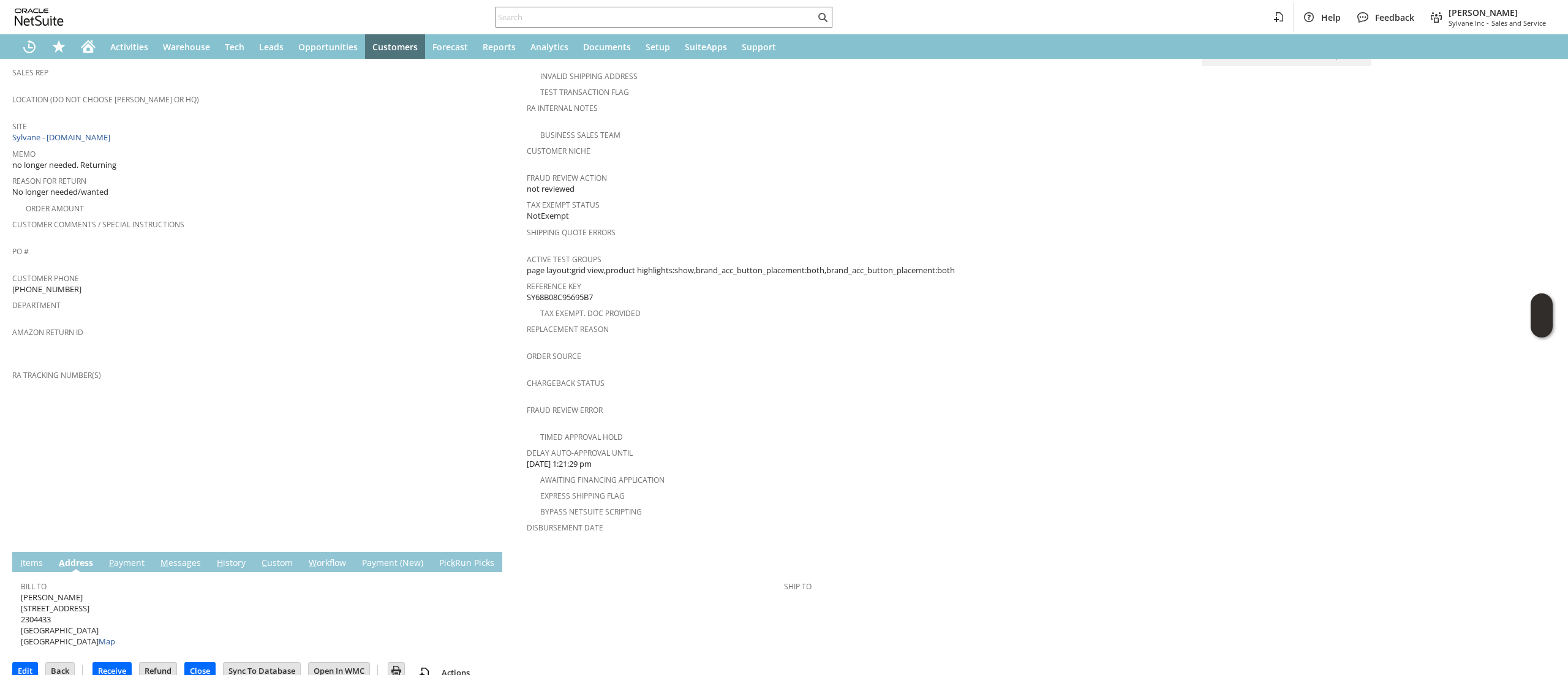
click at [97, 617] on span "Frank Ramirez Jr 295 Osprey Ct 2304433 Lake St Louis MO 63367 United States Map" at bounding box center [68, 619] width 94 height 56
click at [96, 607] on span "Frank Ramirez Jr 295 Osprey Ct 2304433 Lake St Louis MO 63367 United States Map" at bounding box center [68, 619] width 94 height 56
click at [97, 607] on span "Frank Ramirez Jr 295 Osprey Ct 2304433 Lake St Louis MO 63367 United States Map" at bounding box center [68, 619] width 94 height 56
copy span "63367"
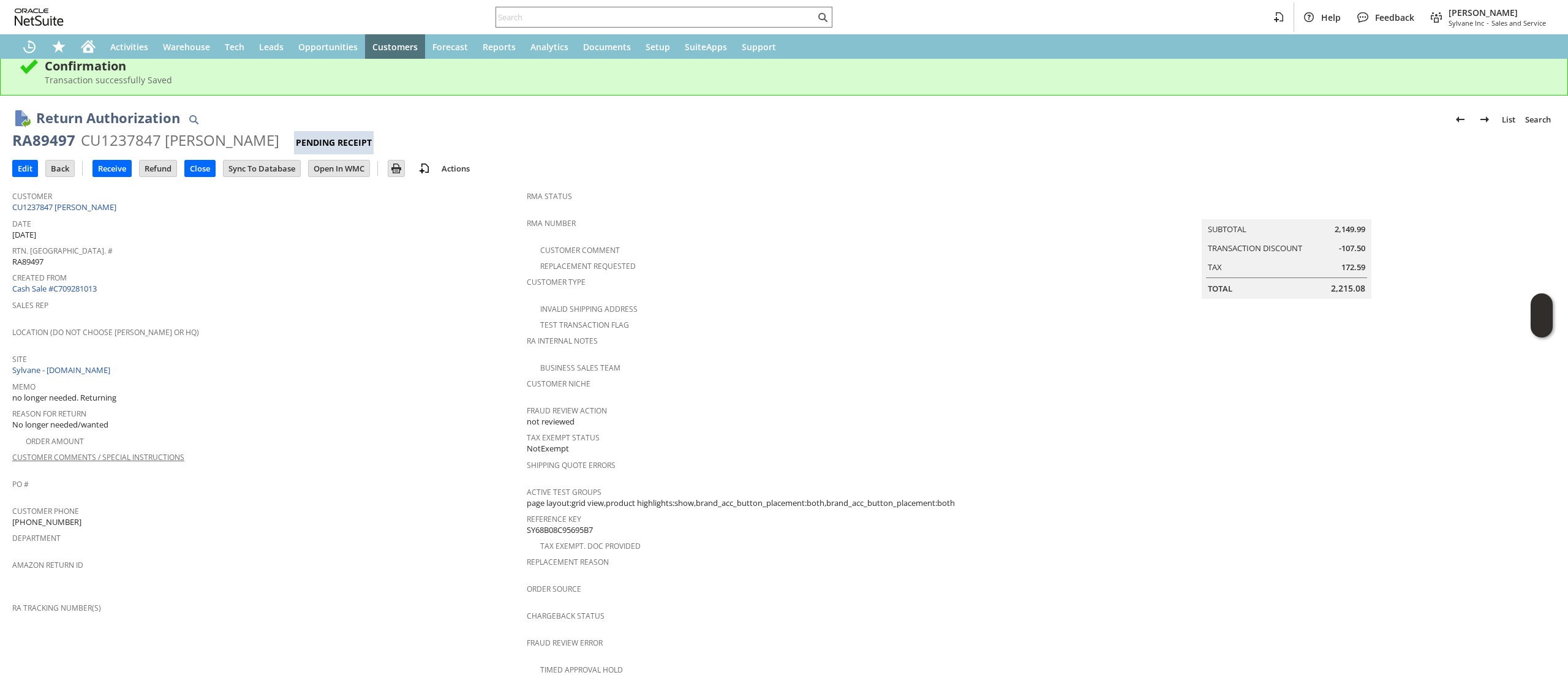
scroll to position [0, 0]
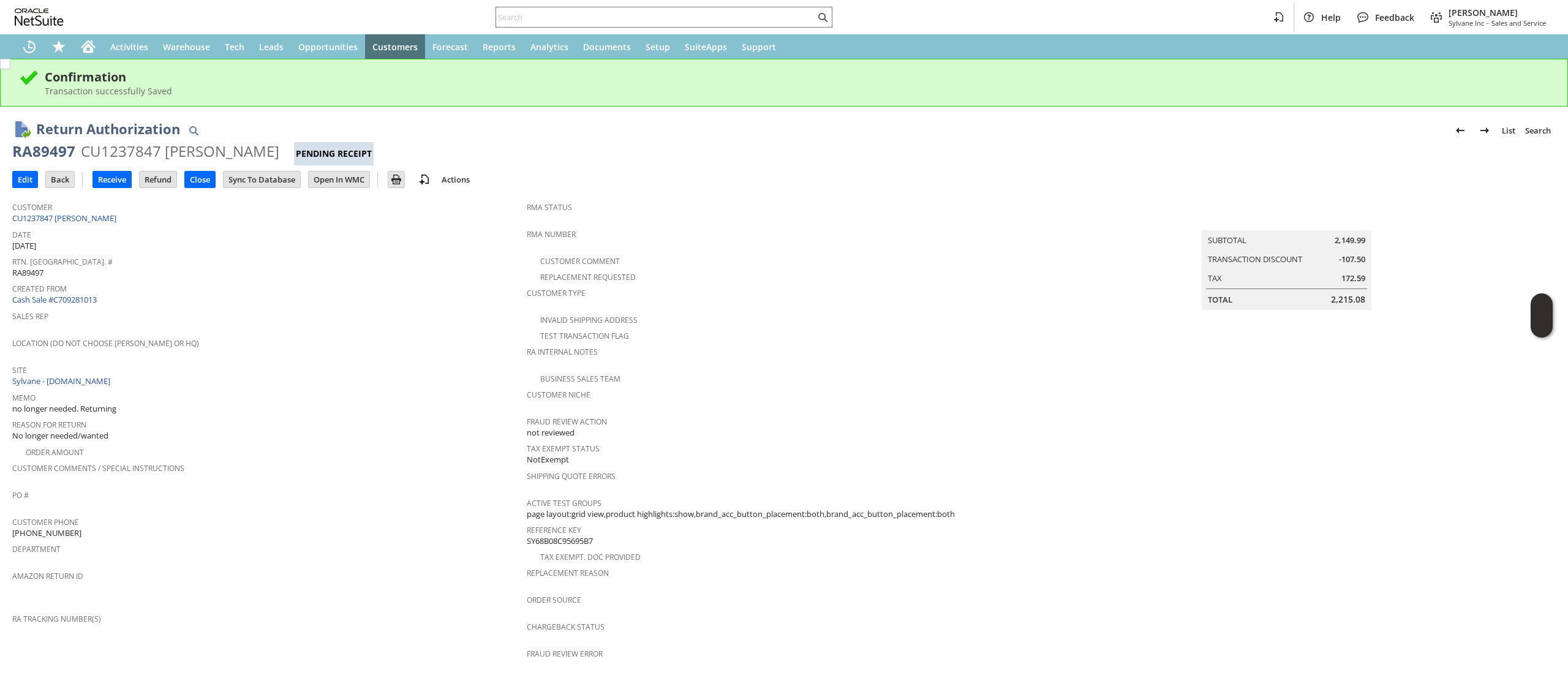
click at [22, 146] on div "RA89497" at bounding box center [43, 151] width 63 height 19
drag, startPoint x: 22, startPoint y: 146, endPoint x: 141, endPoint y: 114, distance: 123.2
click at [21, 146] on div "RA89497" at bounding box center [43, 151] width 63 height 19
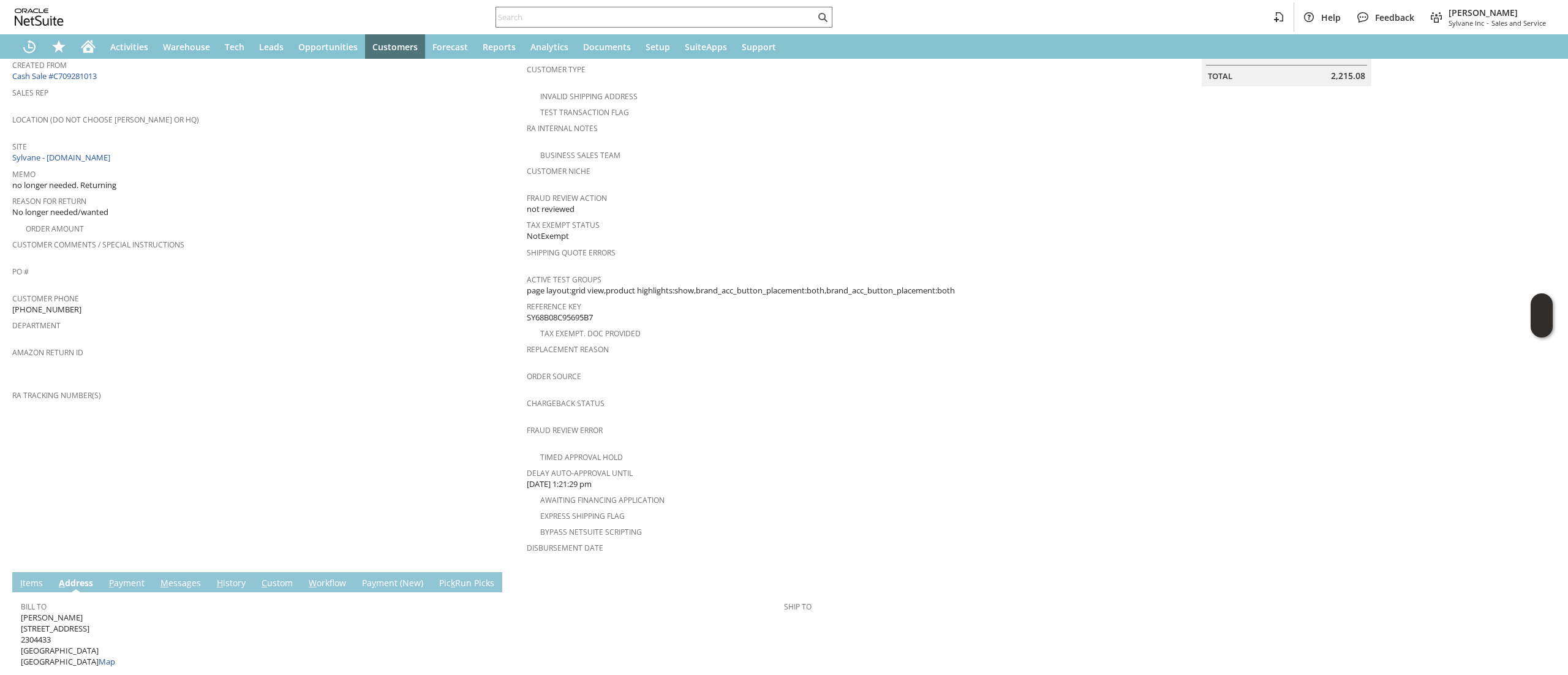
scroll to position [244, 0]
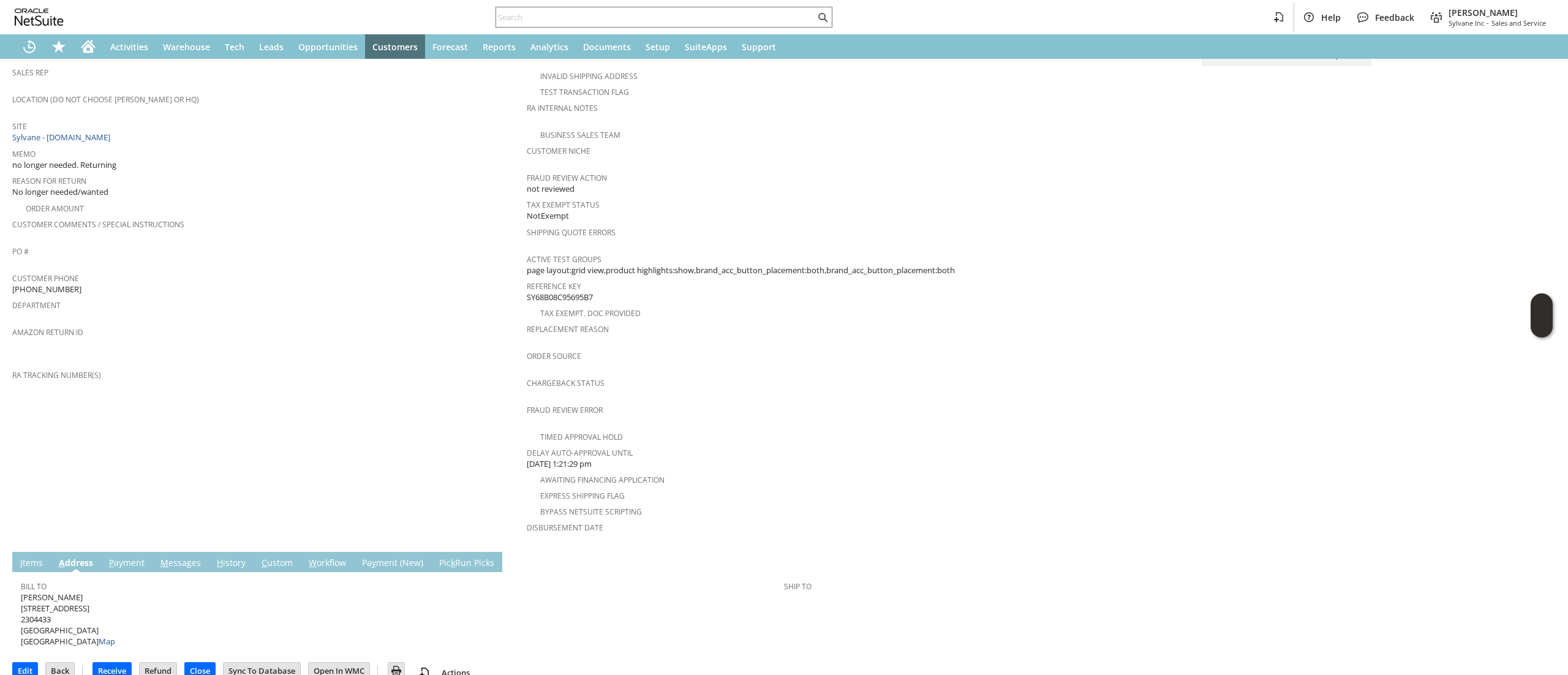
click at [34, 557] on link "I tems" at bounding box center [31, 563] width 29 height 13
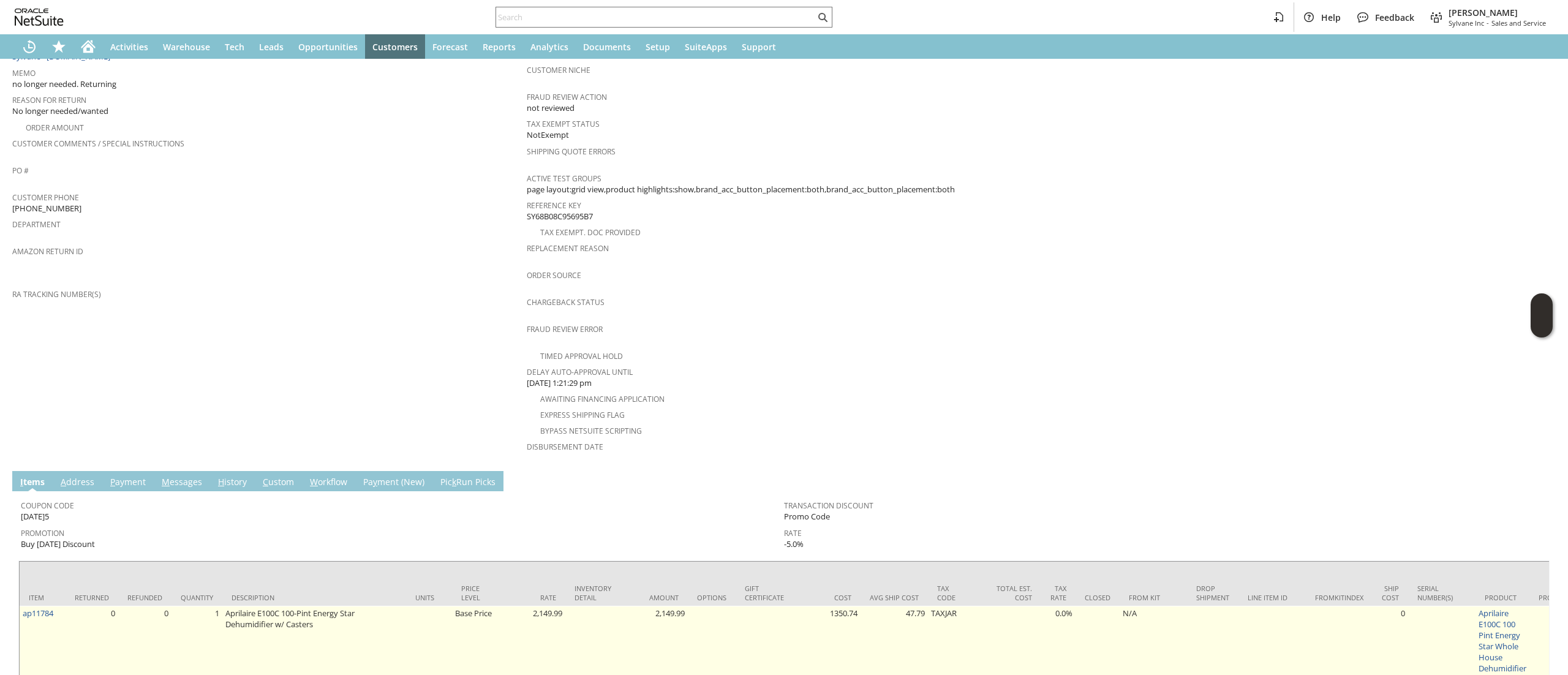
scroll to position [378, 0]
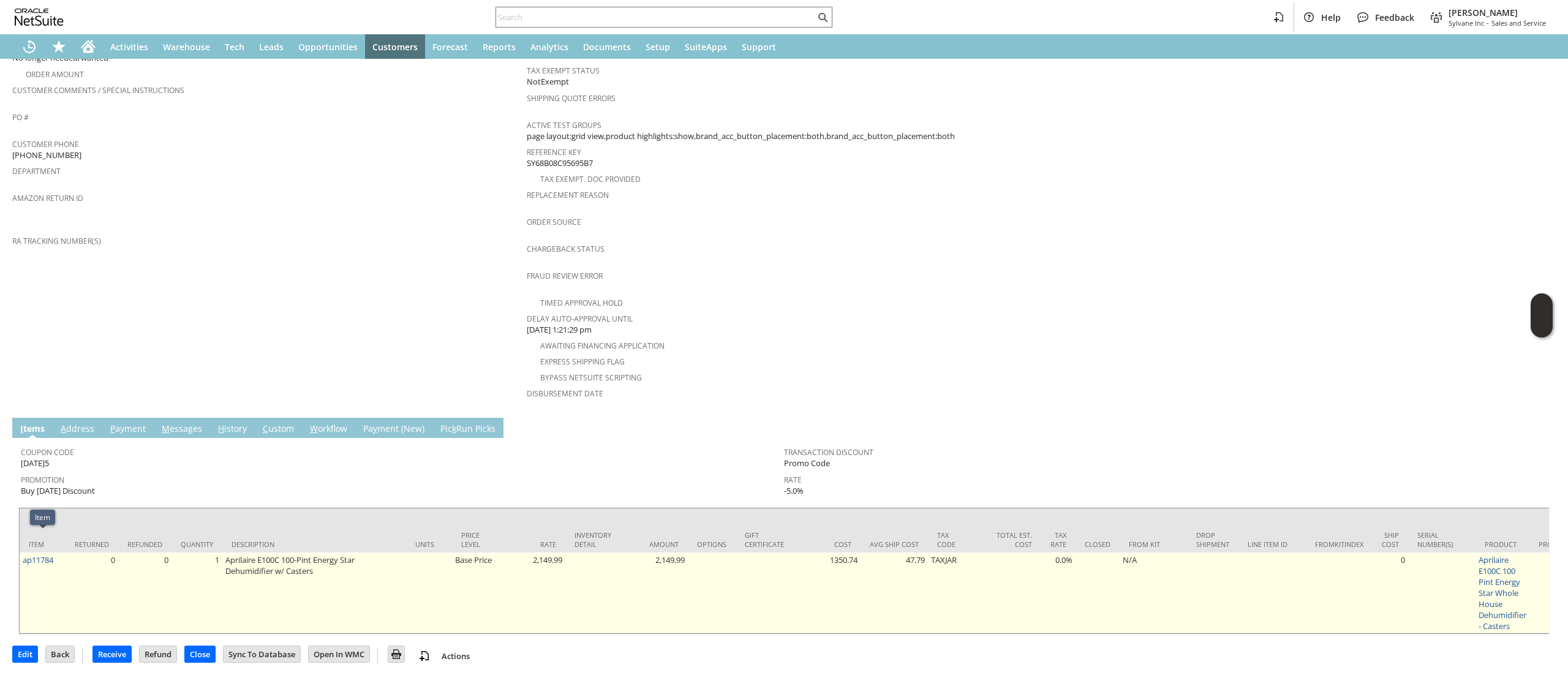
click at [62, 552] on td "ap11784" at bounding box center [42, 592] width 46 height 81
click at [64, 552] on td "ap11784" at bounding box center [42, 592] width 46 height 81
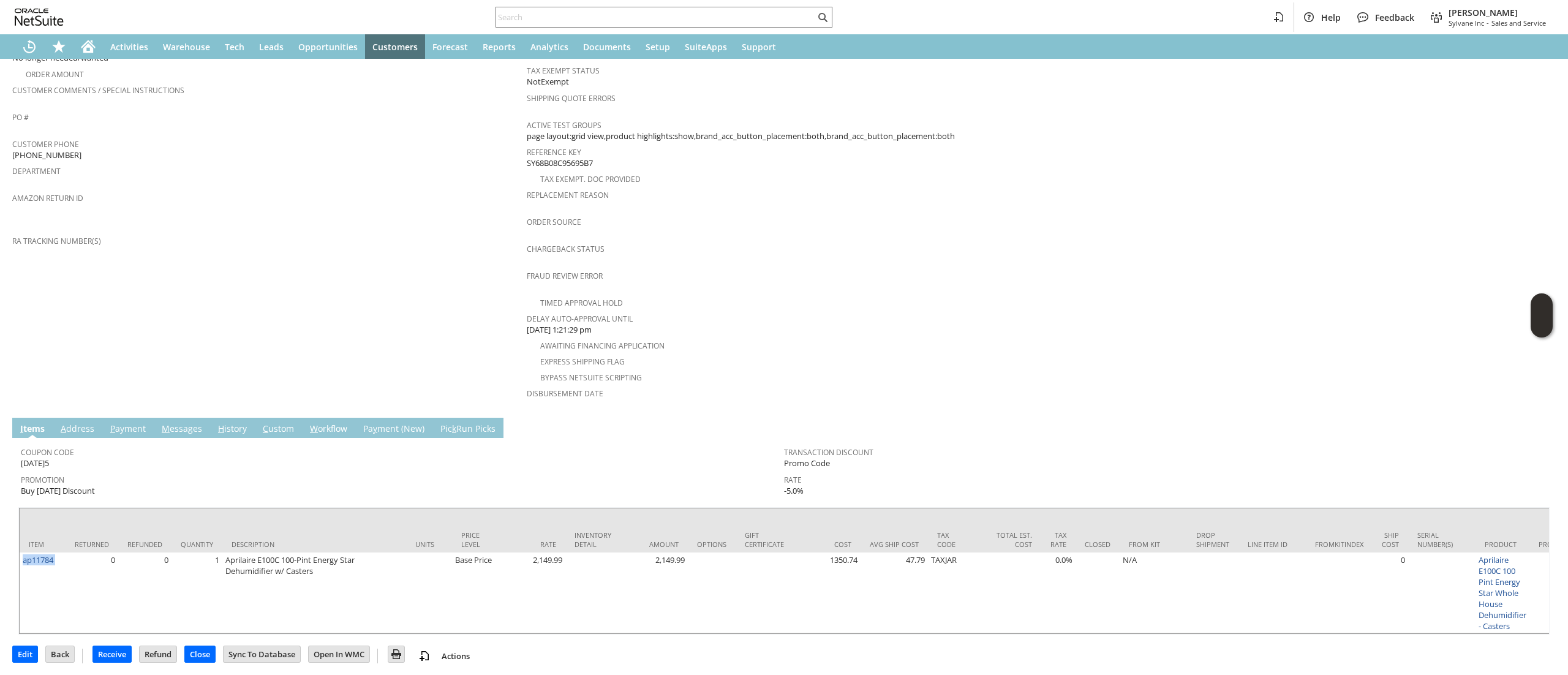
copy tr "ap11784"
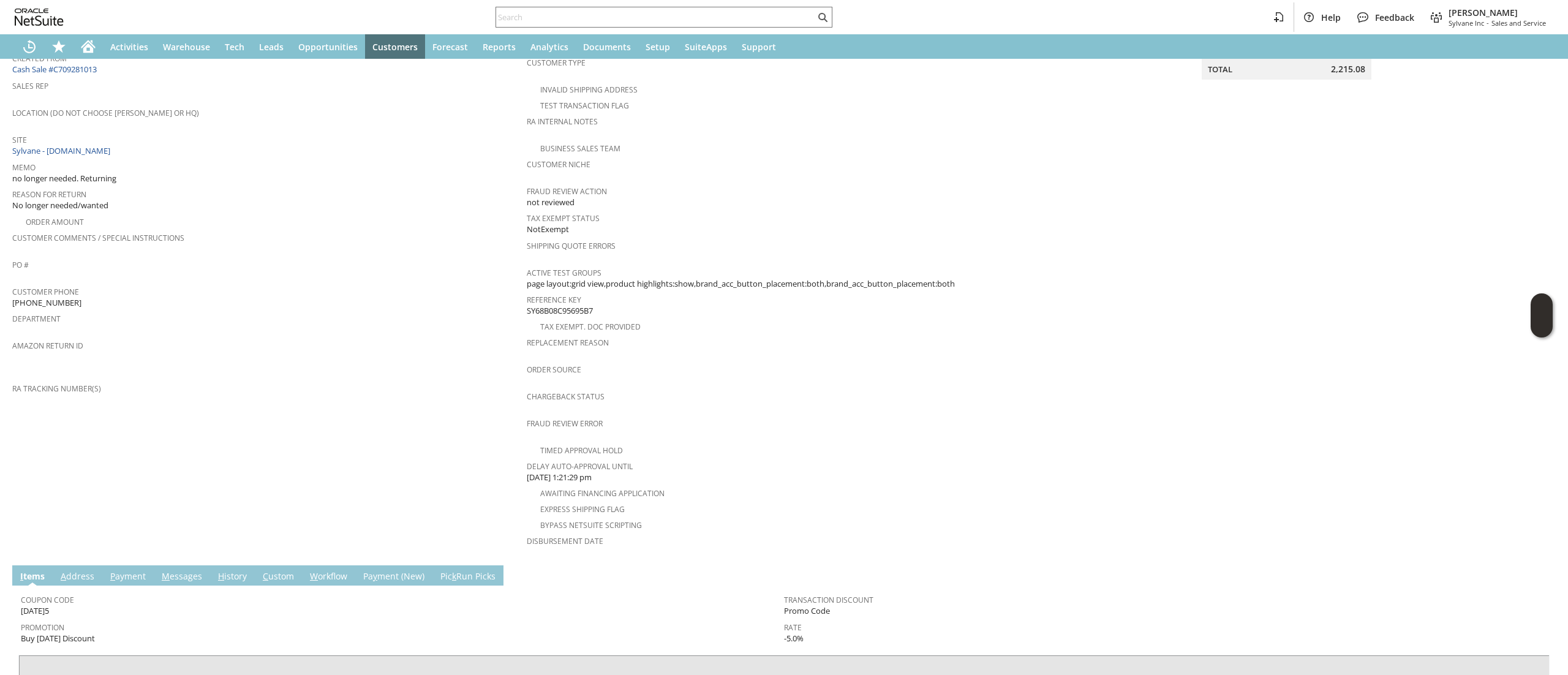
scroll to position [0, 0]
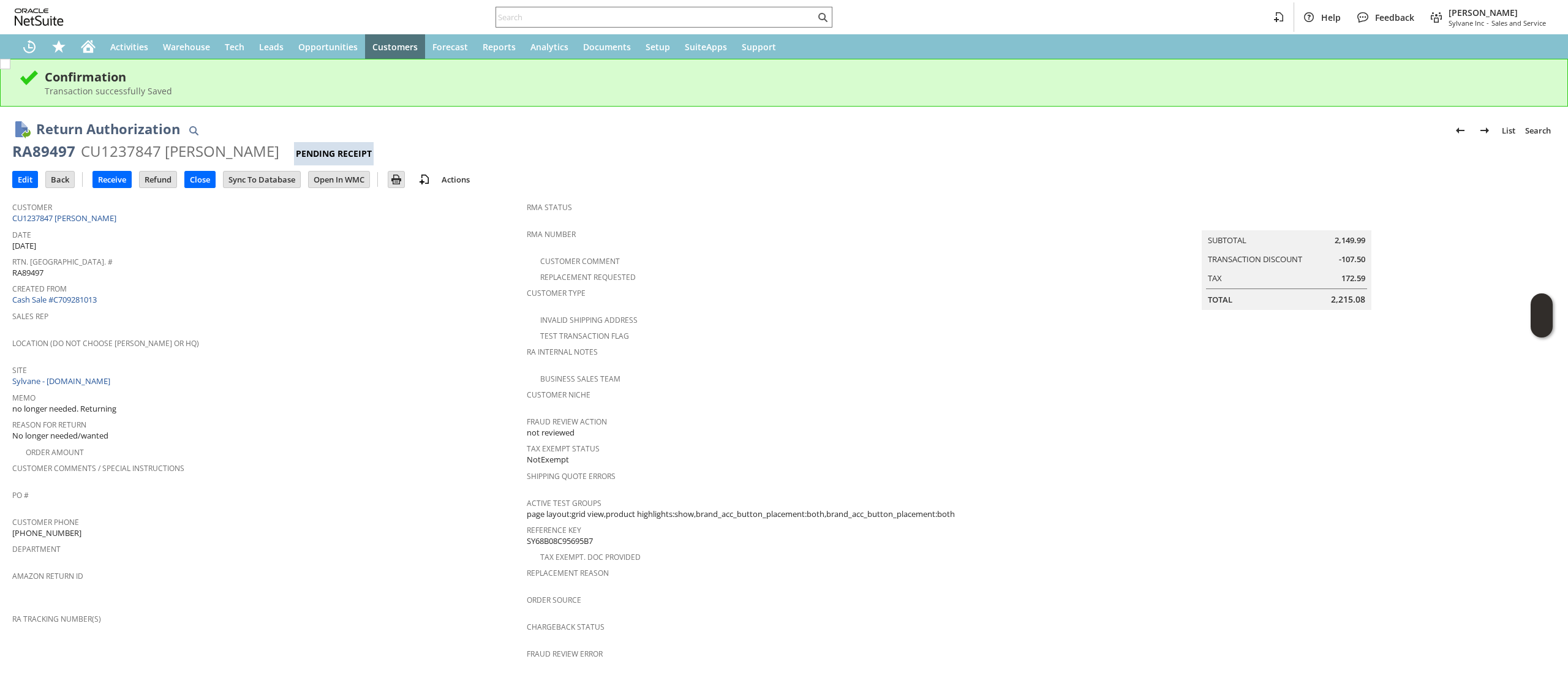
click at [35, 144] on div "RA89497" at bounding box center [43, 151] width 63 height 19
copy div "RA89497"
click at [26, 178] on input "Edit" at bounding box center [25, 179] width 25 height 16
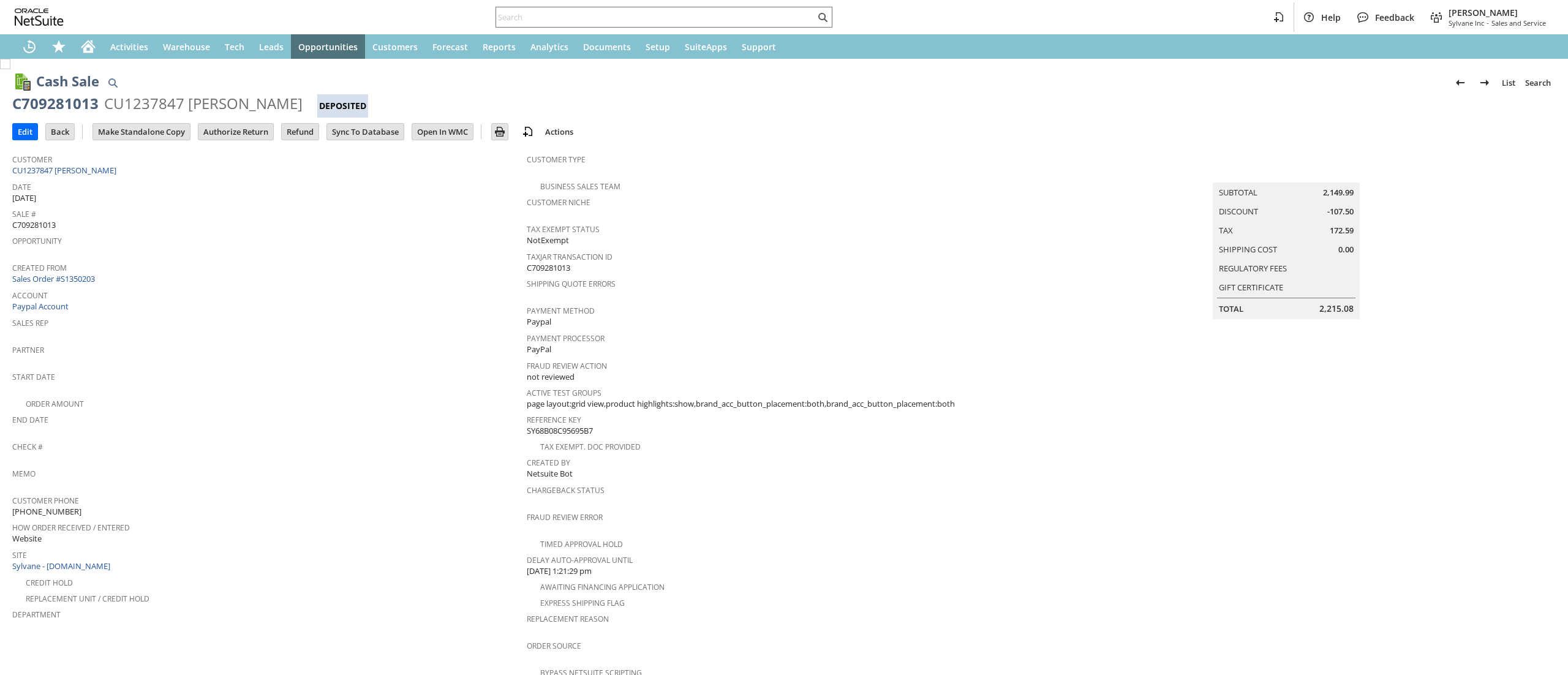
scroll to position [319, 0]
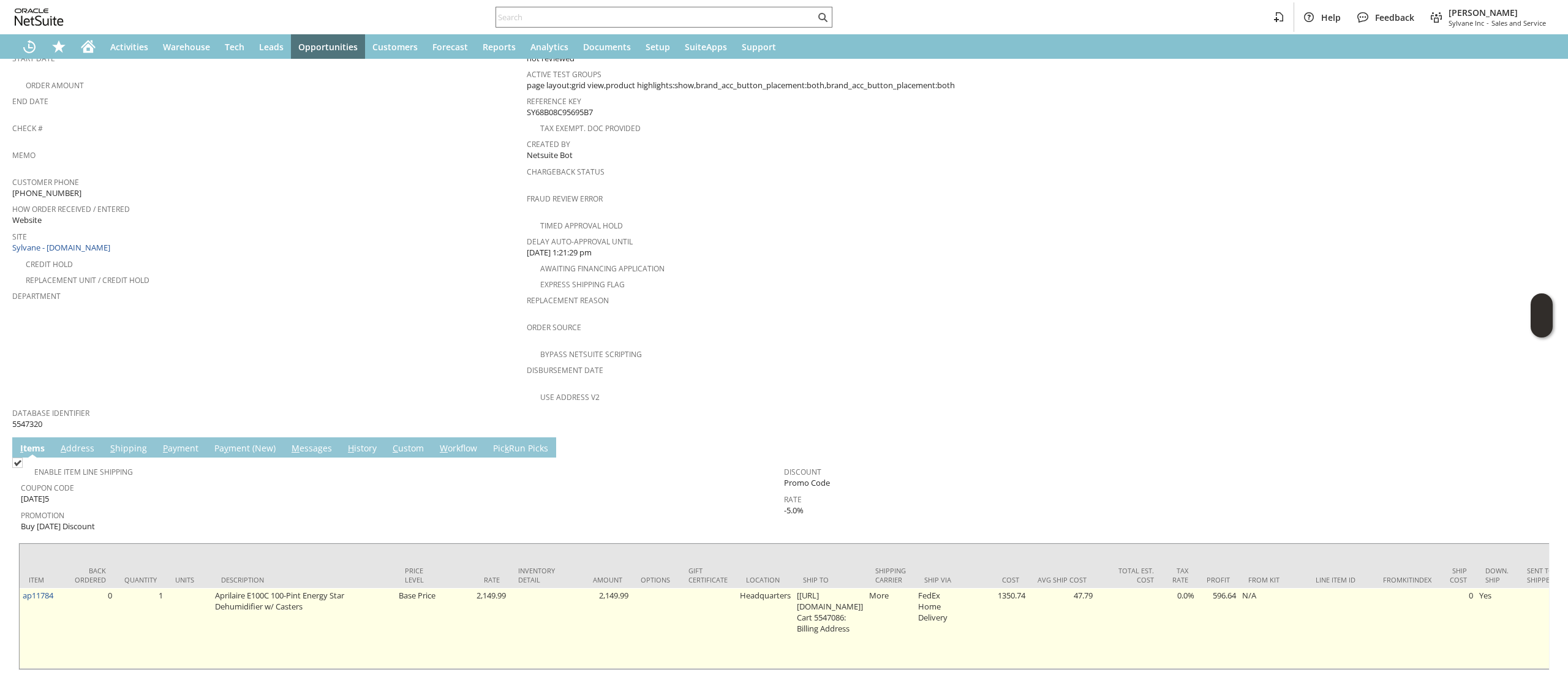
click at [55, 588] on td "ap11784" at bounding box center [42, 628] width 46 height 81
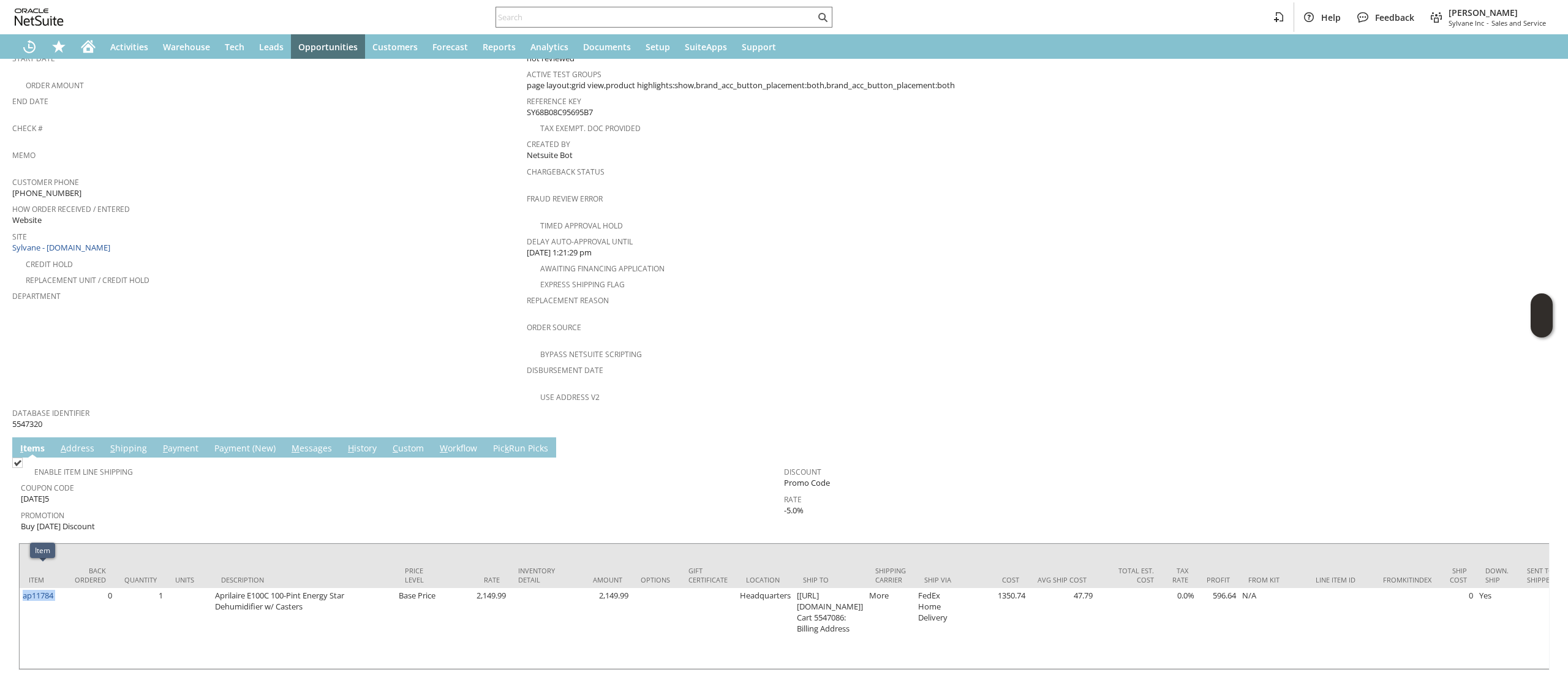
copy tr "ap11784"
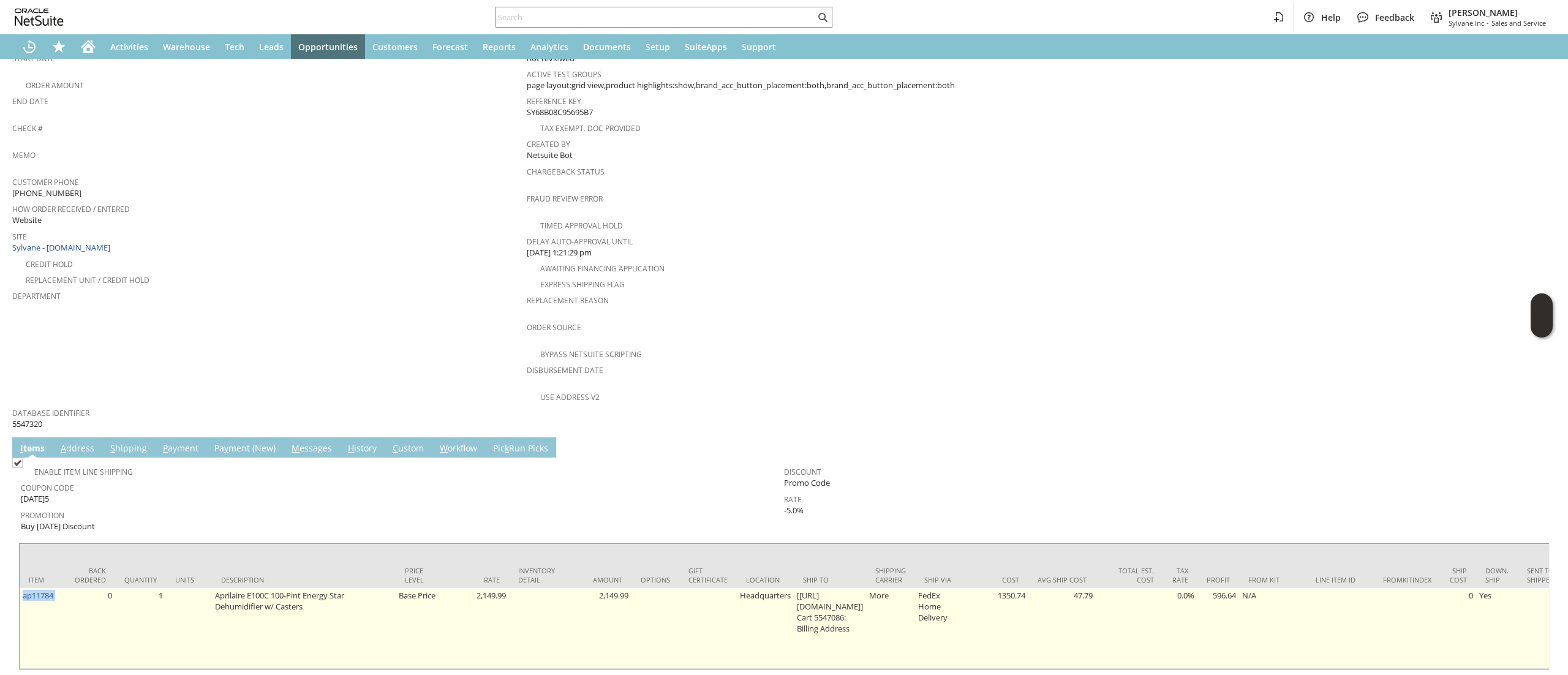
click at [49, 588] on td "ap11784" at bounding box center [42, 628] width 46 height 81
click at [44, 590] on link "ap11784" at bounding box center [37, 595] width 30 height 11
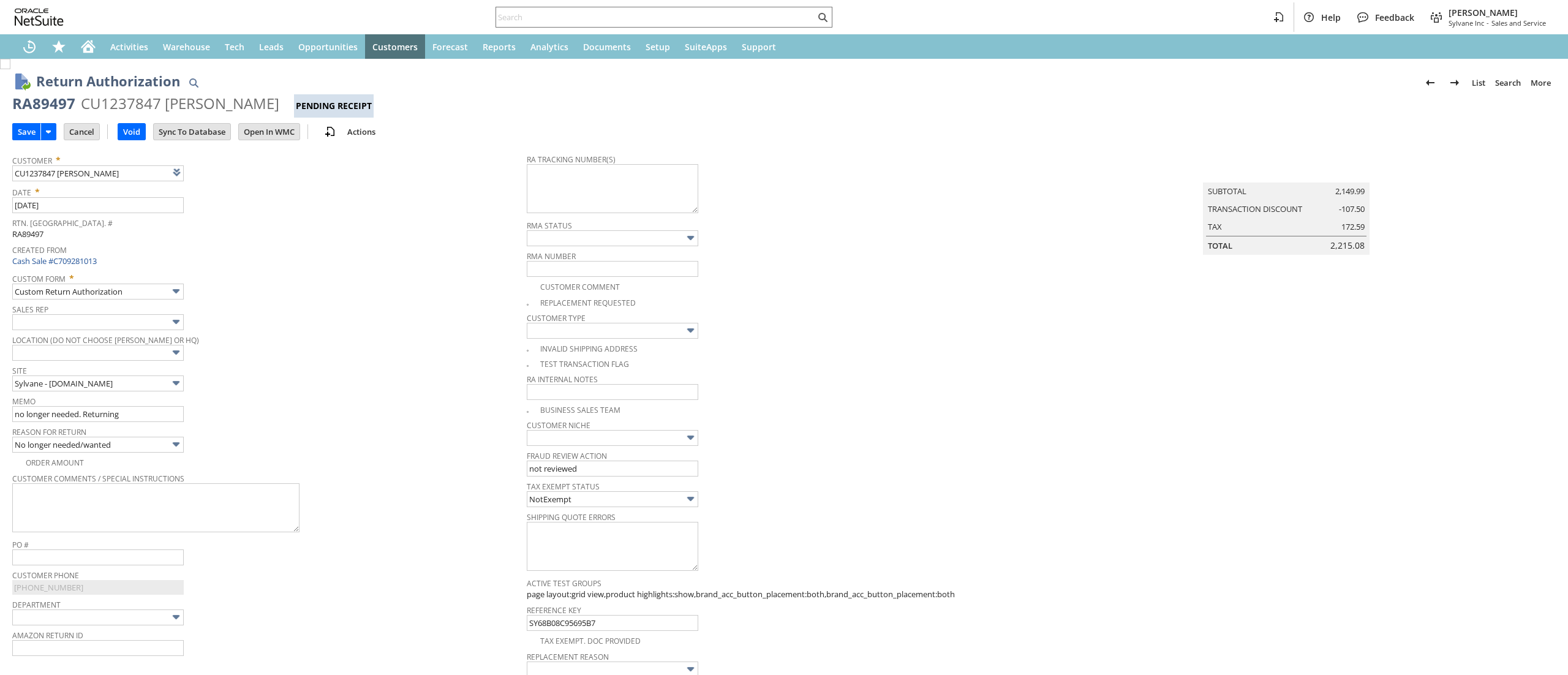
type input "Add"
type input "Copy Previous"
drag, startPoint x: 579, startPoint y: 195, endPoint x: 463, endPoint y: 115, distance: 140.9
click at [463, 115] on form "Return Authorization List Search More Add To Shortcuts RA89497 CU1237847 [PERSO…" at bounding box center [783, 479] width 1543 height 835
type textarea "[PHONE_NUMBER] Ground Call Tag [DATE] 8AM-1PM"
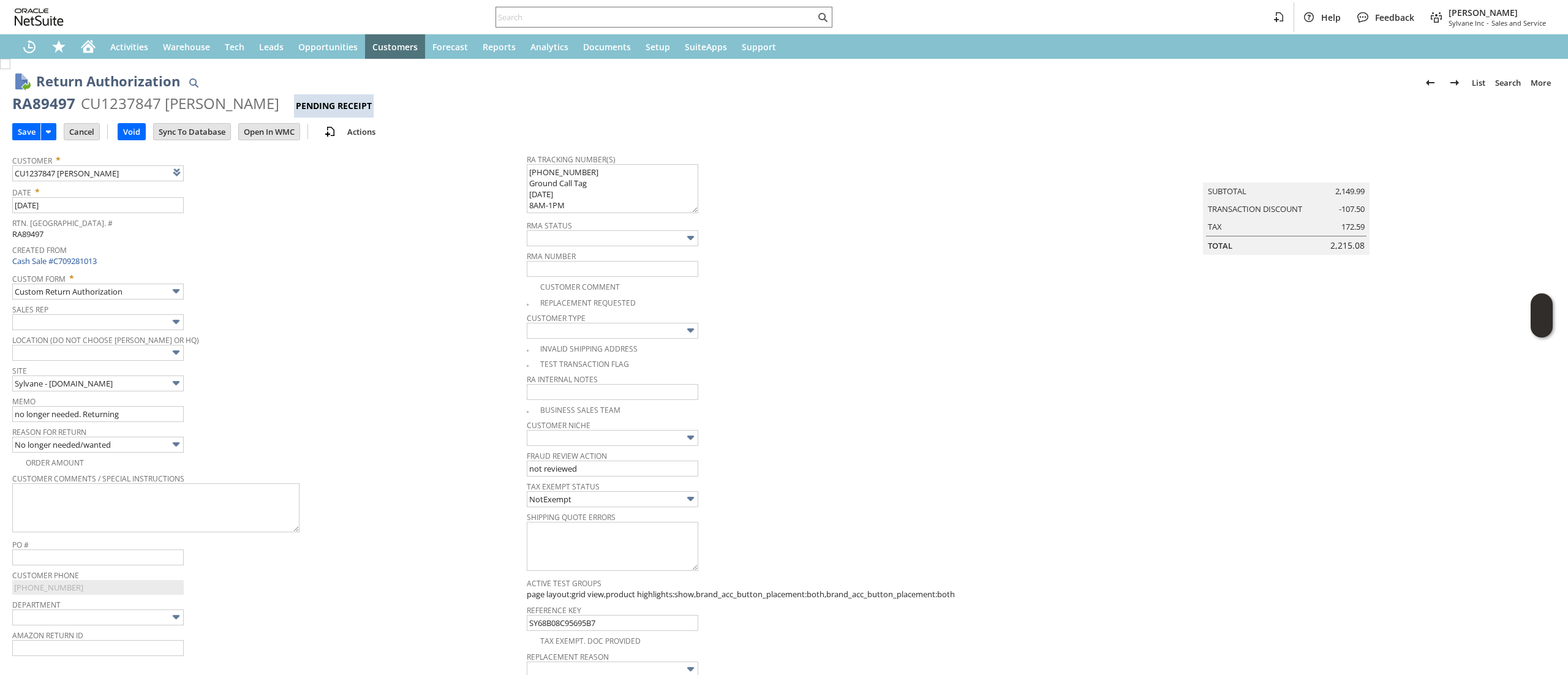
click at [867, 477] on div "Fraud Review Action not reviewed" at bounding box center [781, 462] width 508 height 30
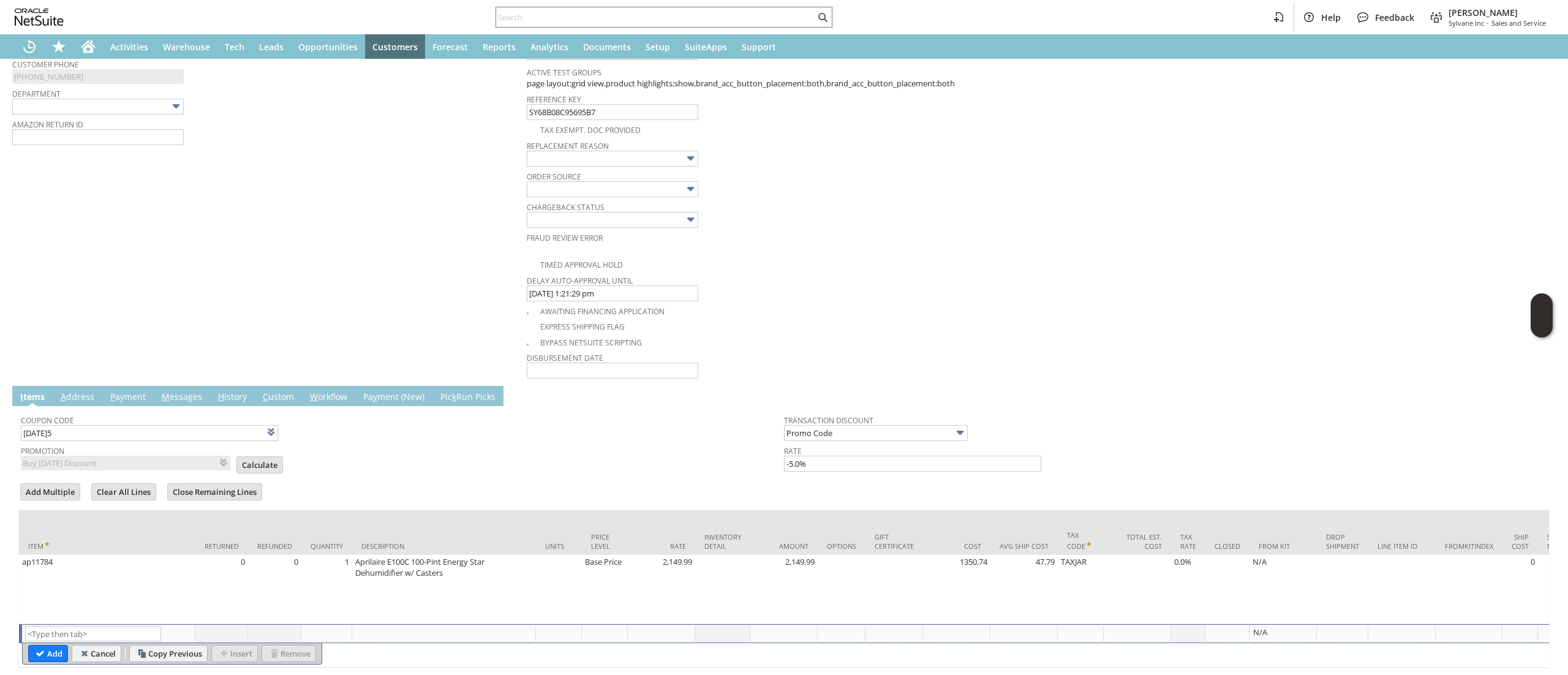
scroll to position [572, 0]
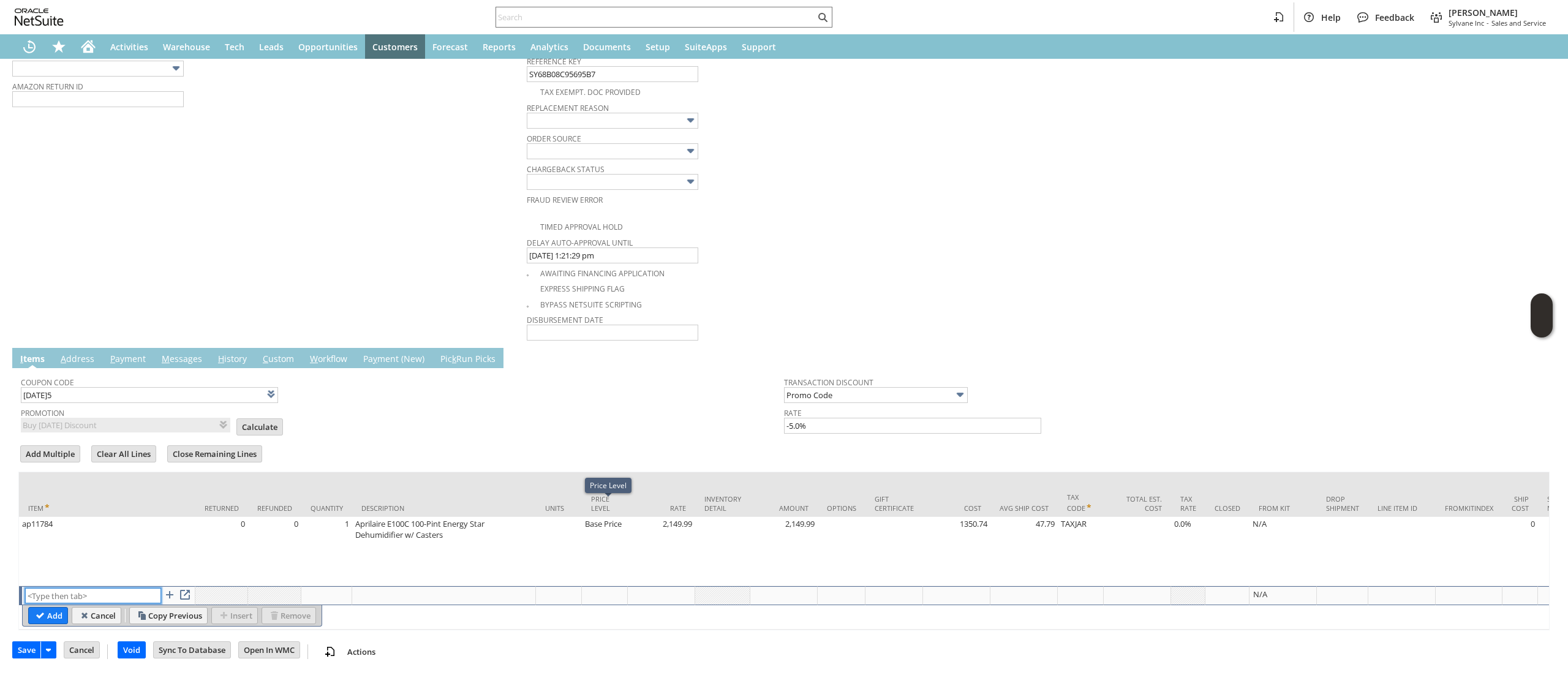
click at [106, 588] on input "text" at bounding box center [93, 595] width 136 height 16
type input "S"
type input "RSC1"
type input "0.00"
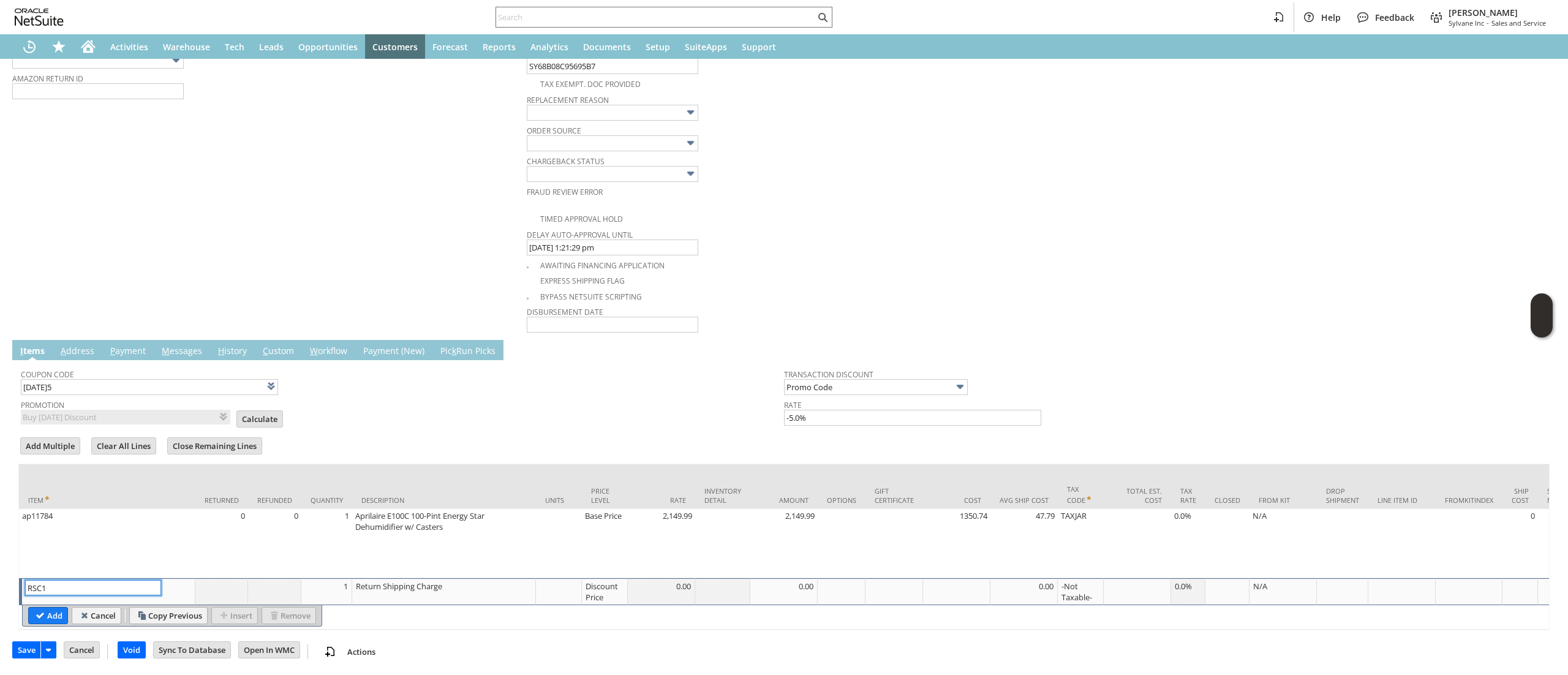
type input "RSC1"
click at [56, 616] on td "Add Cancel Copy Previous Insert Remove" at bounding box center [1560, 617] width 3082 height 25
click at [42, 609] on input "Add" at bounding box center [48, 615] width 39 height 16
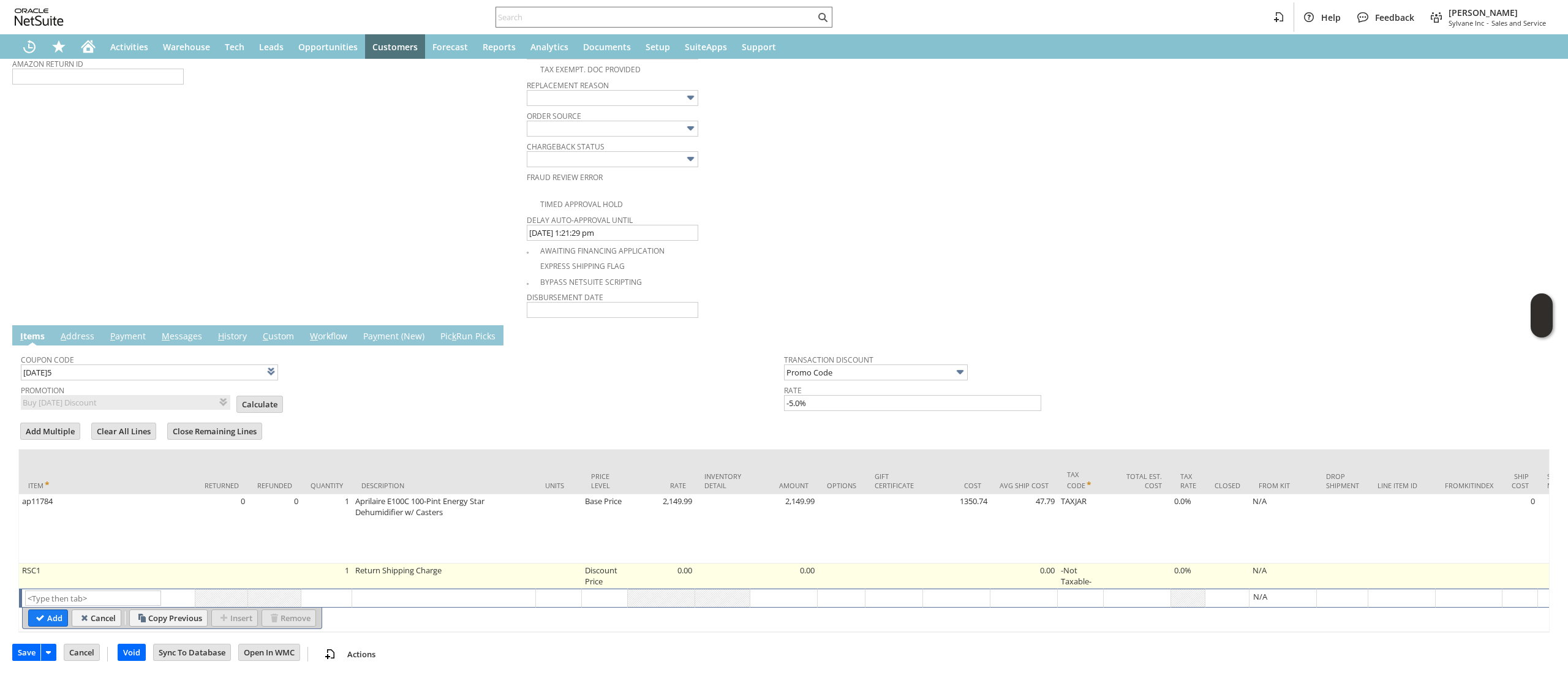
click at [623, 580] on td "Discount Price" at bounding box center [605, 576] width 46 height 25
type input "Disco...rice"
type input "0.00"
type input "OK"
type input "Make Copy"
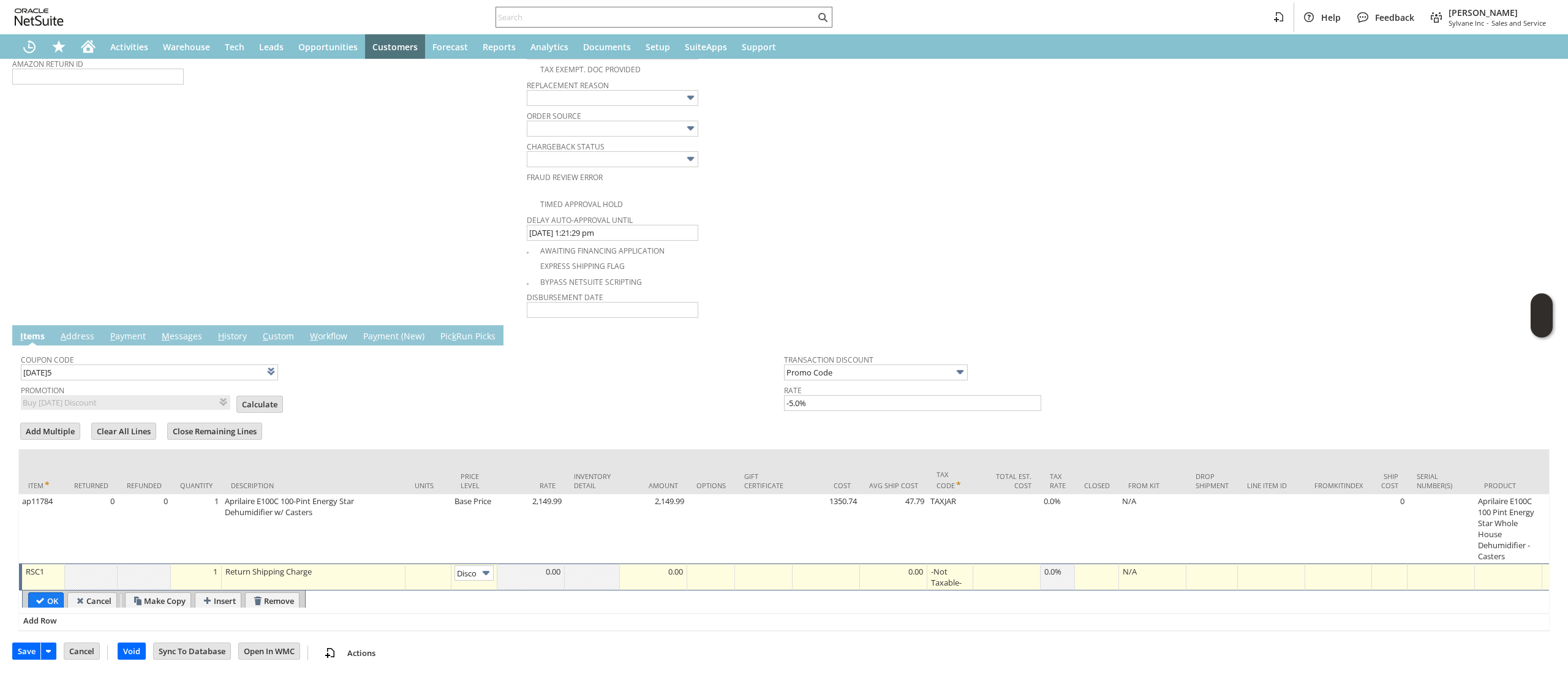
scroll to position [0, 20]
click at [490, 580] on img at bounding box center [485, 572] width 14 height 14
type input "Custom"
type input "-91.89"
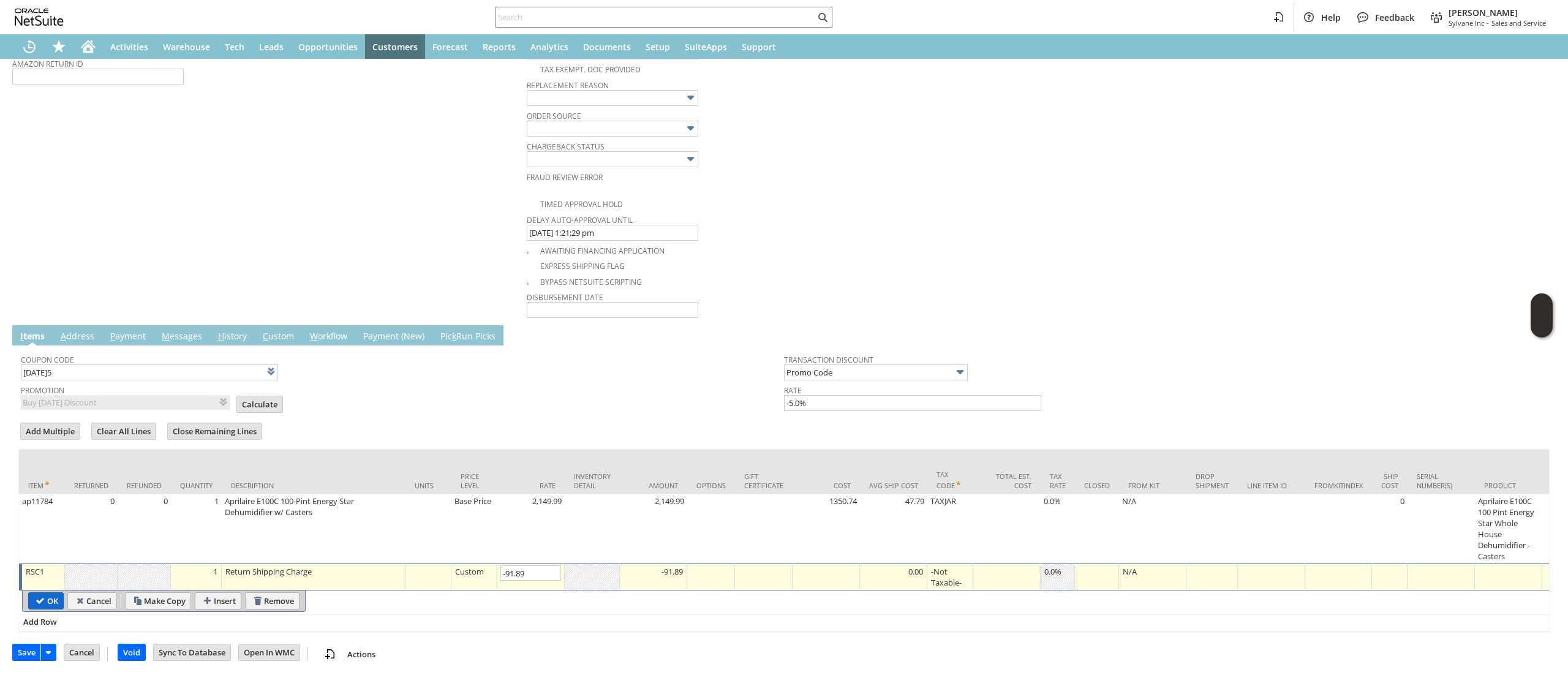
click at [42, 595] on input "OK" at bounding box center [46, 601] width 34 height 16
type input "Add"
type input "Copy Previous"
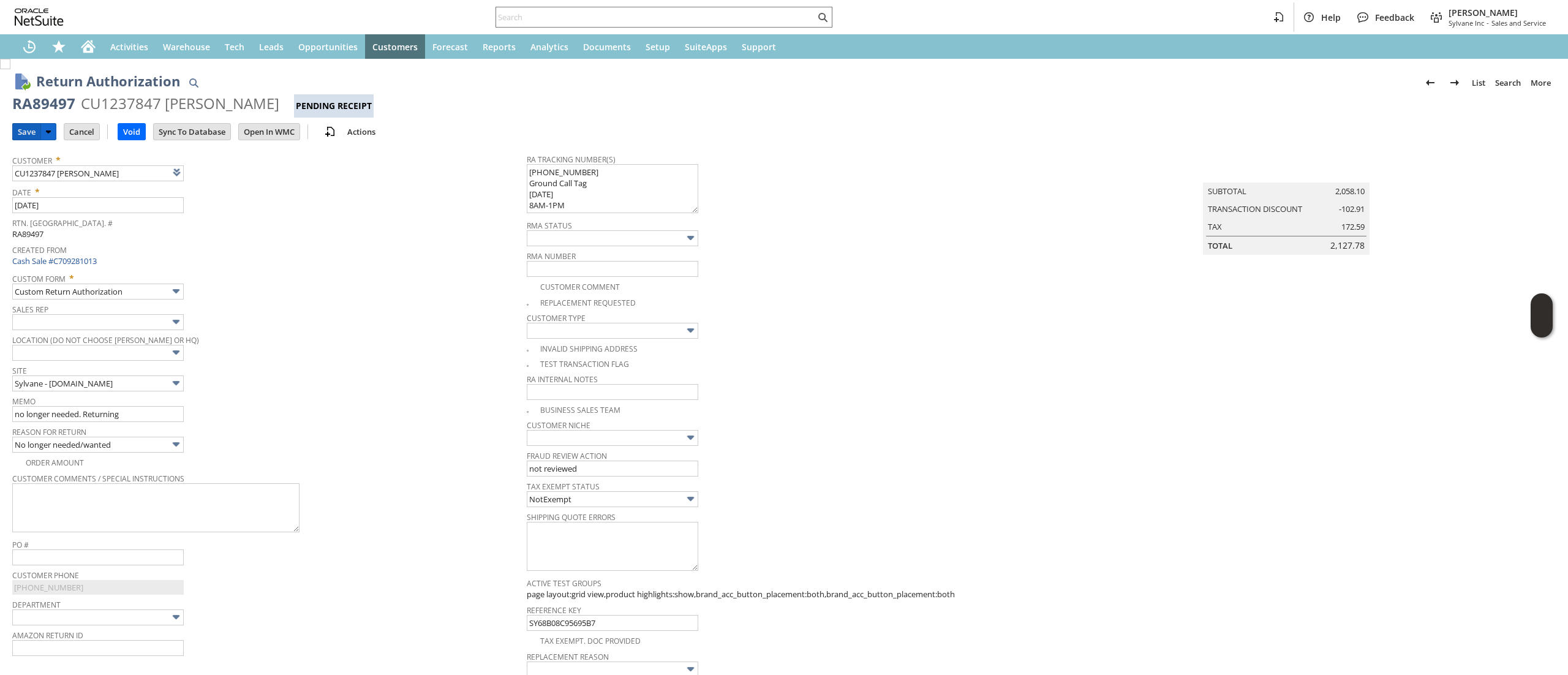
click at [30, 136] on input "Save" at bounding box center [26, 131] width 27 height 16
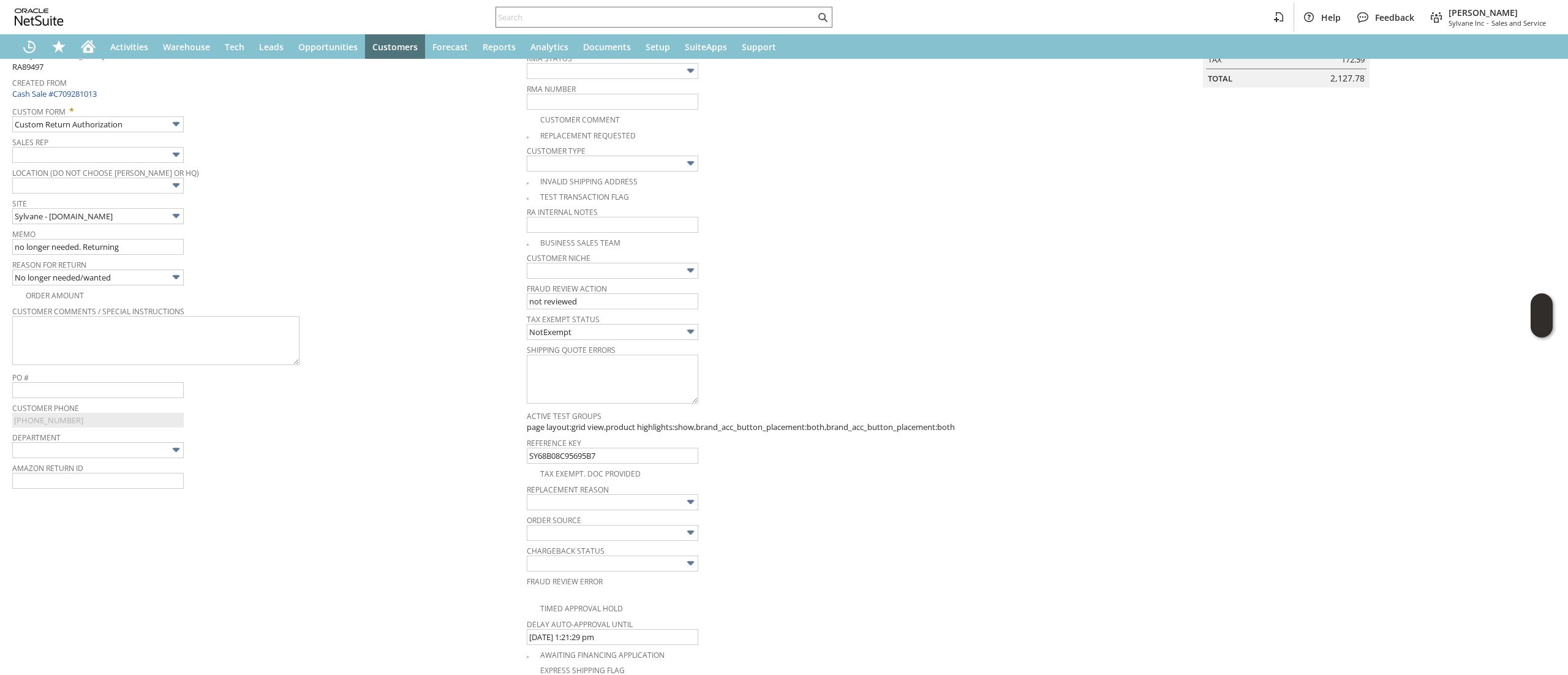
scroll to position [367, 0]
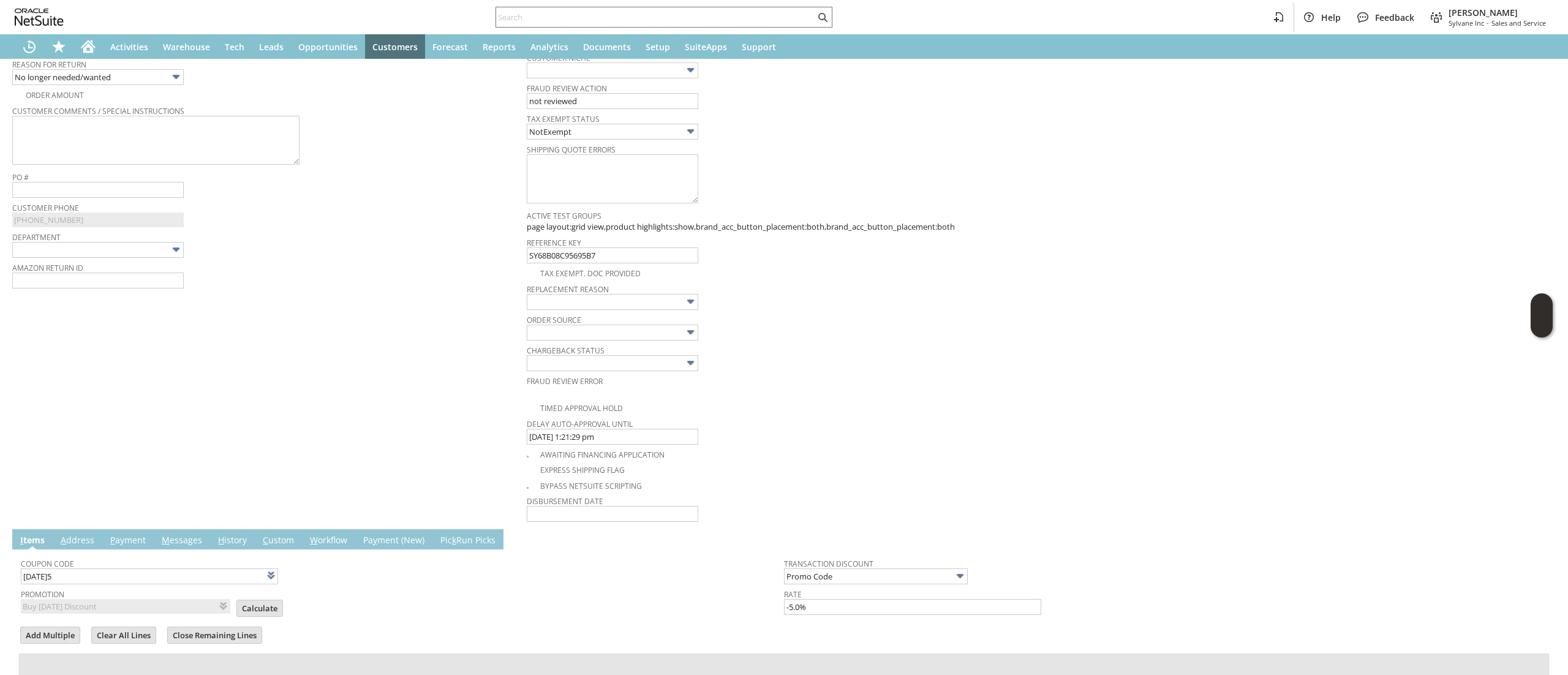
click at [251, 619] on span "Calculate" at bounding box center [263, 610] width 54 height 19
click at [246, 610] on input "Calculate" at bounding box center [259, 608] width 45 height 16
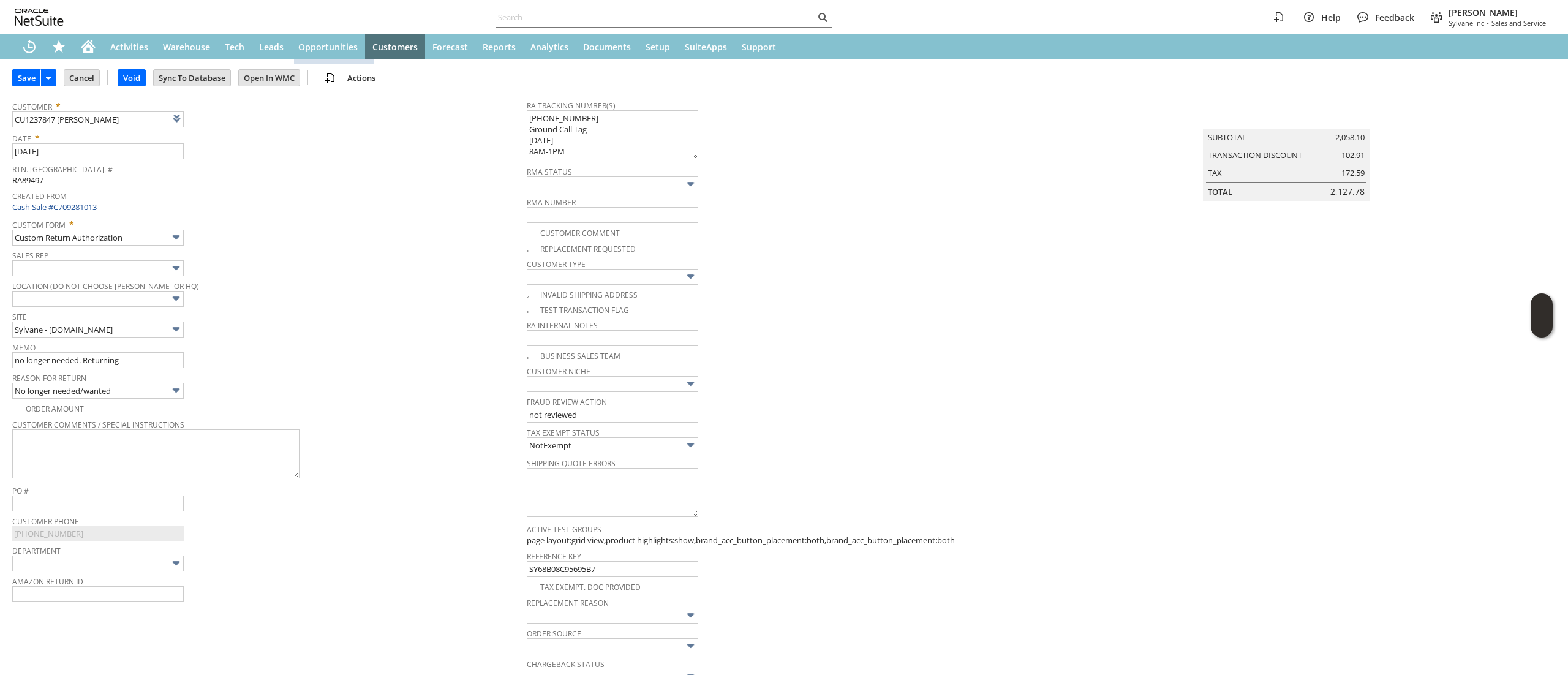
scroll to position [0, 0]
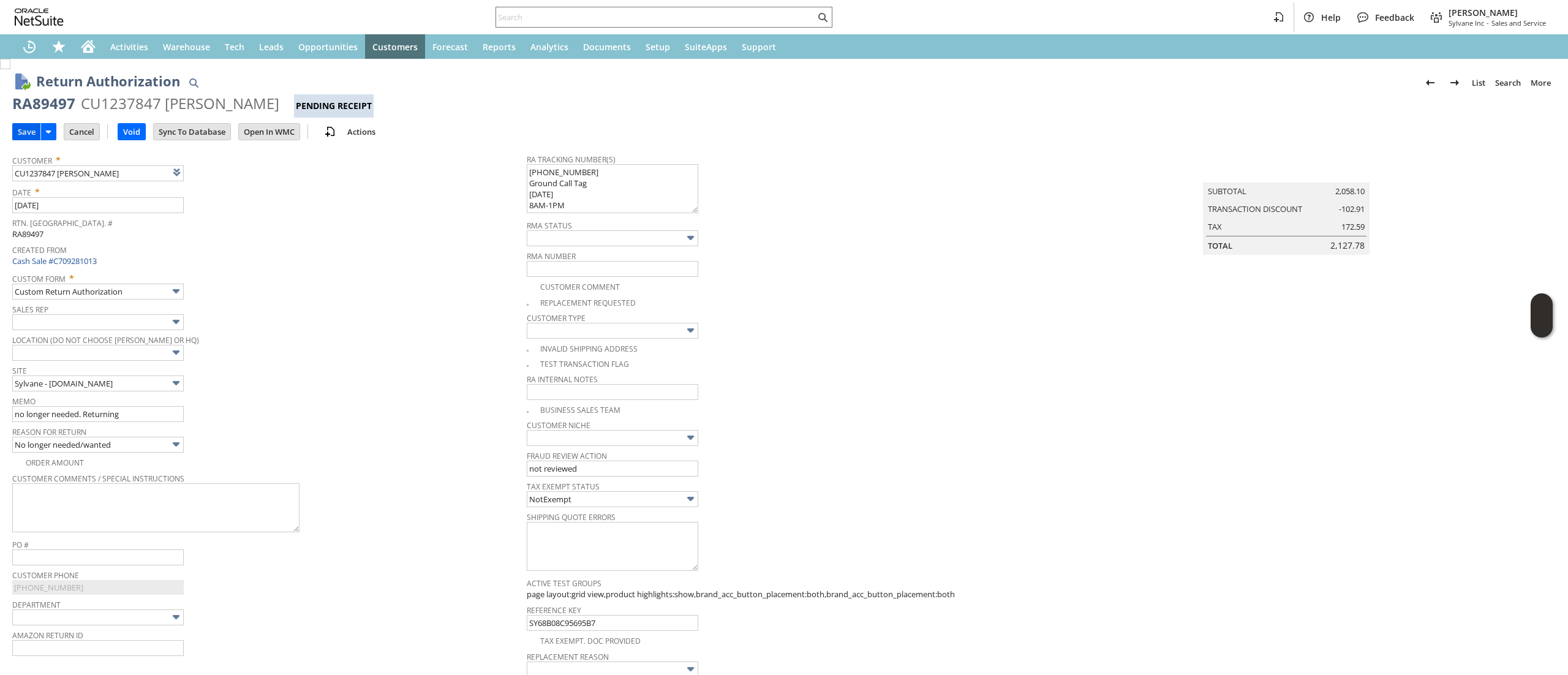
click at [17, 138] on input "Save" at bounding box center [26, 131] width 27 height 16
drag, startPoint x: 576, startPoint y: 207, endPoint x: 503, endPoint y: 184, distance: 76.5
click at [505, 156] on tr "Customer * CU1237847 Frank Ramirez Jr List Search Date * 9/3/2025 Rtn. Auth. # …" at bounding box center [783, 520] width 1543 height 743
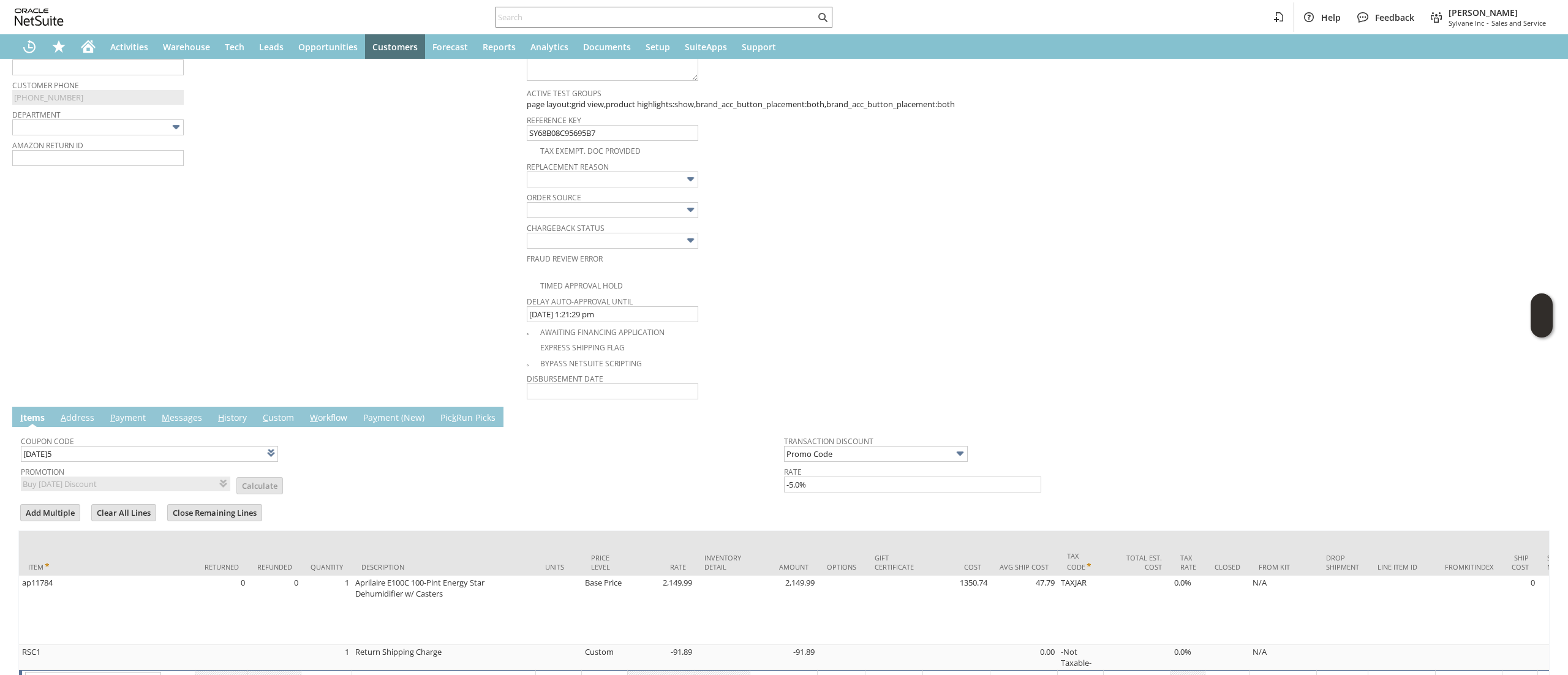
click at [176, 422] on link "M essages" at bounding box center [181, 419] width 47 height 13
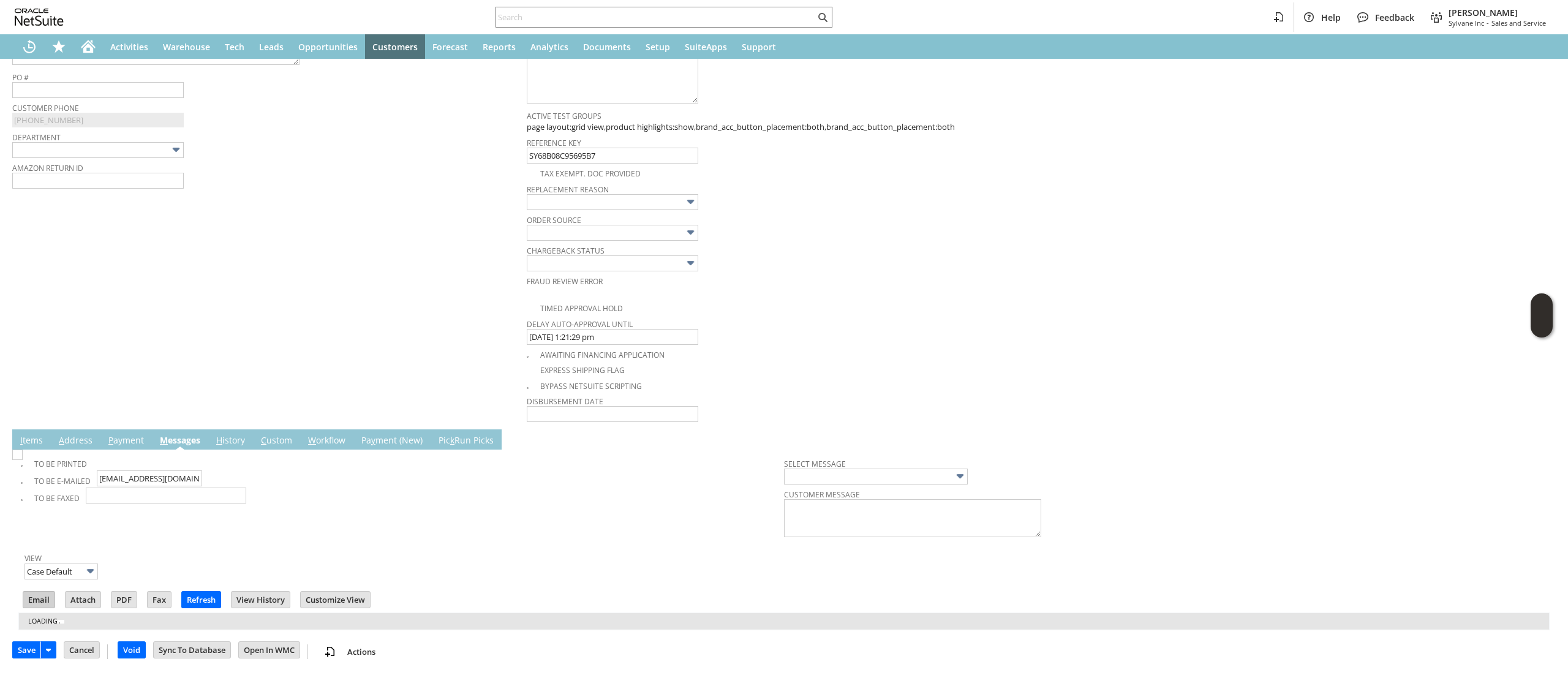
click at [40, 597] on input "Email" at bounding box center [39, 599] width 31 height 16
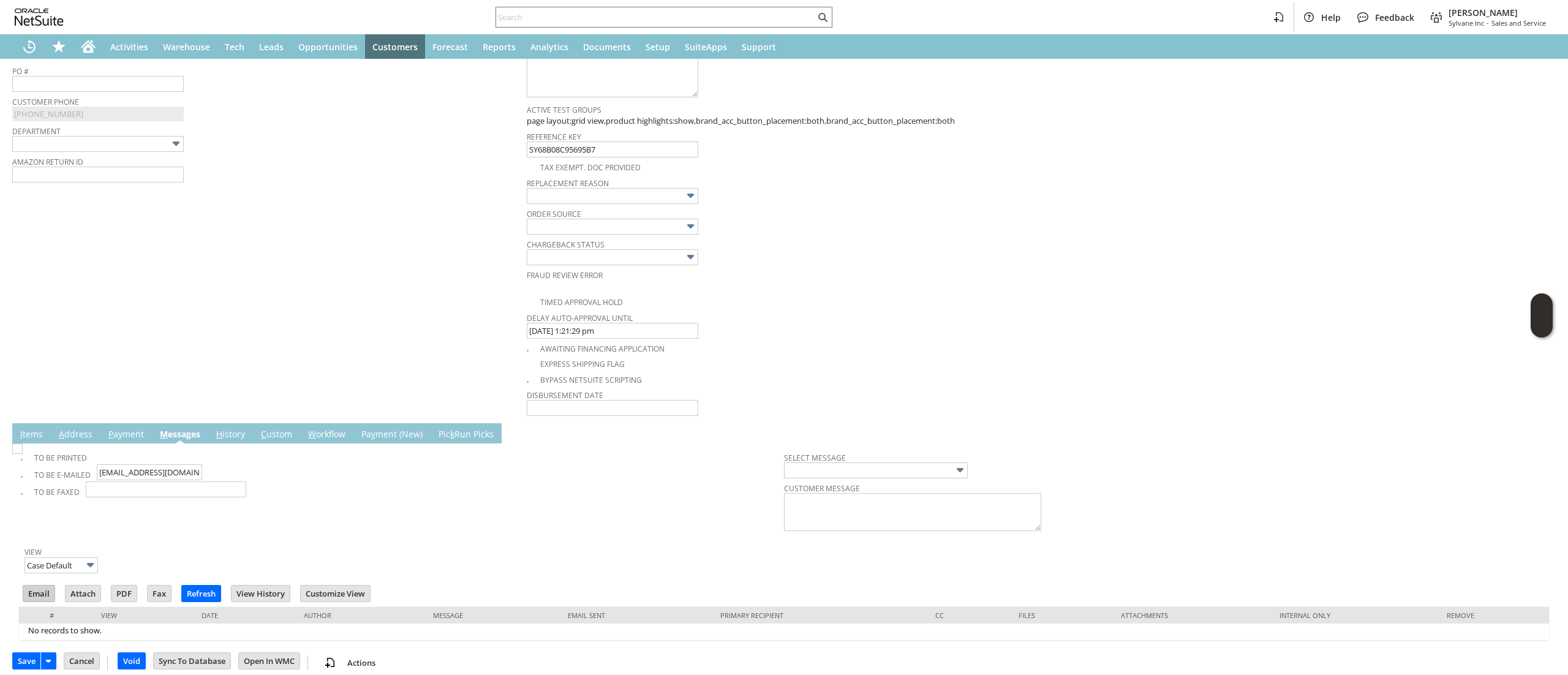
scroll to position [0, 0]
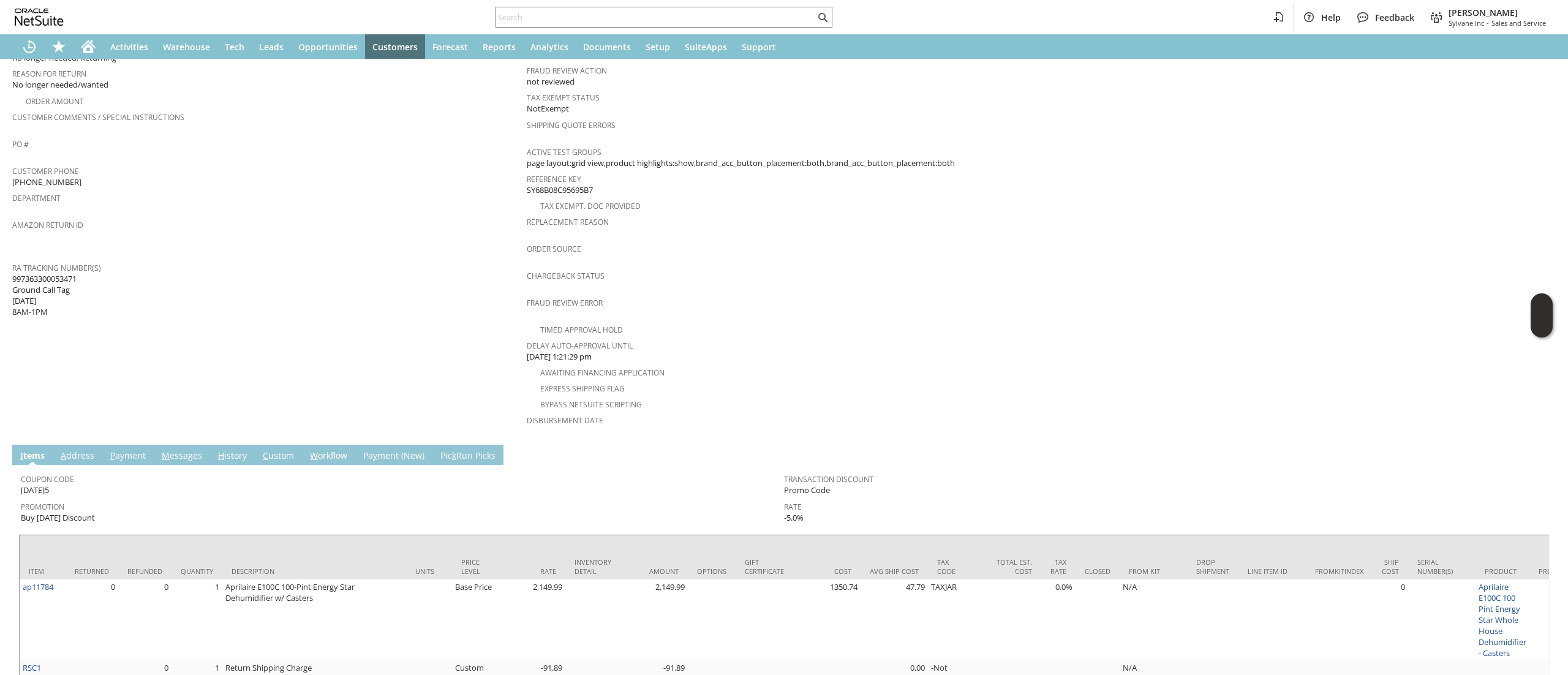
scroll to position [403, 0]
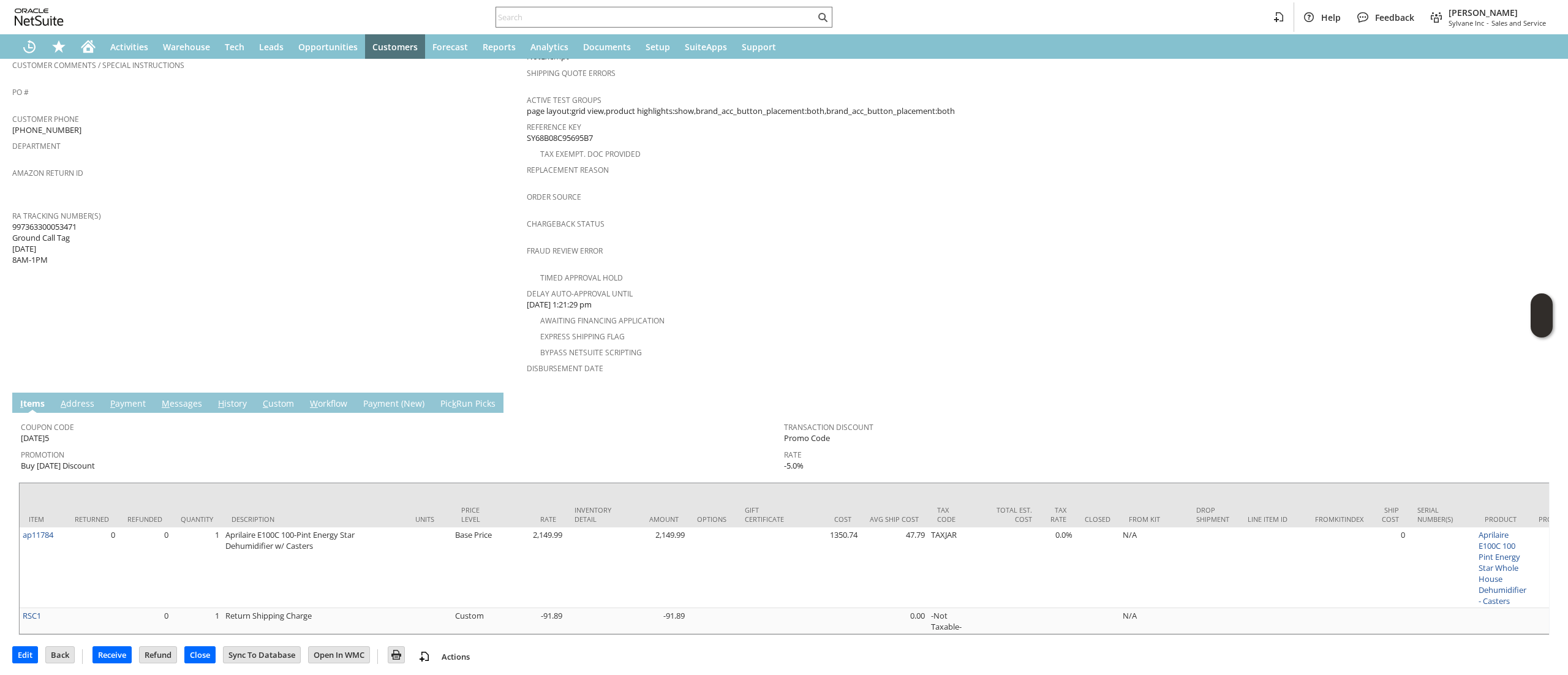
click at [165, 393] on td "M essages" at bounding box center [182, 402] width 56 height 20
click at [184, 398] on link "M essages" at bounding box center [181, 404] width 47 height 13
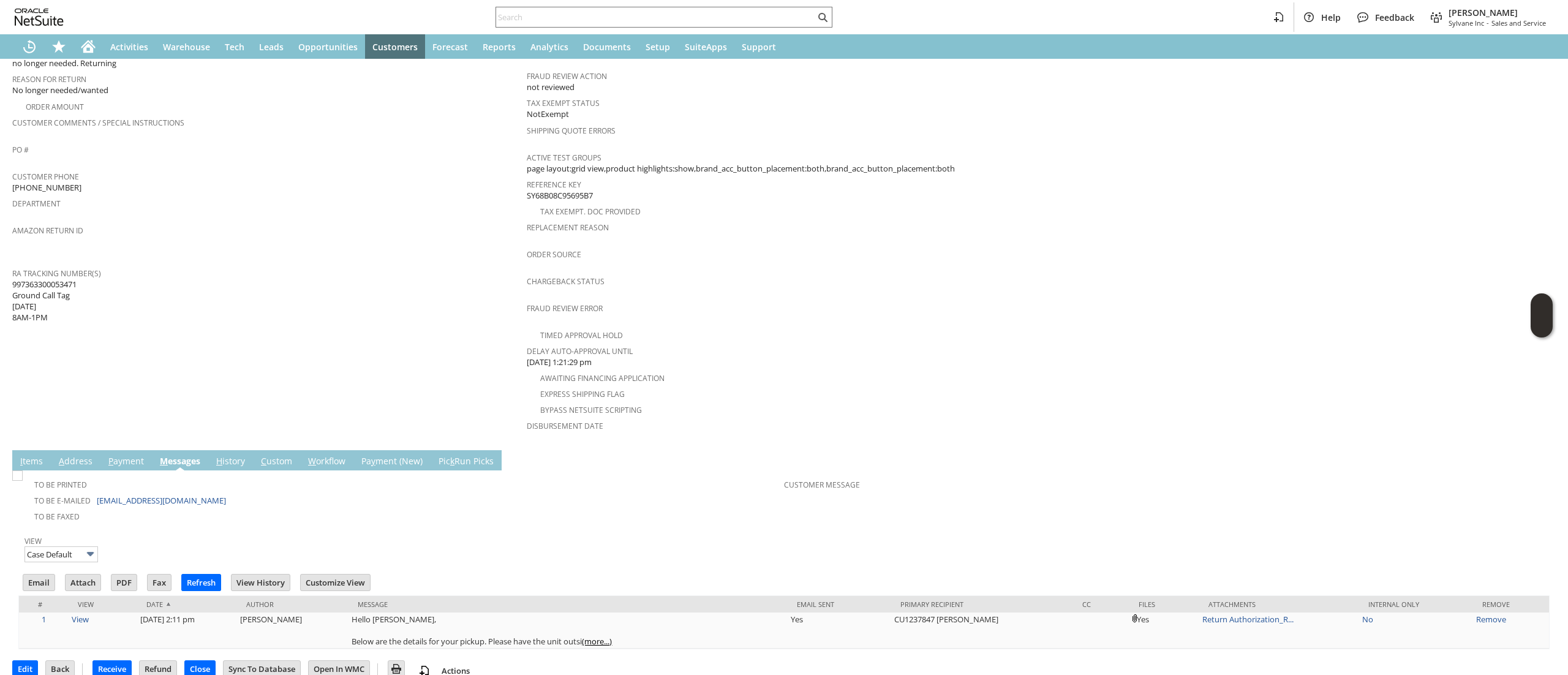
scroll to position [0, 0]
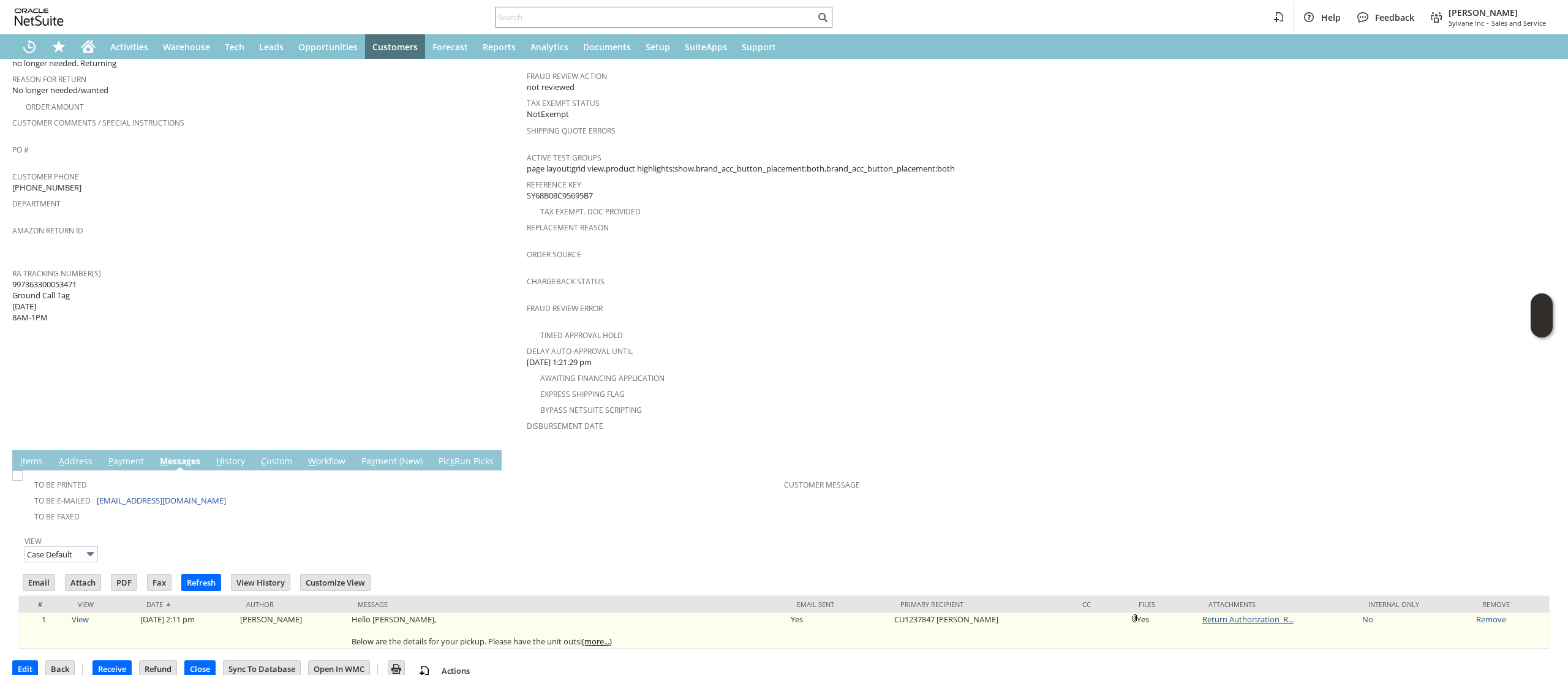
click at [1232, 614] on link "Return Authorization_R..." at bounding box center [1248, 619] width 91 height 11
